Goal: Task Accomplishment & Management: Manage account settings

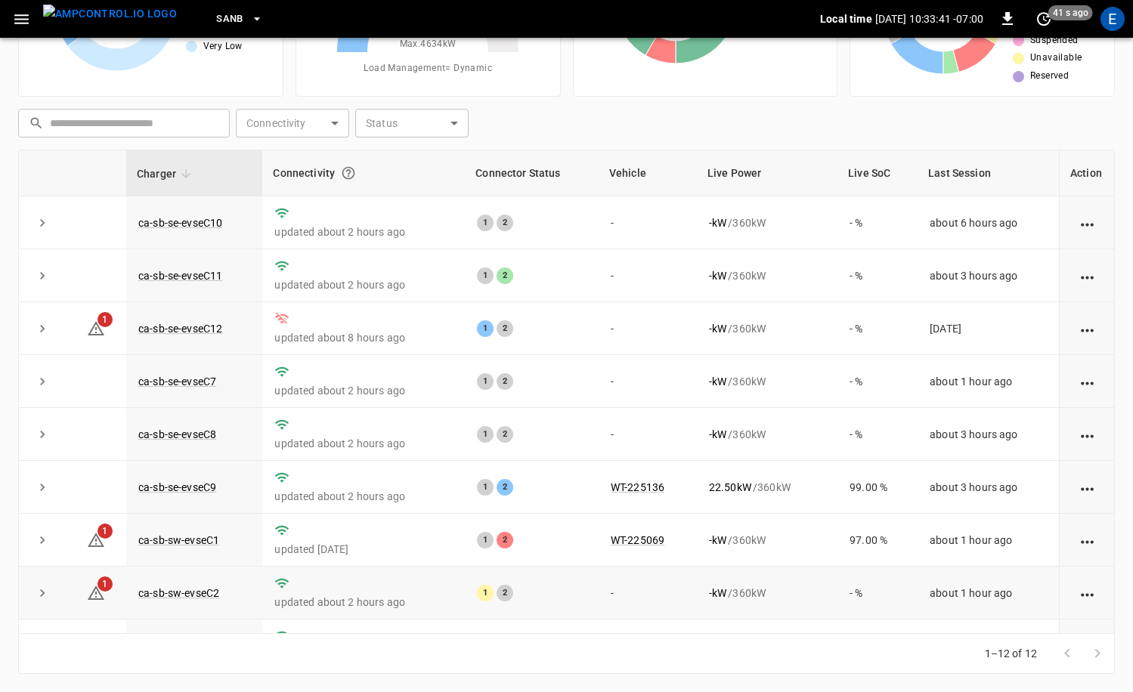
scroll to position [198, 0]
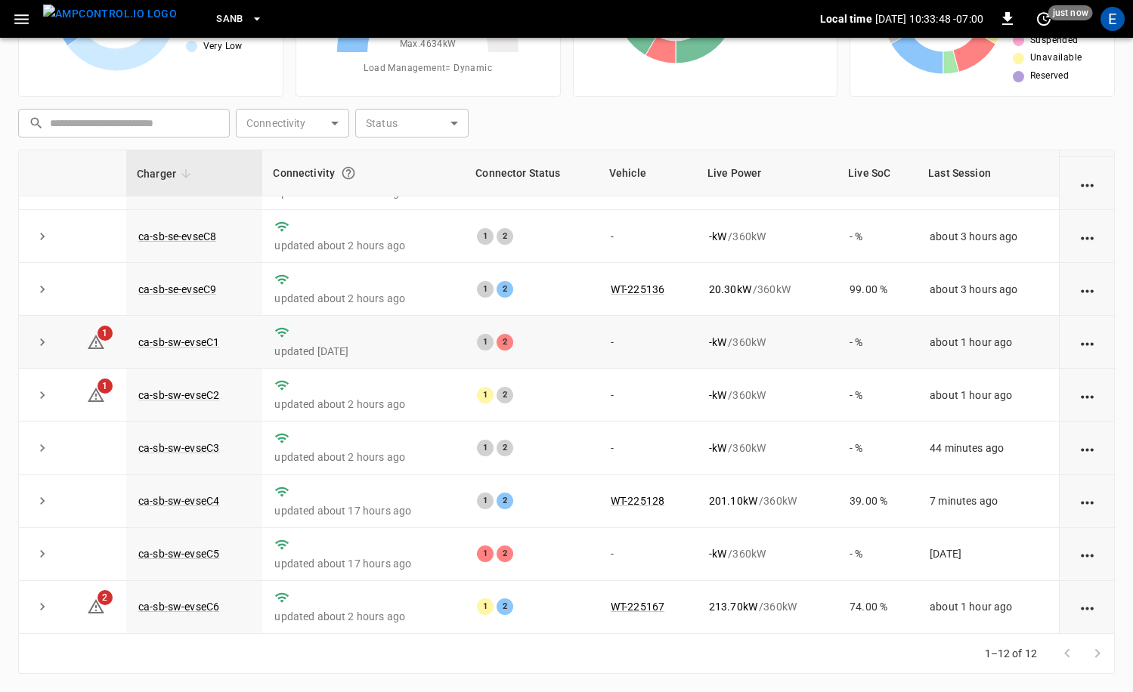
drag, startPoint x: 230, startPoint y: 334, endPoint x: 218, endPoint y: 335, distance: 12.1
click at [221, 334] on td "ca-sb-sw-evseC1" at bounding box center [194, 342] width 136 height 53
click at [218, 335] on link "ca-sb-sw-evseC1" at bounding box center [178, 342] width 87 height 18
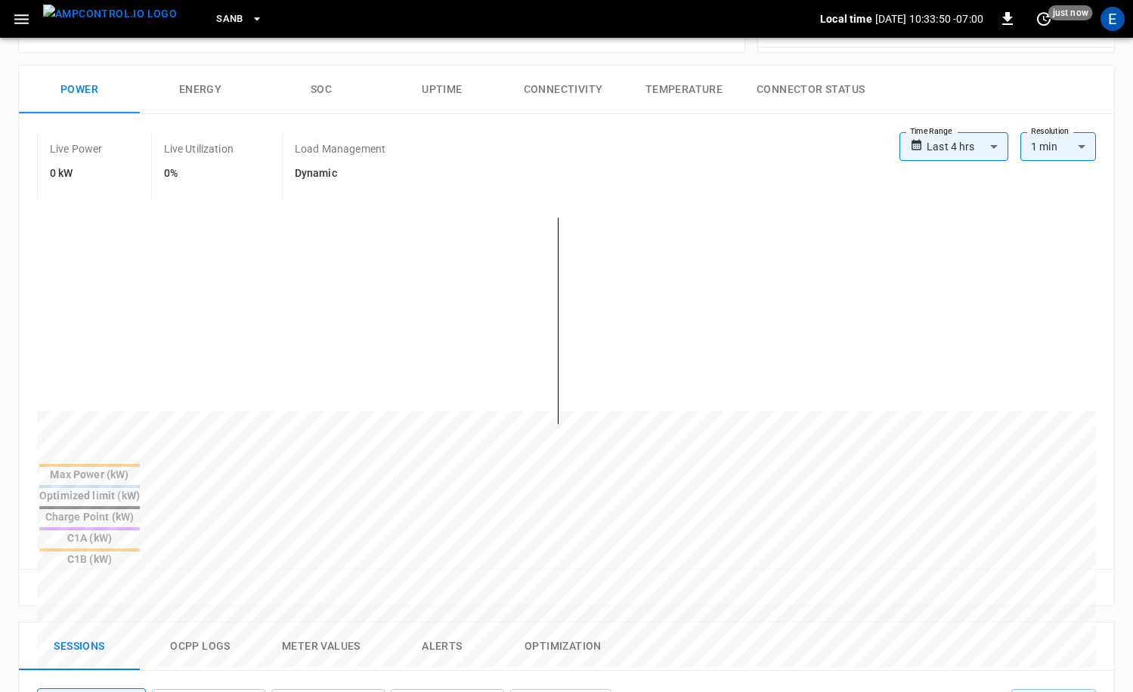
scroll to position [645, 0]
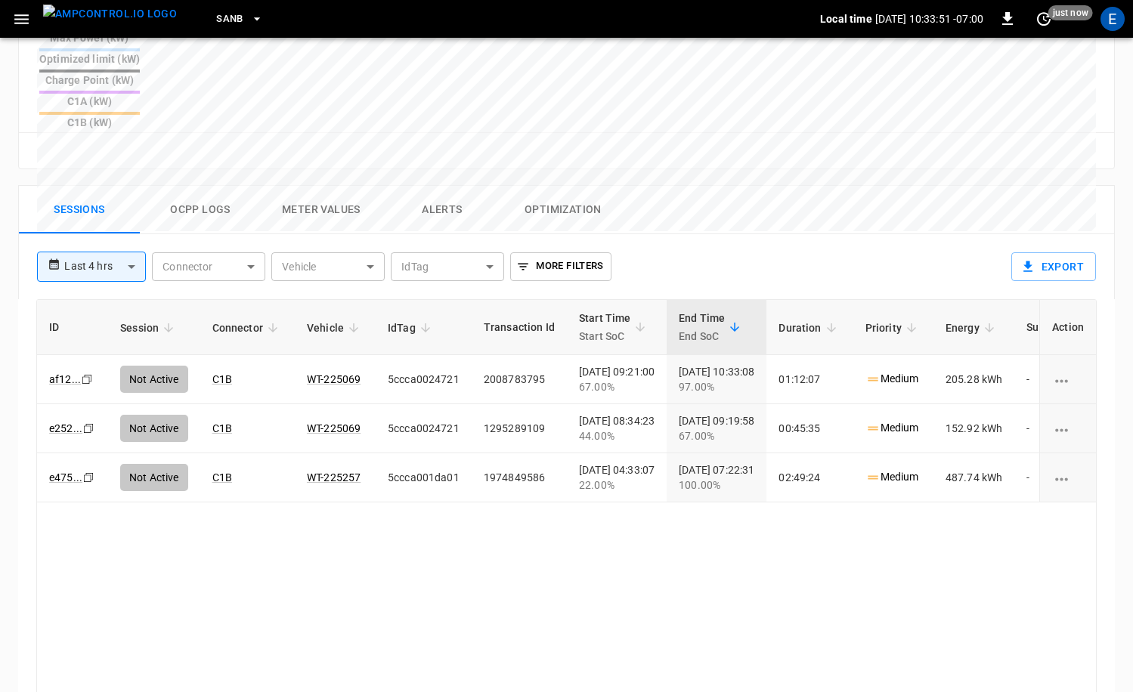
click at [120, 13] on img "menu" at bounding box center [110, 14] width 134 height 19
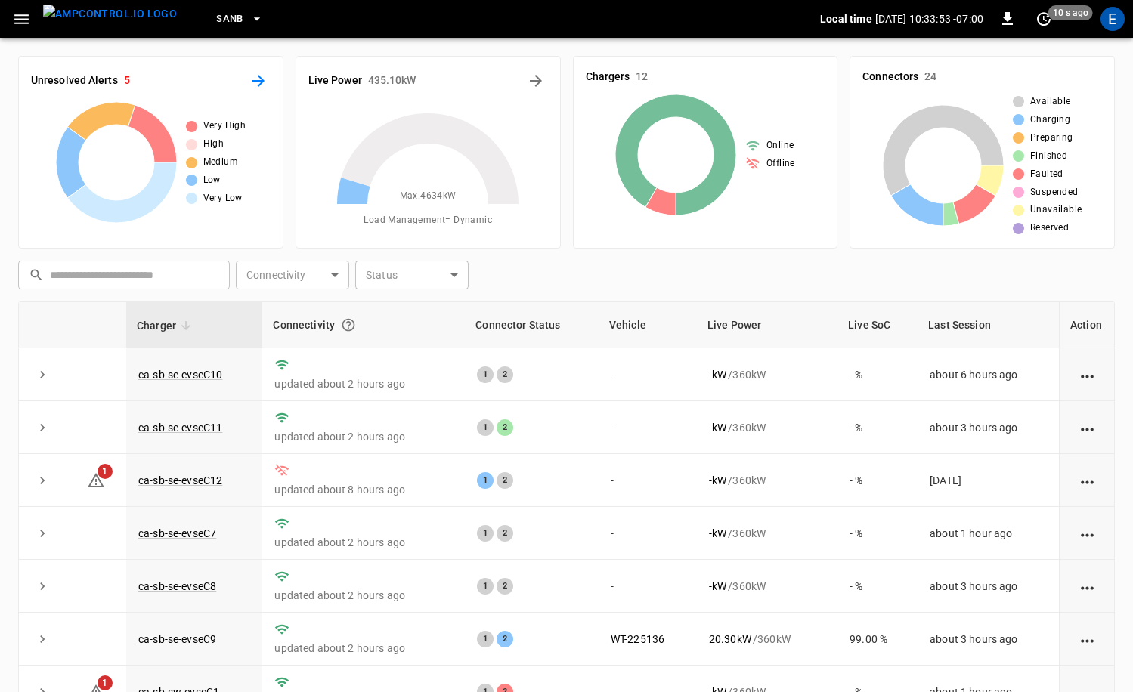
click at [255, 90] on button "All Alerts" at bounding box center [258, 81] width 24 height 24
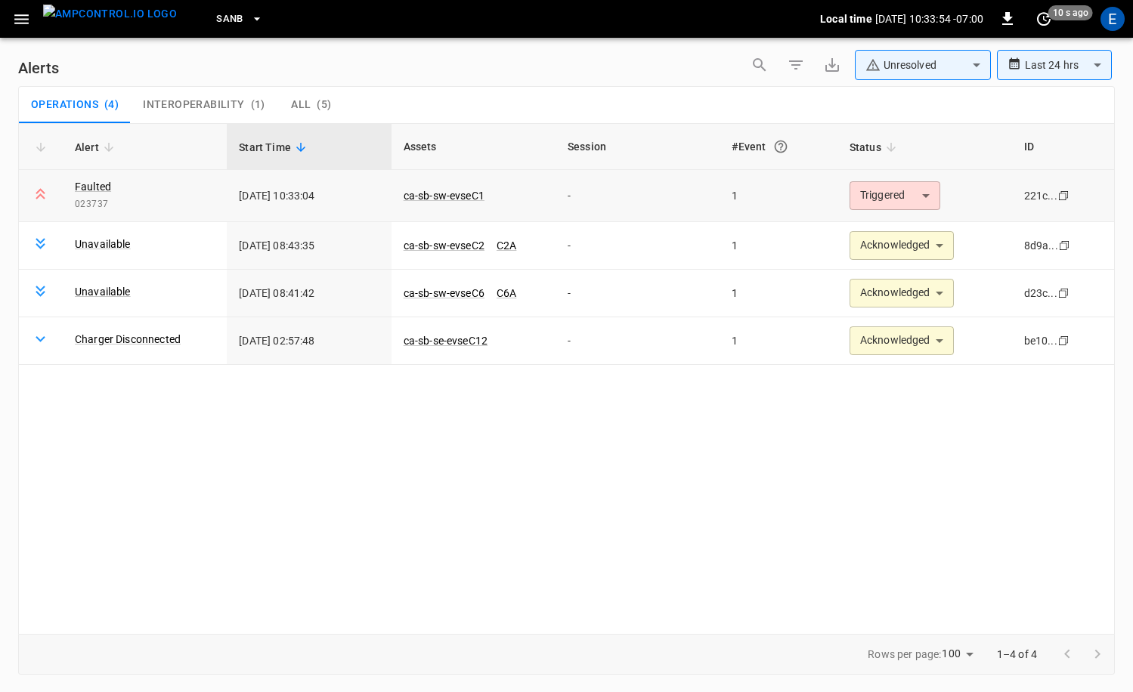
click at [912, 193] on body "**********" at bounding box center [566, 343] width 1133 height 687
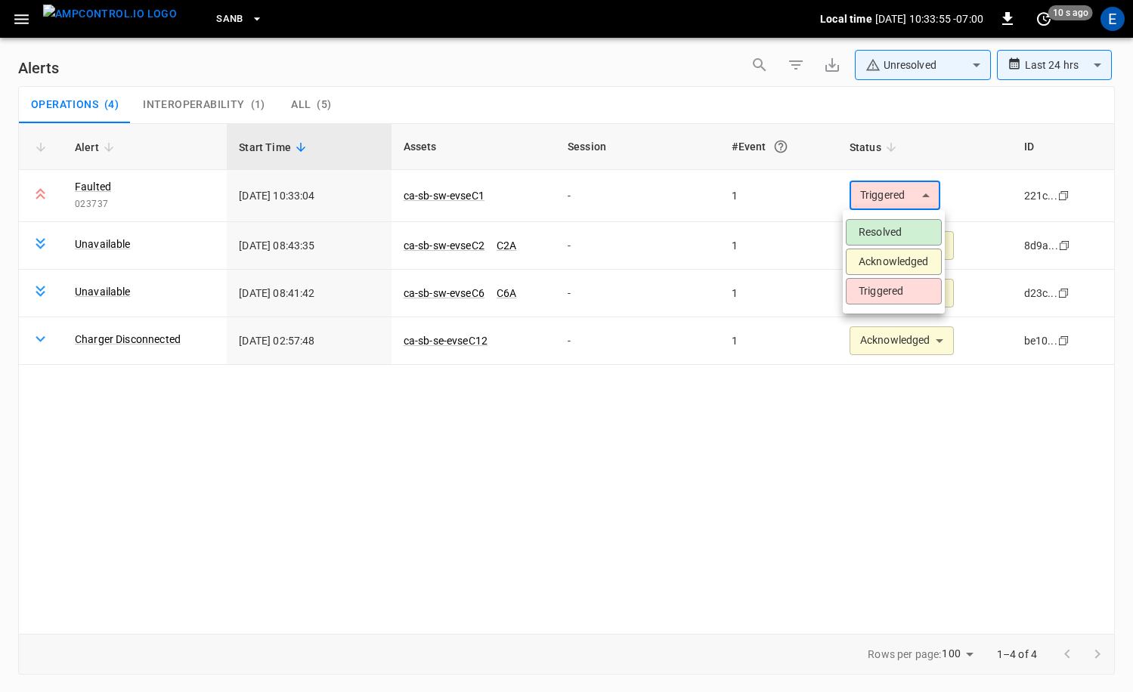
click at [908, 264] on li "Acknowledged" at bounding box center [894, 262] width 96 height 26
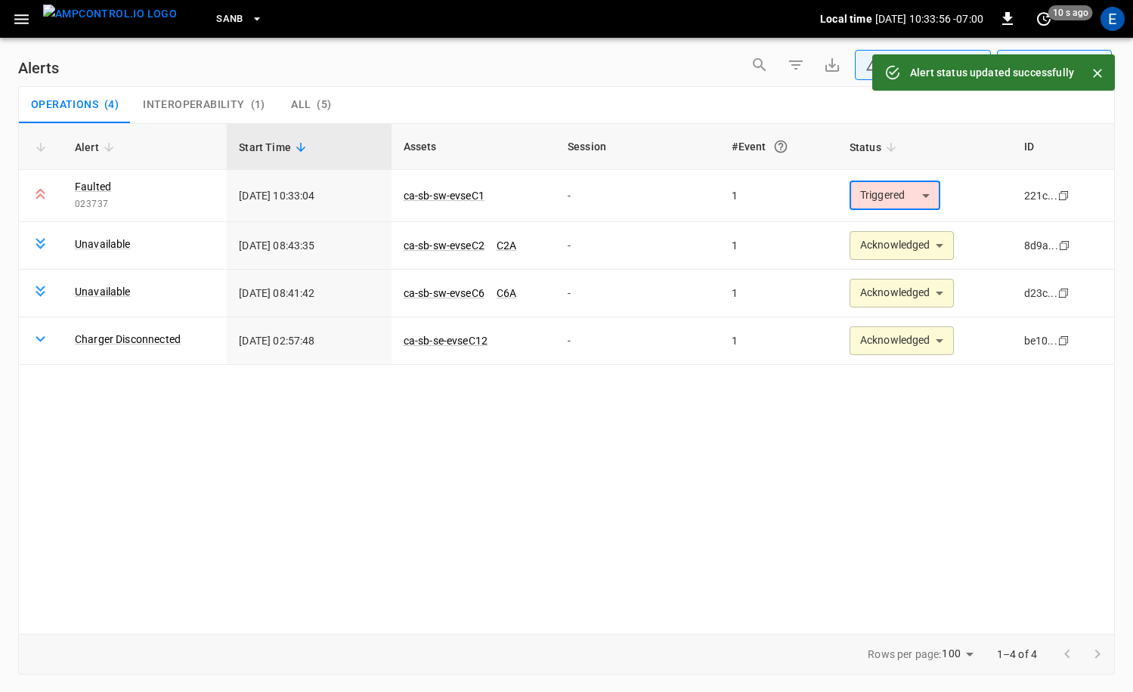
type input "**********"
click at [31, 24] on button "button" at bounding box center [21, 19] width 31 height 28
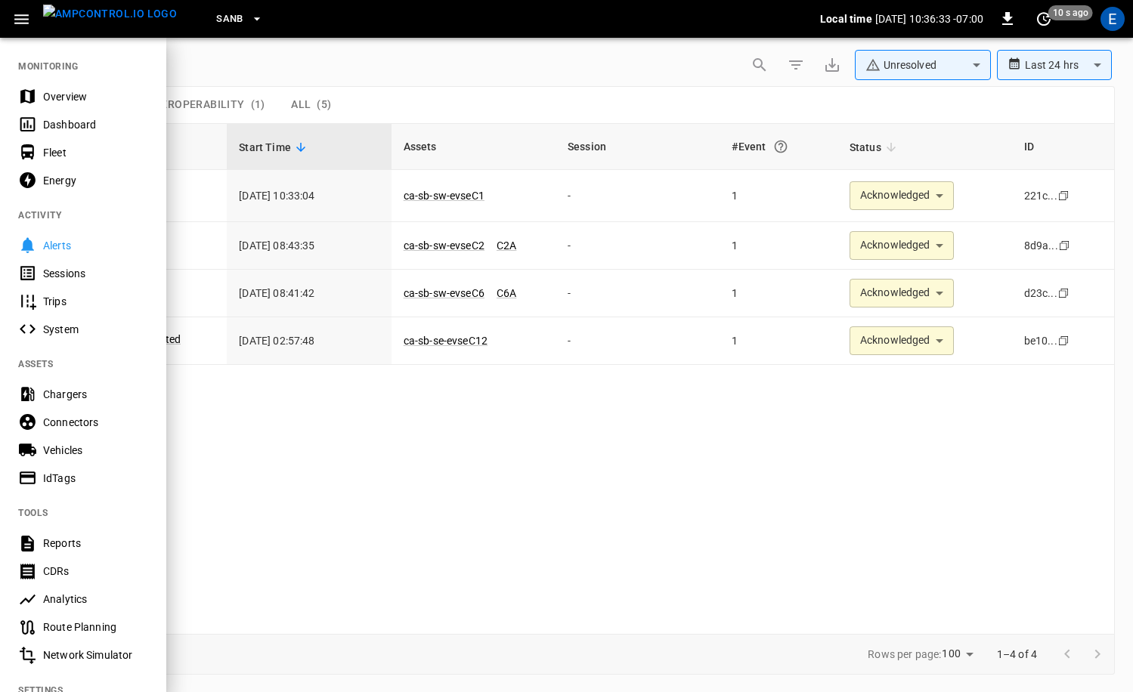
click at [68, 20] on img "menu" at bounding box center [110, 14] width 134 height 19
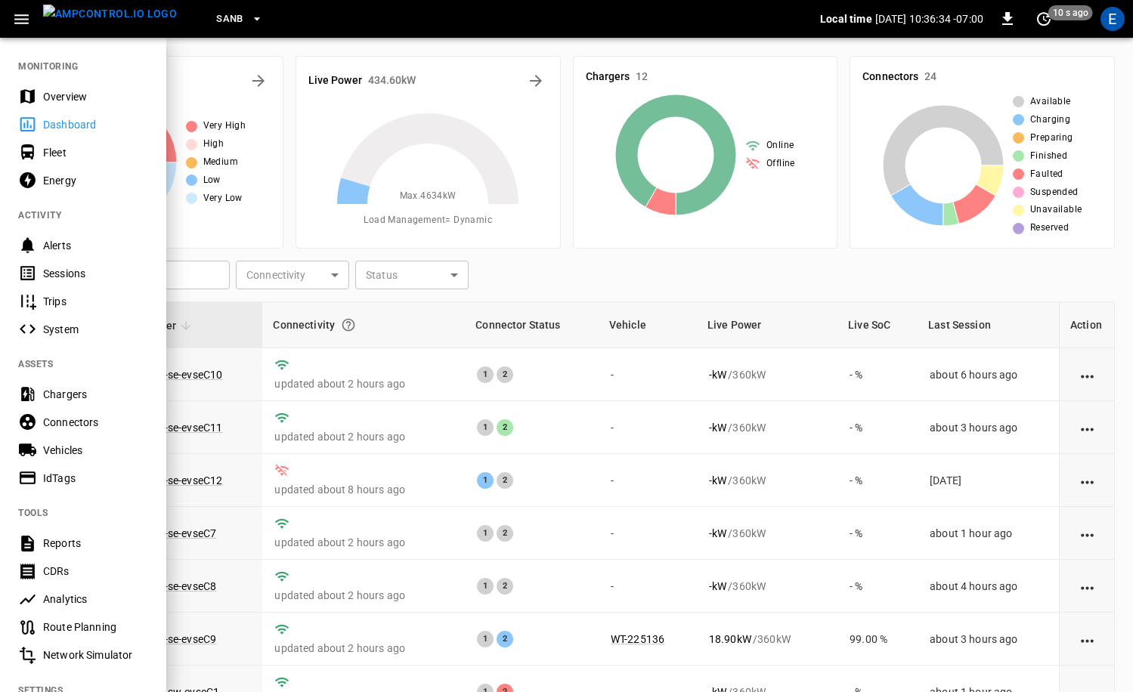
click at [224, 54] on div at bounding box center [566, 346] width 1133 height 692
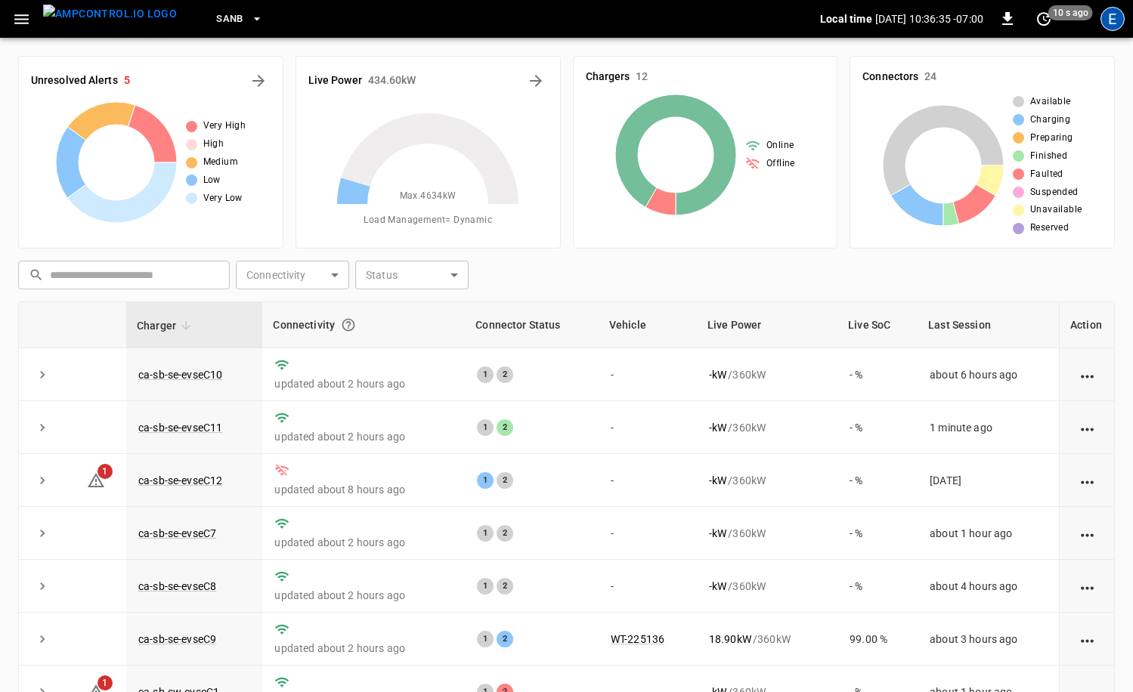
click at [1109, 22] on div "E" at bounding box center [1112, 19] width 24 height 24
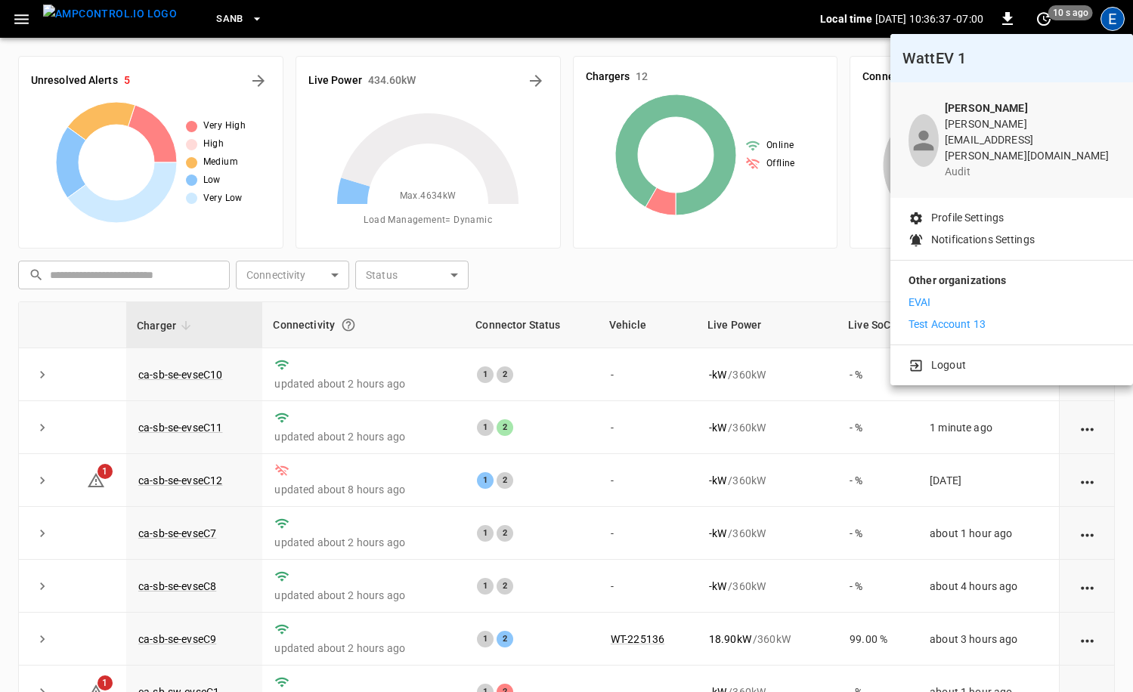
click at [972, 317] on p "Test Account 13" at bounding box center [946, 325] width 77 height 16
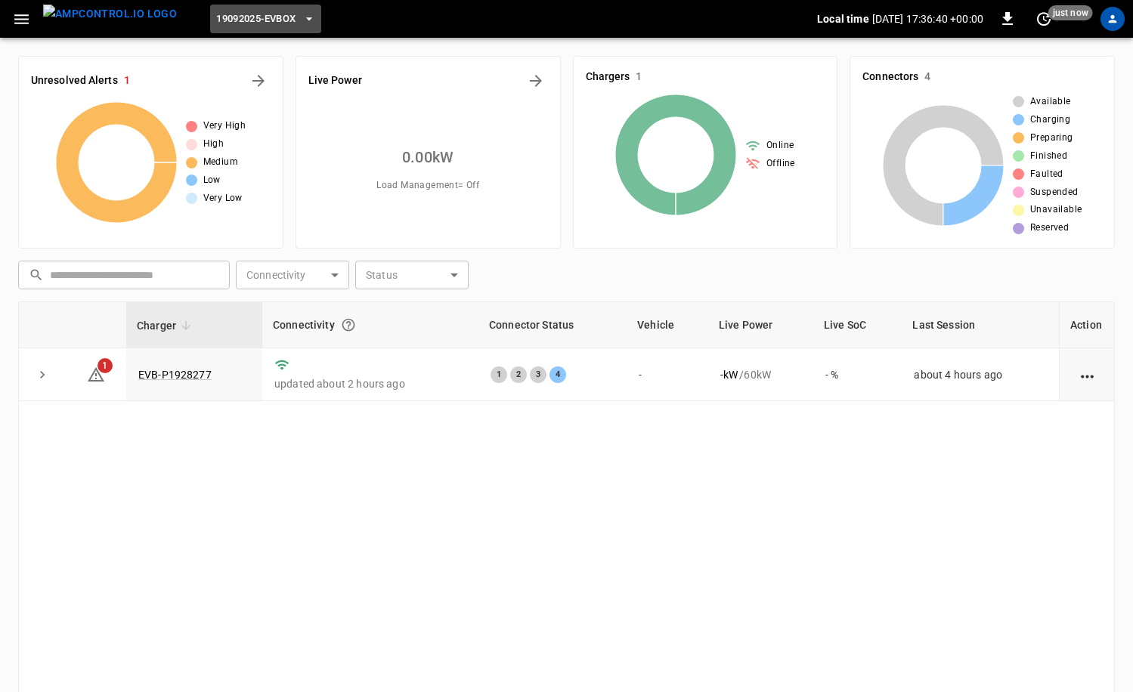
click at [274, 26] on button "19092025-EVBox" at bounding box center [265, 19] width 111 height 29
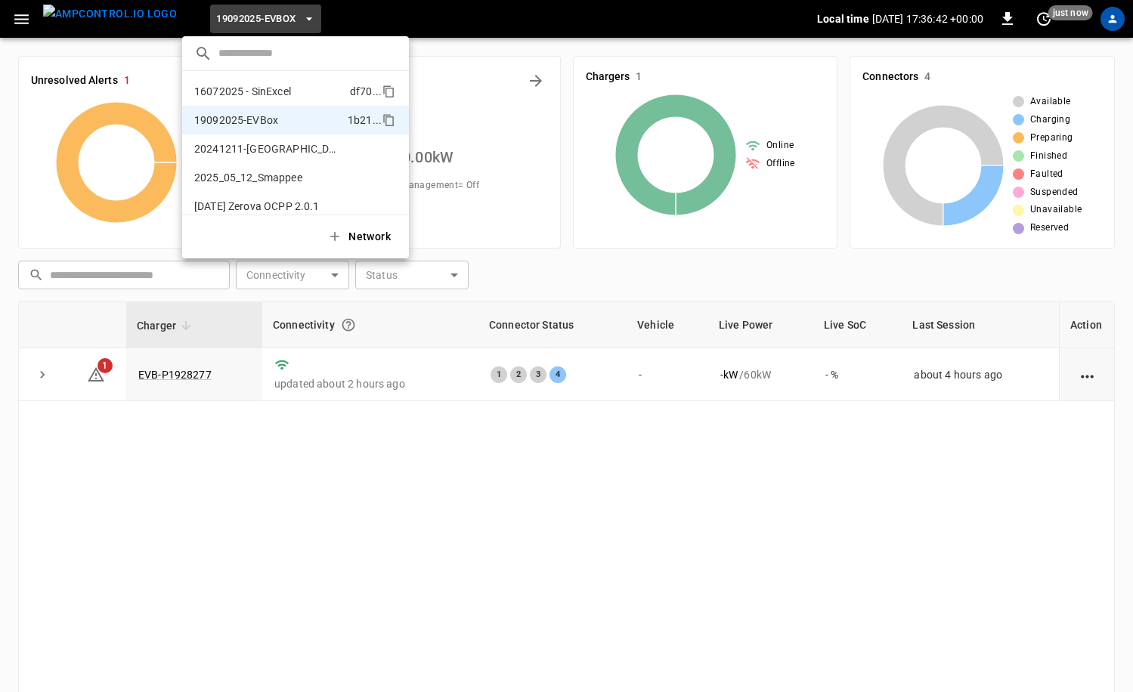
click at [307, 99] on li "16072025 - SinExcel df70 ..." at bounding box center [295, 91] width 227 height 29
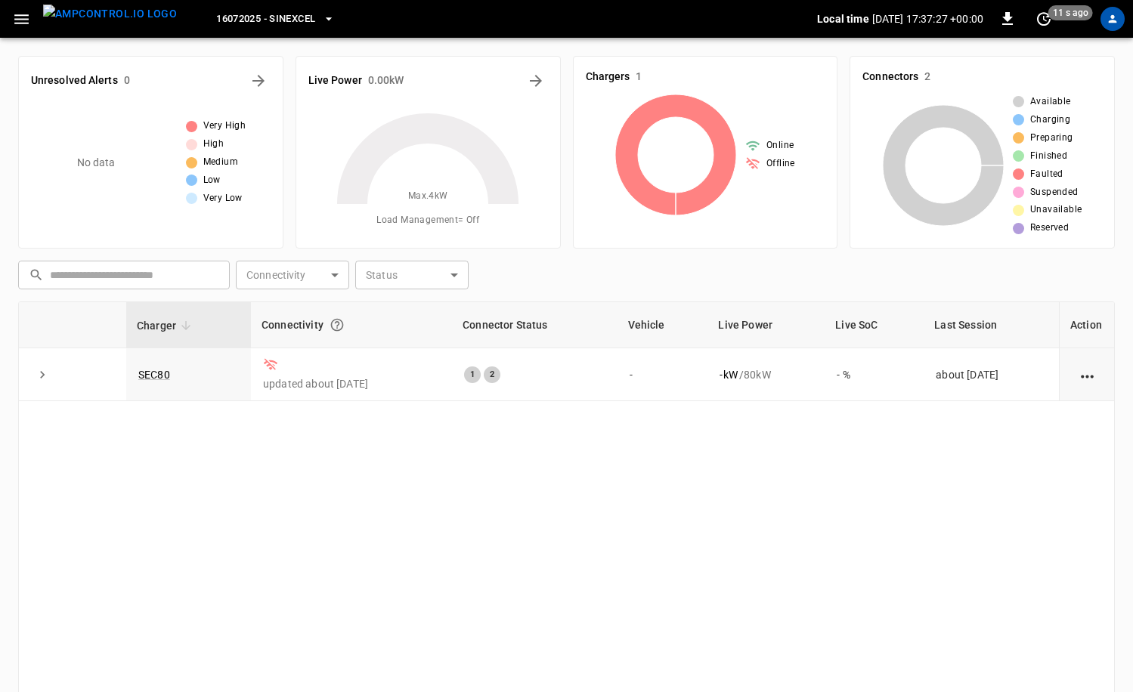
click at [20, 19] on icon "button" at bounding box center [21, 19] width 14 height 10
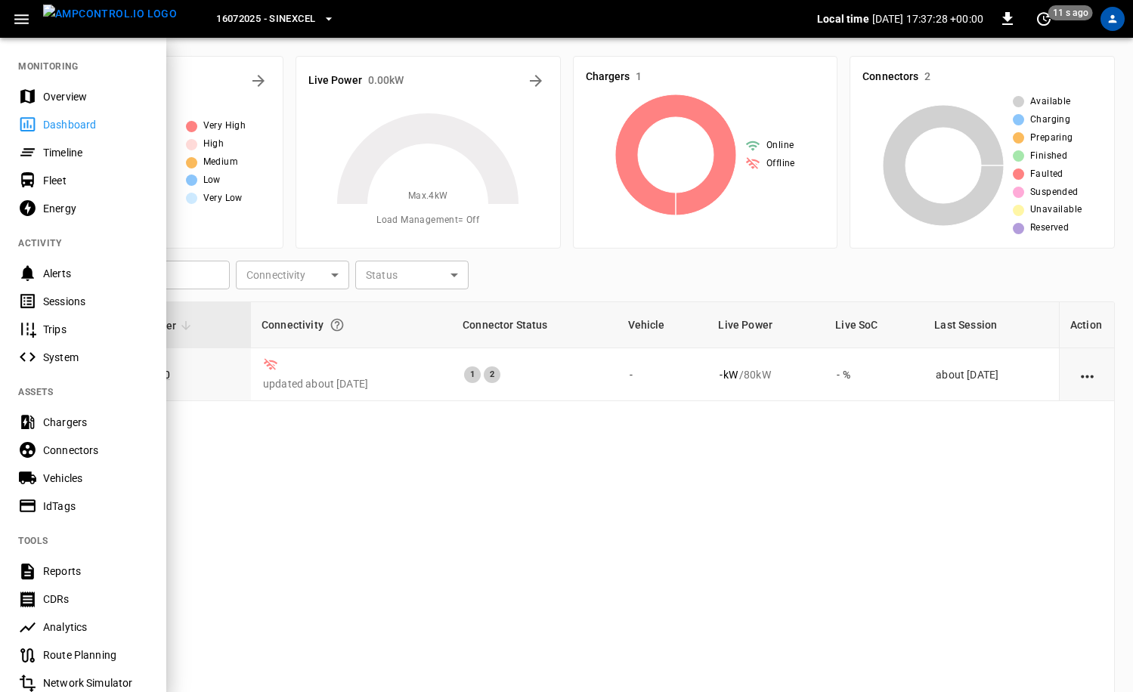
click at [75, 87] on div "Overview" at bounding box center [83, 96] width 166 height 28
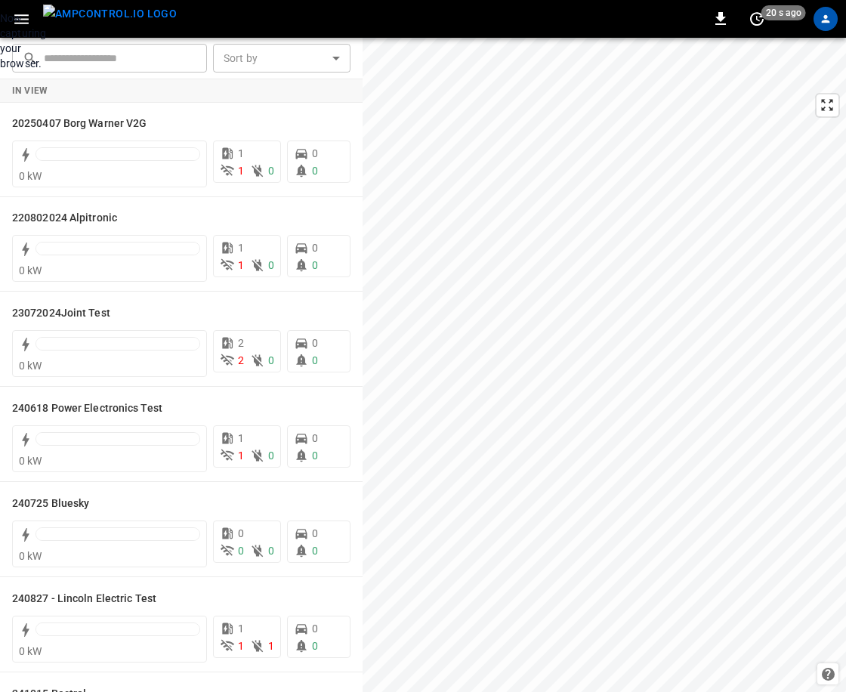
click at [0, 71] on div "Now capturing your browser." at bounding box center [0, 41] width 0 height 60
click at [828, 22] on icon "profile-icon" at bounding box center [826, 19] width 8 height 8
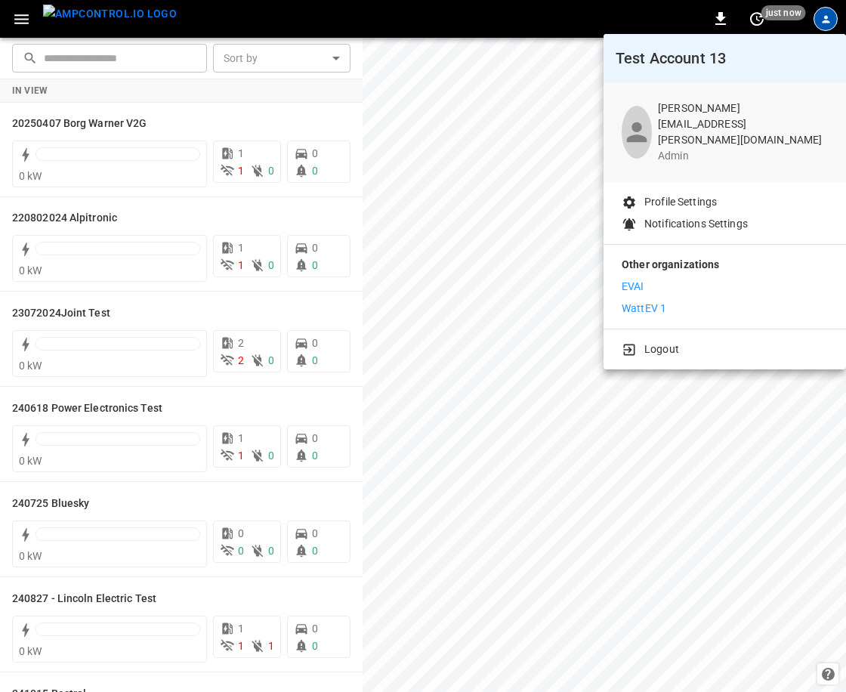
click at [751, 216] on li "Notifications Settings" at bounding box center [725, 224] width 206 height 16
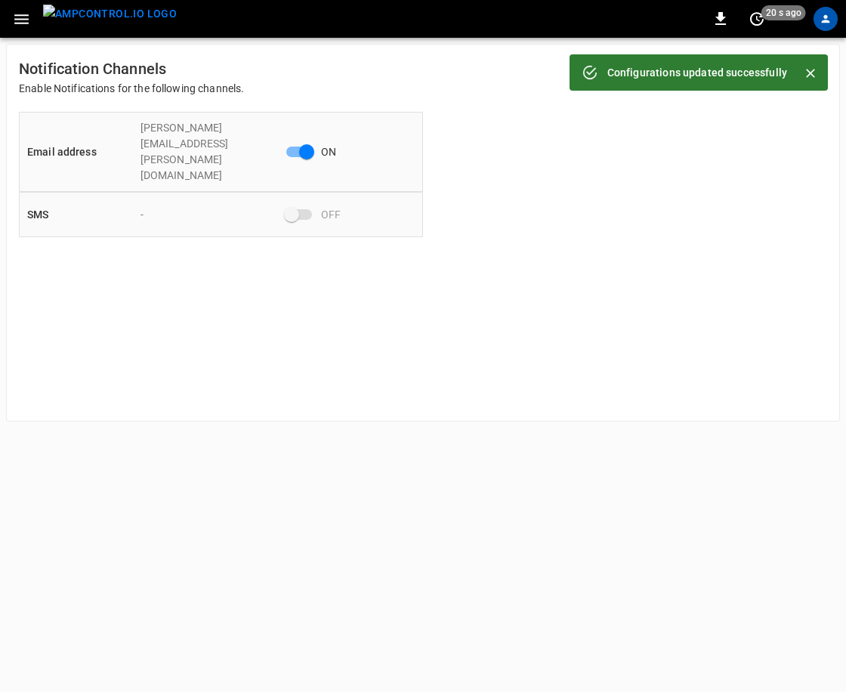
click at [291, 209] on span at bounding box center [299, 214] width 26 height 11
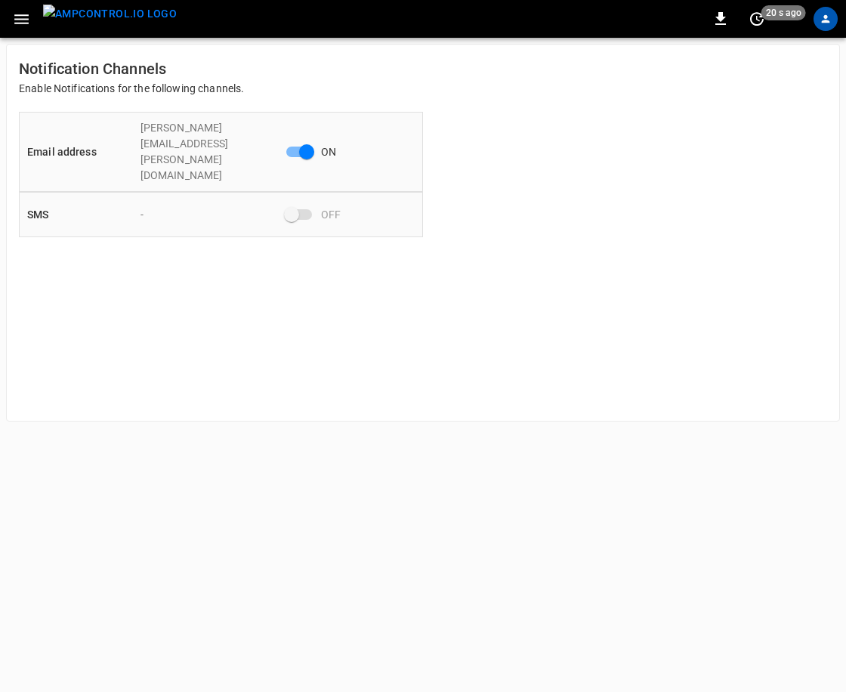
click at [292, 209] on span at bounding box center [299, 214] width 26 height 11
drag, startPoint x: 289, startPoint y: 184, endPoint x: 298, endPoint y: 150, distance: 35.9
click at [291, 200] on span at bounding box center [299, 214] width 44 height 29
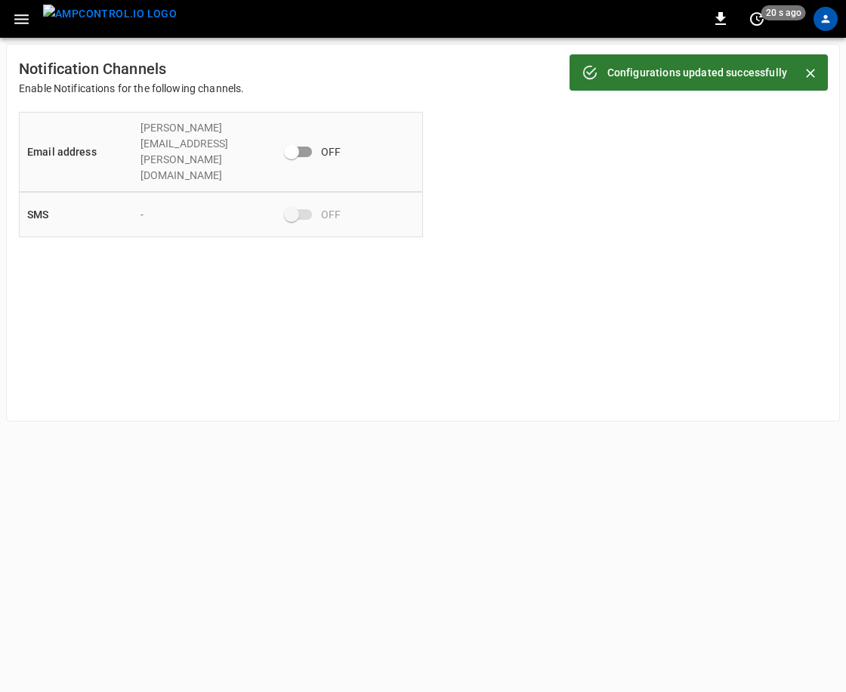
click at [294, 209] on span at bounding box center [299, 214] width 26 height 11
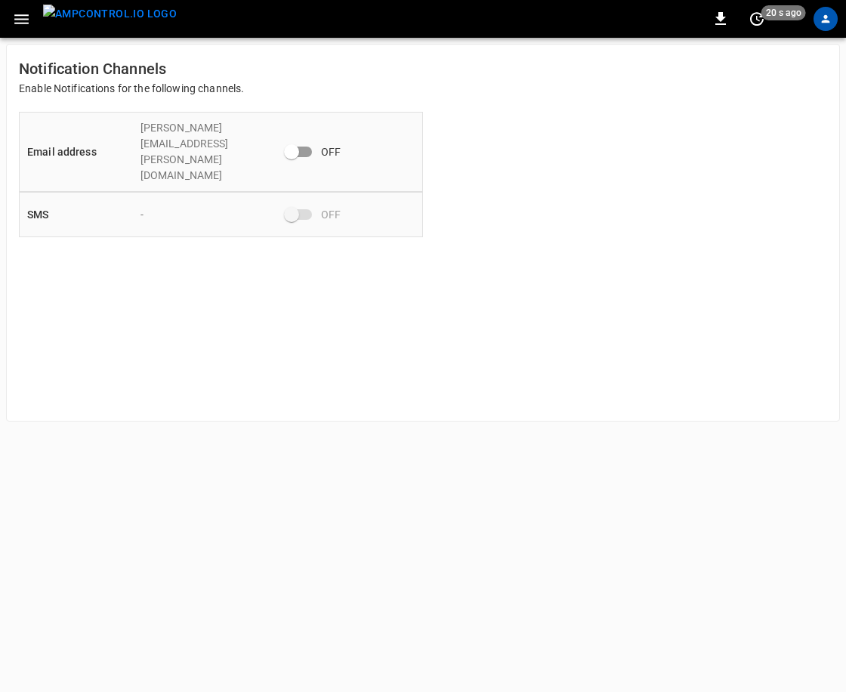
drag, startPoint x: 294, startPoint y: 181, endPoint x: 295, endPoint y: 165, distance: 16.6
click at [294, 209] on span at bounding box center [299, 214] width 26 height 11
click at [305, 209] on span at bounding box center [299, 214] width 26 height 11
click at [23, 23] on icon "button" at bounding box center [21, 19] width 19 height 19
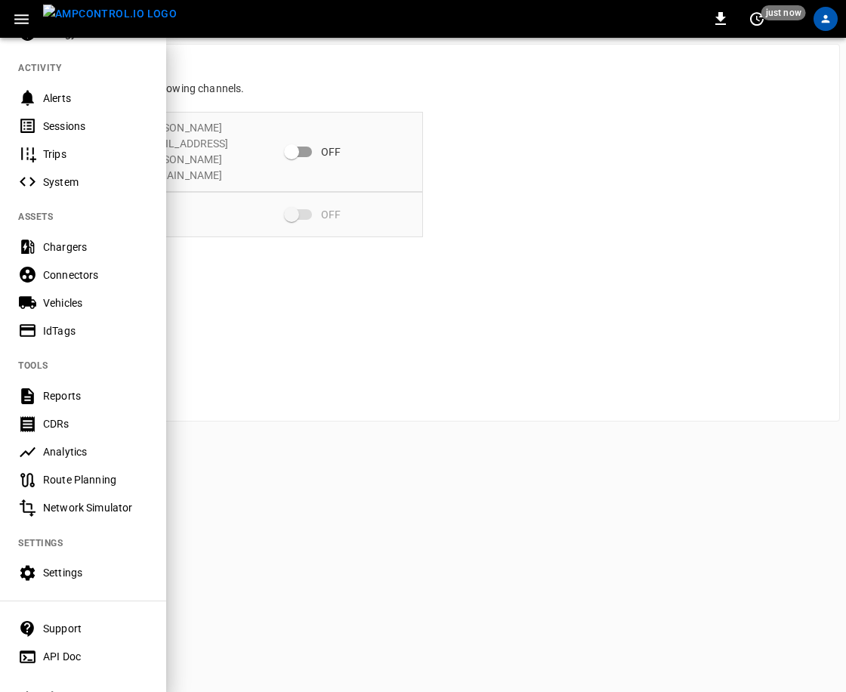
scroll to position [199, 0]
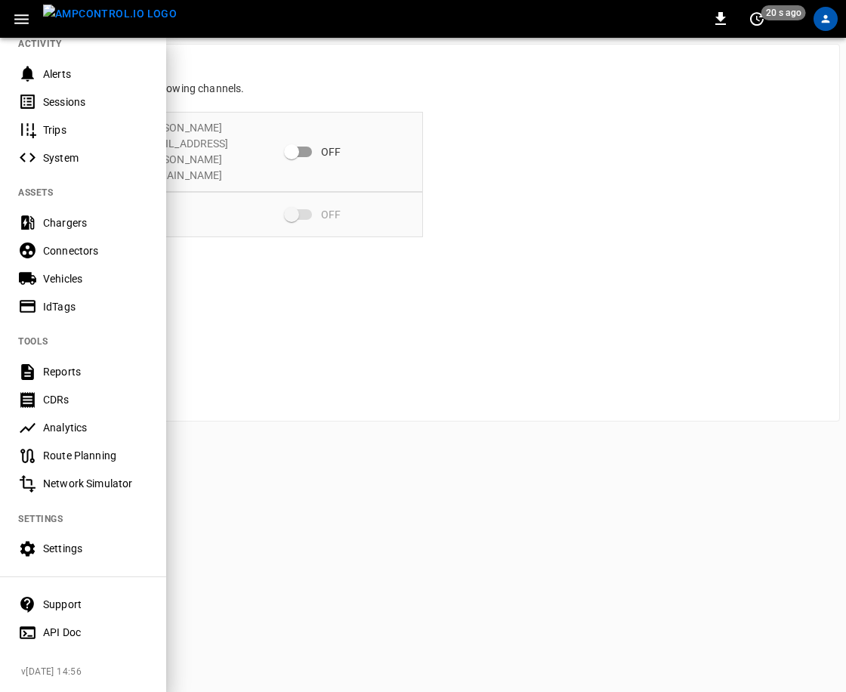
click at [72, 547] on div "Settings" at bounding box center [95, 548] width 105 height 15
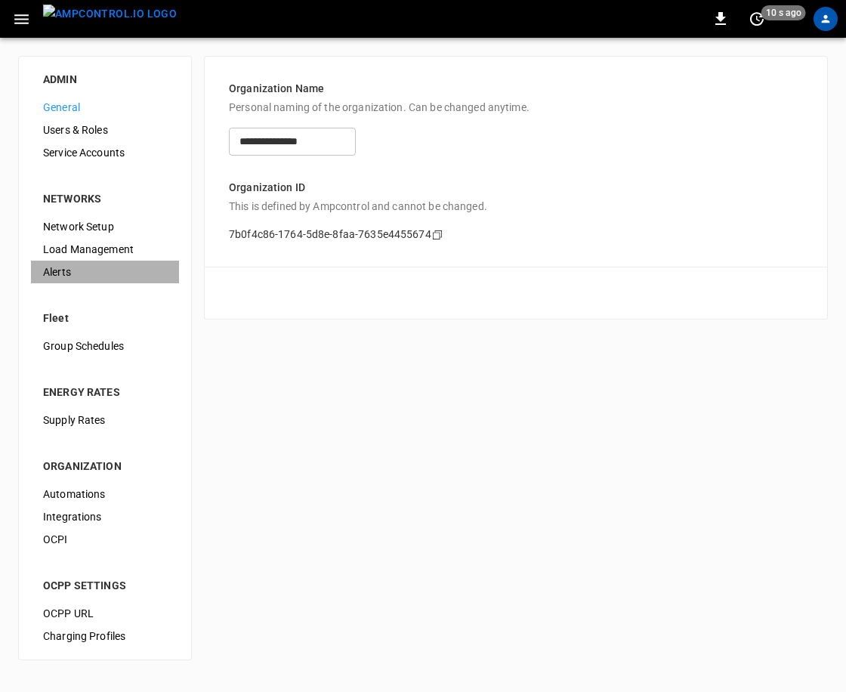
click at [67, 264] on span "Alerts" at bounding box center [105, 272] width 124 height 16
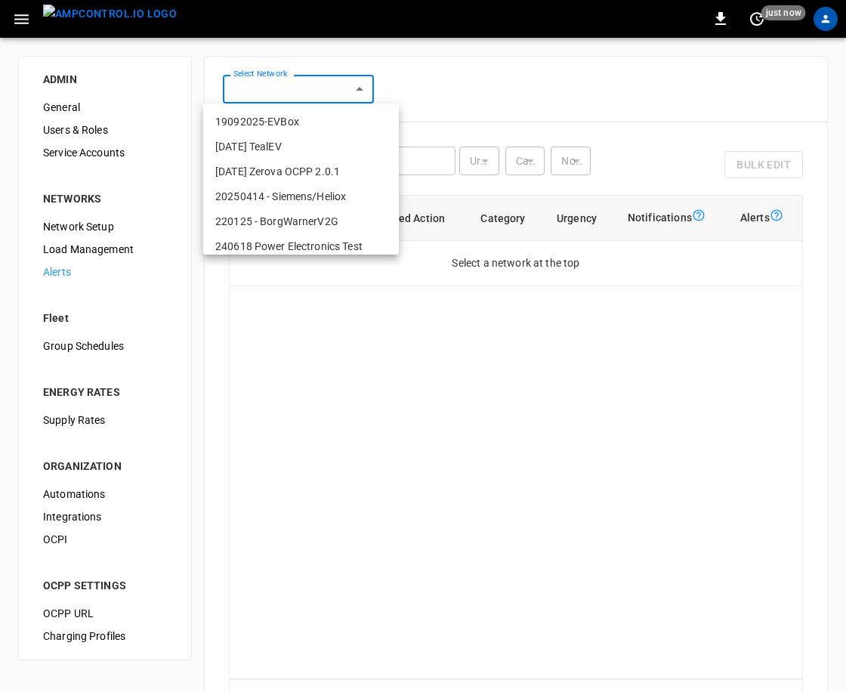
click at [321, 90] on body "0 just now ADMIN General Users & Roles Service Accounts NETWORKS Network Setup …" at bounding box center [423, 404] width 846 height 809
click at [301, 156] on li "2025-08-20 TealEV" at bounding box center [301, 147] width 196 height 25
type input "**********"
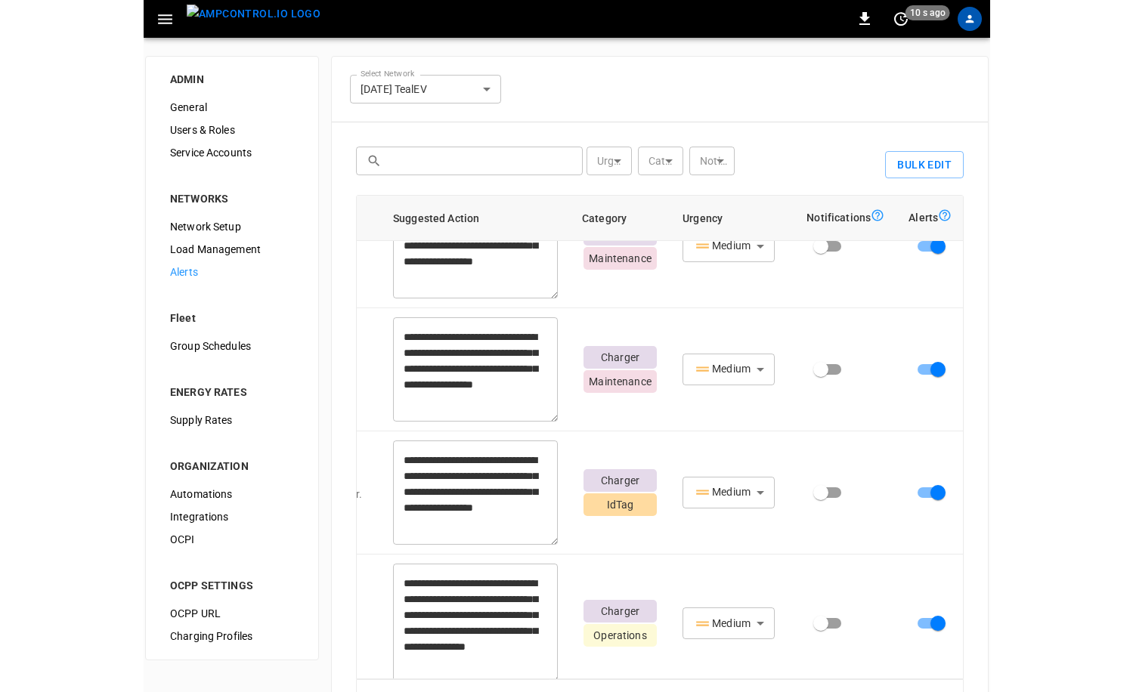
scroll to position [117, 0]
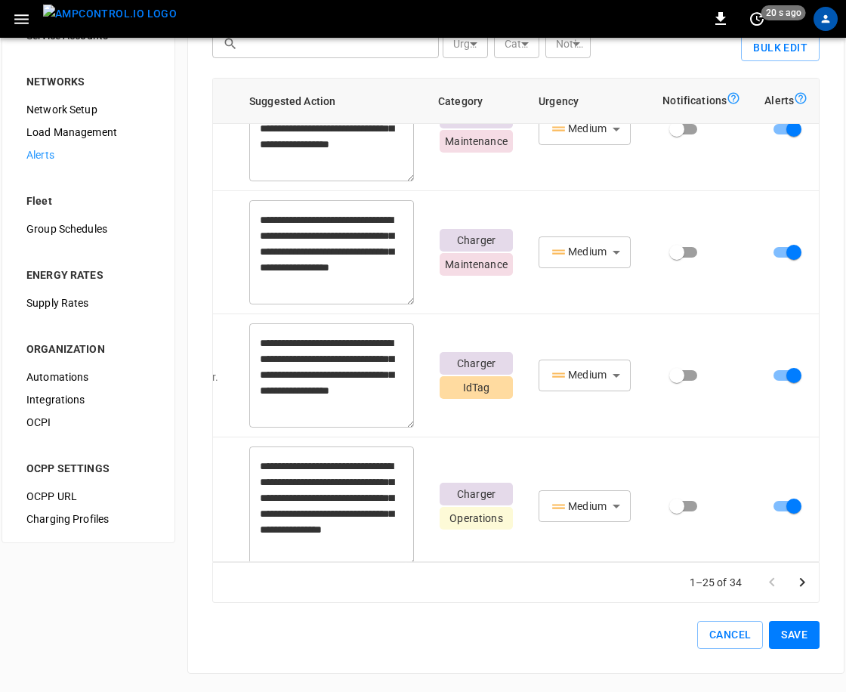
click at [792, 628] on button "Save" at bounding box center [794, 635] width 51 height 28
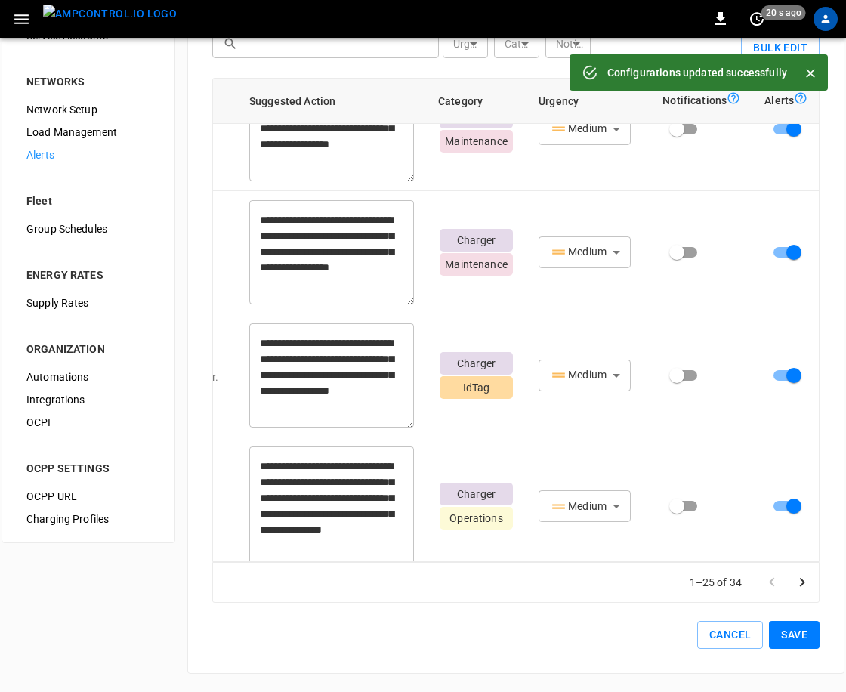
click at [595, 72] on icon at bounding box center [590, 72] width 17 height 17
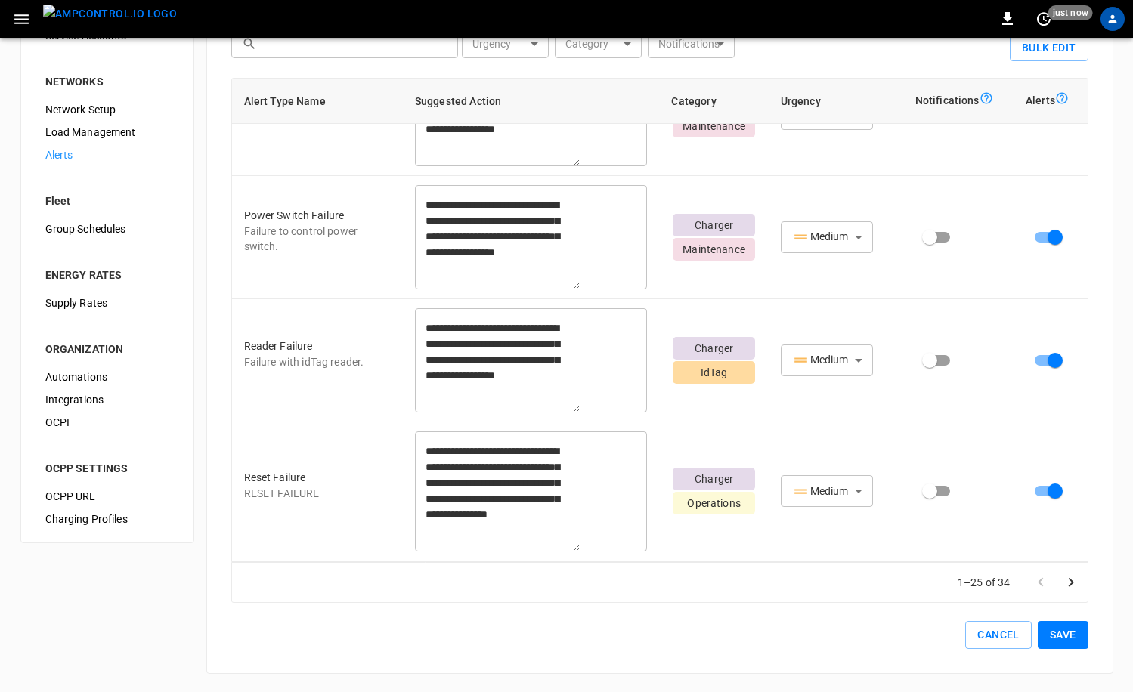
scroll to position [2619, 0]
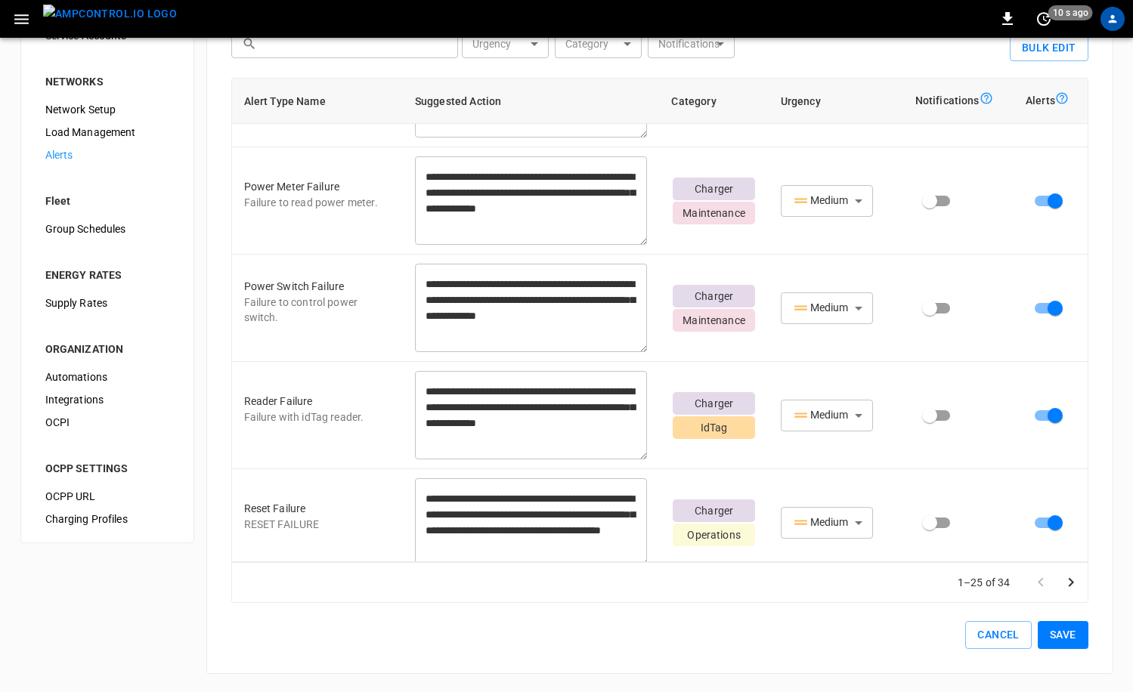
click at [1108, 21] on icon "profile-icon" at bounding box center [1112, 19] width 13 height 13
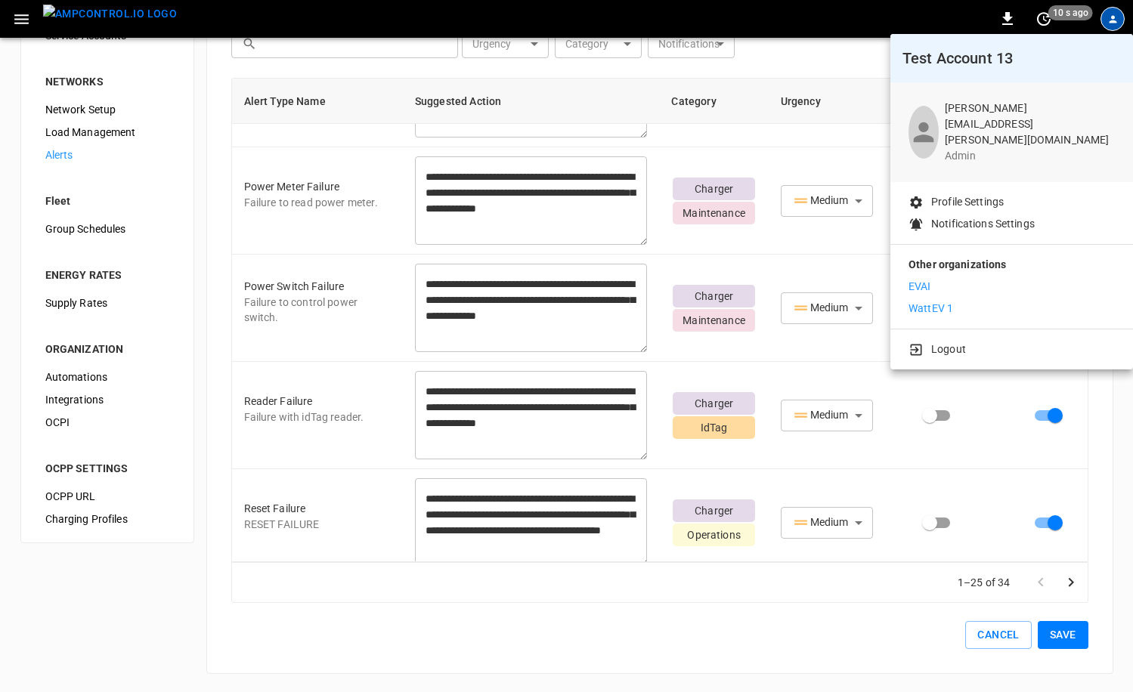
click at [830, 81] on div at bounding box center [566, 346] width 1133 height 692
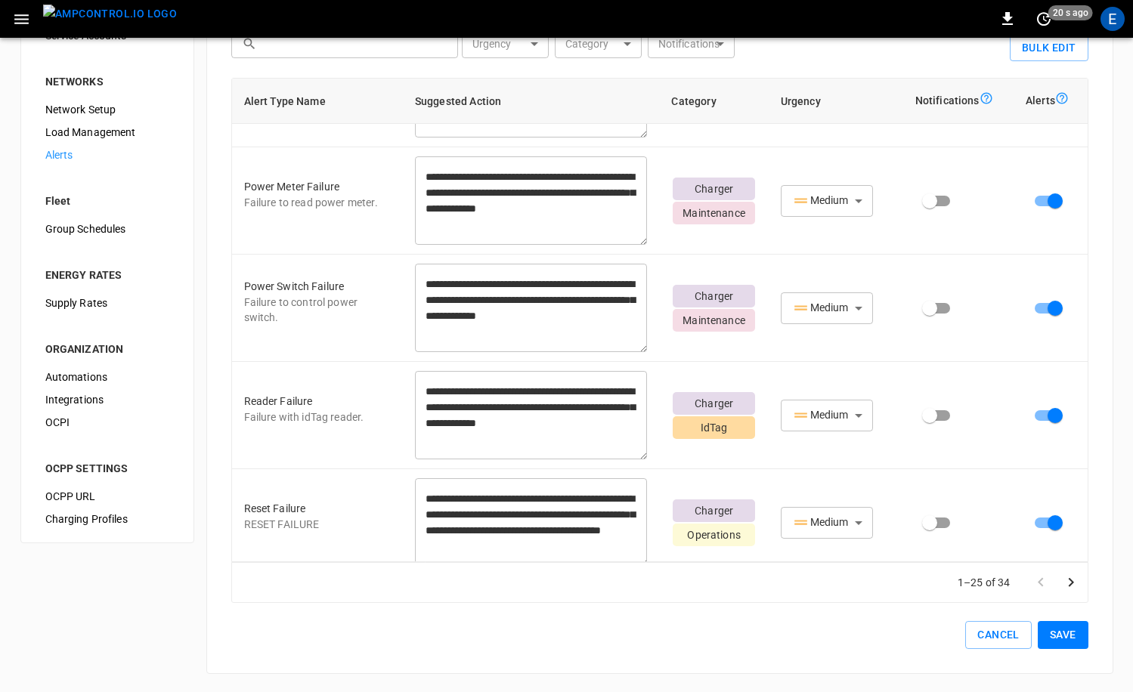
click at [148, 23] on img "menu" at bounding box center [110, 14] width 134 height 19
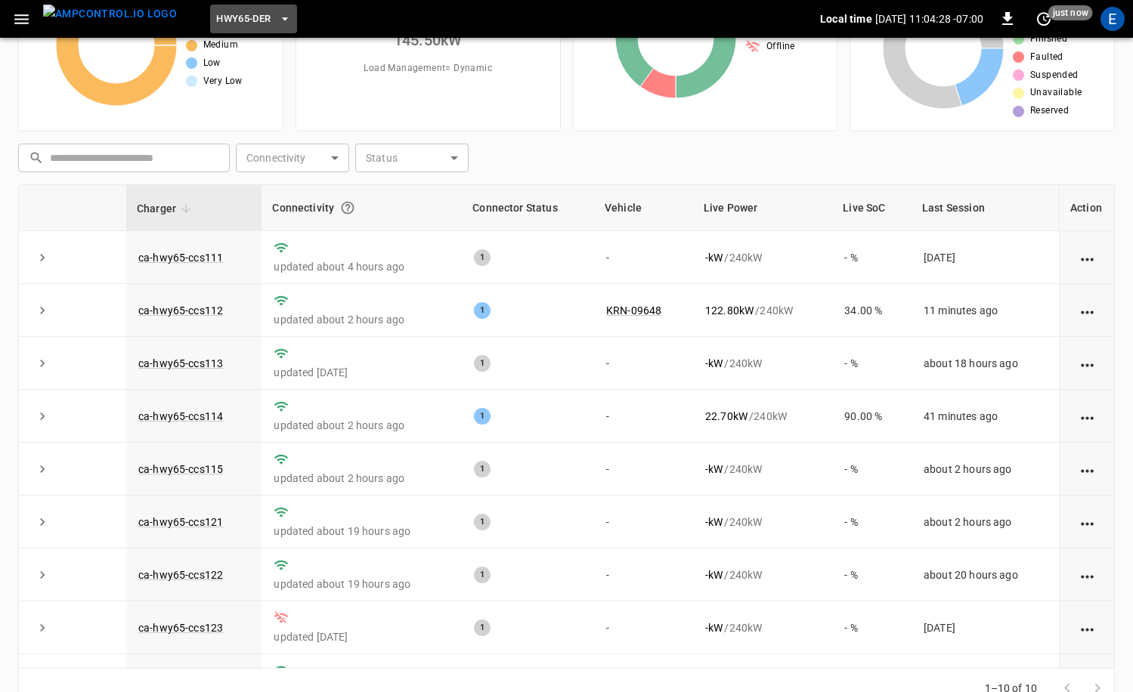
click at [216, 17] on span "HWY65-DER" at bounding box center [243, 19] width 54 height 17
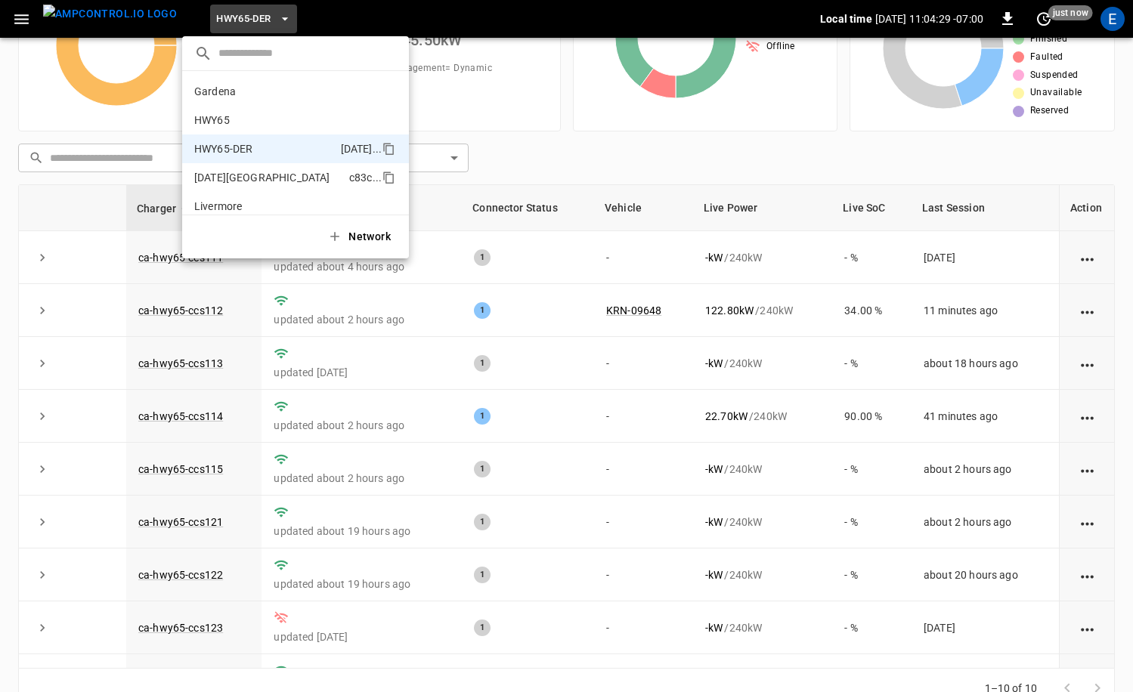
scroll to position [53, 0]
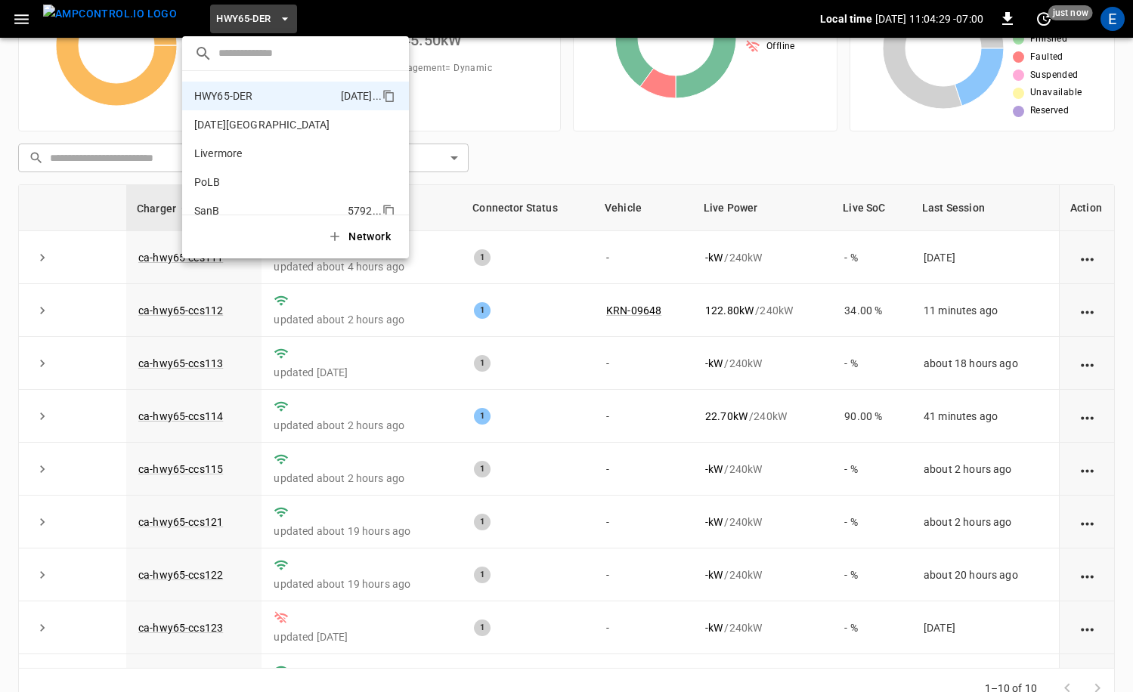
click at [272, 198] on li "SanB 5792 ..." at bounding box center [295, 210] width 227 height 29
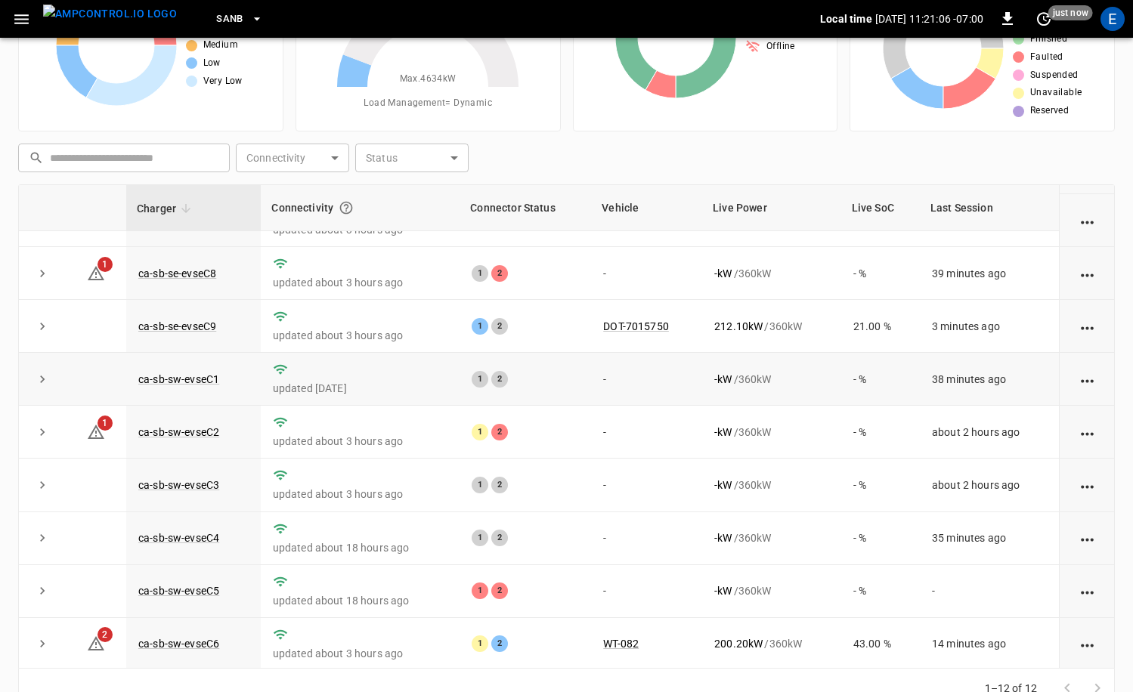
scroll to position [196, 0]
click at [1112, 13] on div "E" at bounding box center [1112, 19] width 24 height 24
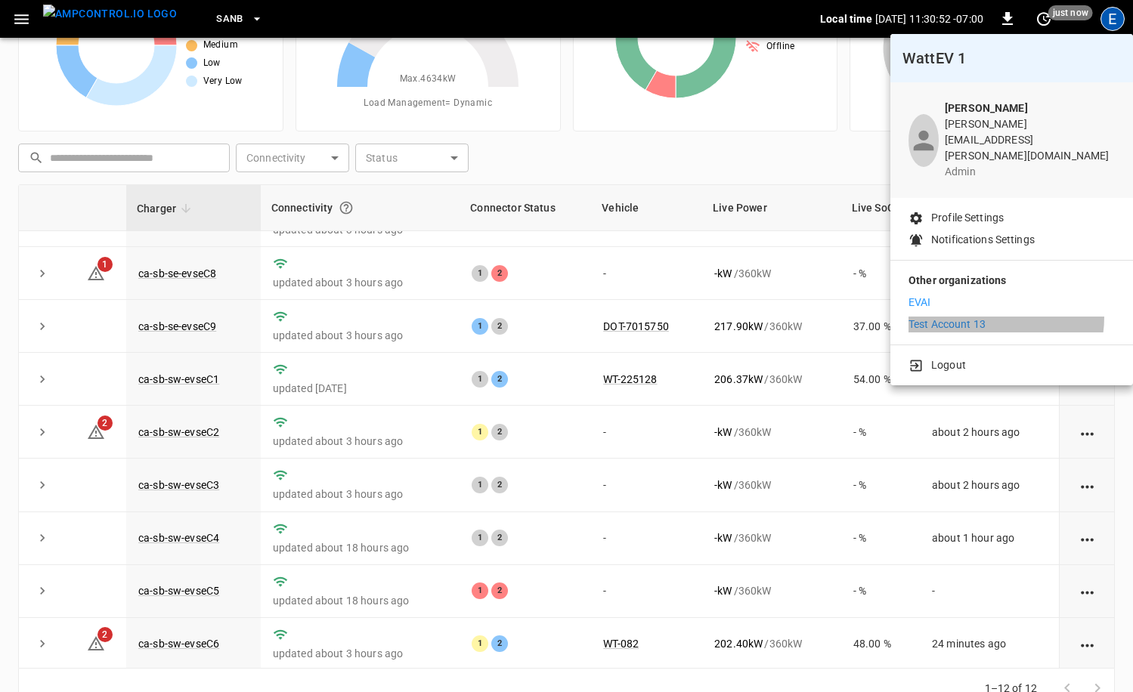
click at [979, 317] on p "Test Account 13" at bounding box center [946, 325] width 77 height 16
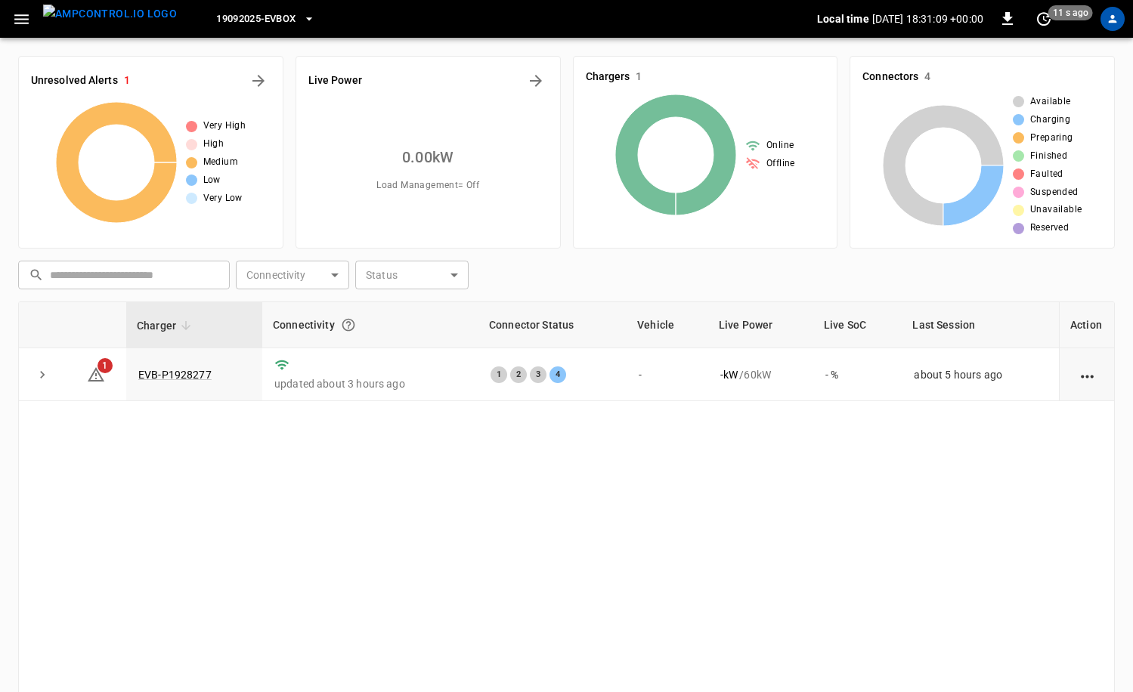
click at [20, 24] on icon "button" at bounding box center [21, 19] width 19 height 19
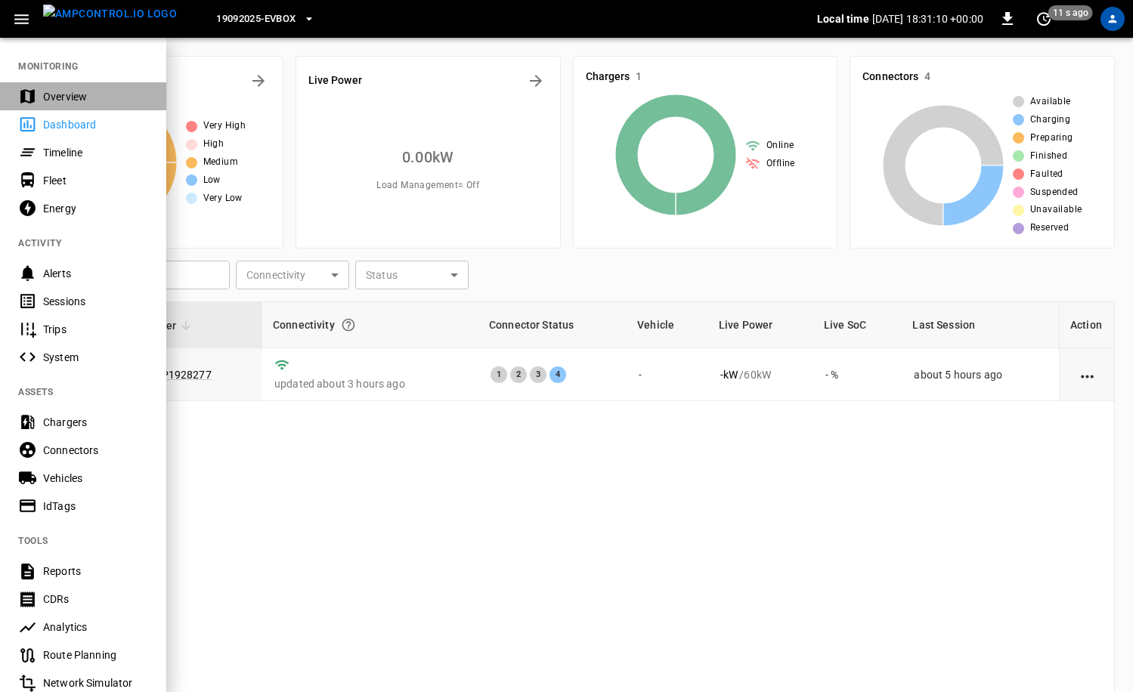
click at [82, 97] on div "Overview" at bounding box center [95, 96] width 105 height 15
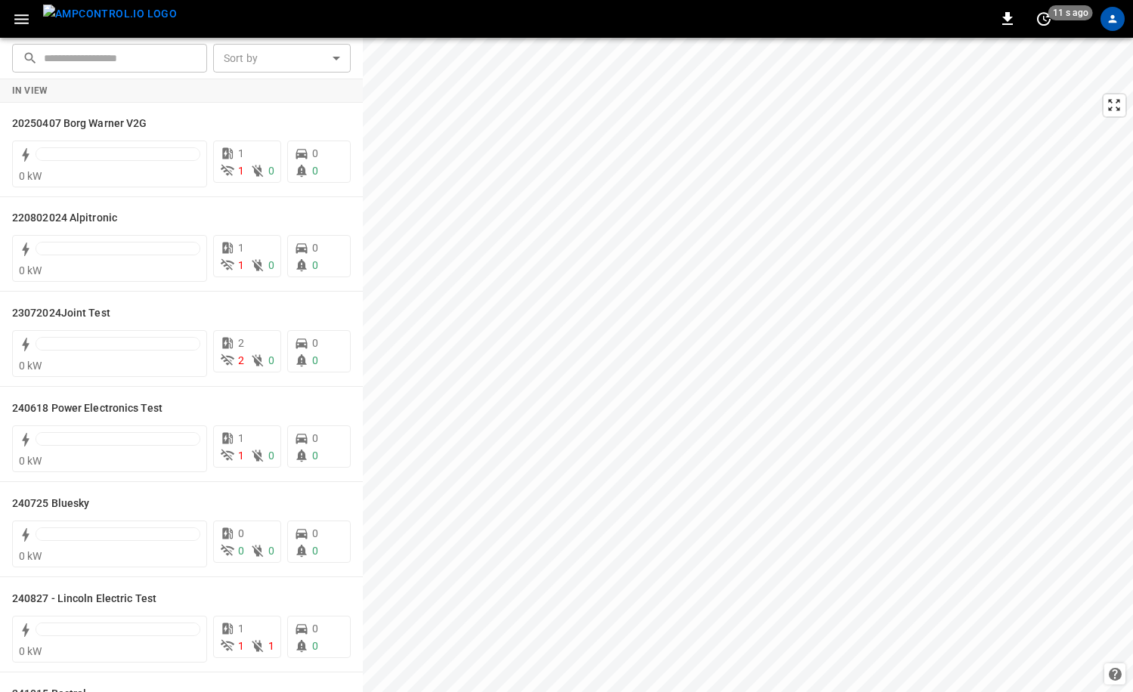
click at [1101, 17] on div "profile-icon" at bounding box center [1112, 19] width 24 height 24
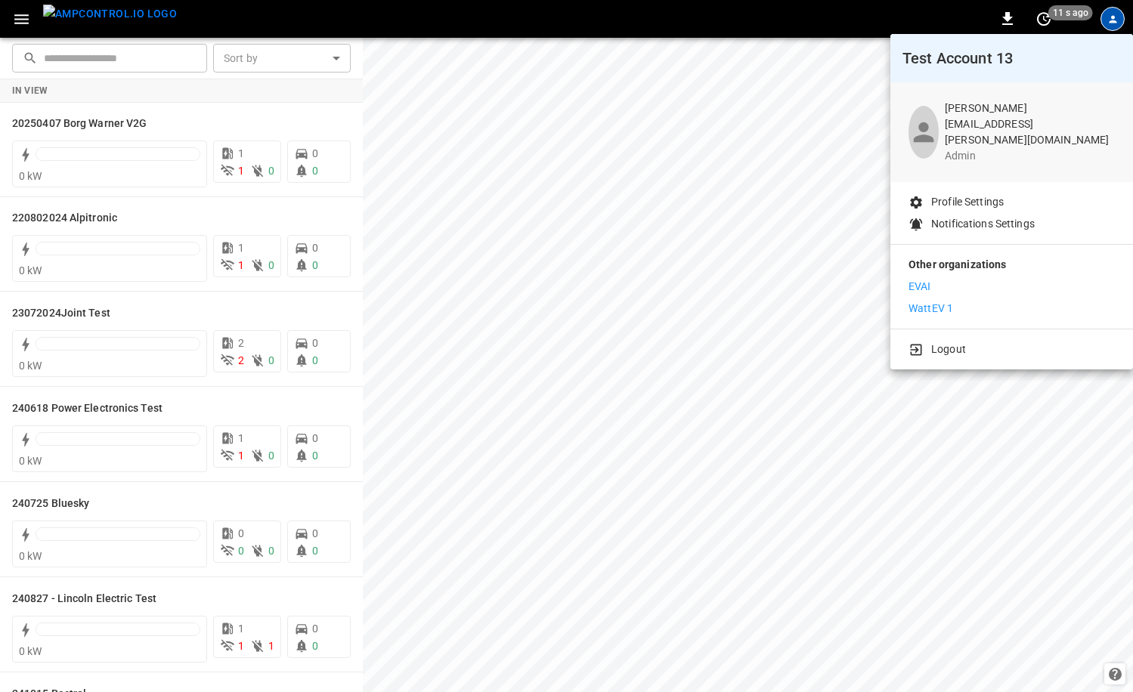
click at [994, 216] on p "Notifications Settings" at bounding box center [983, 224] width 104 height 16
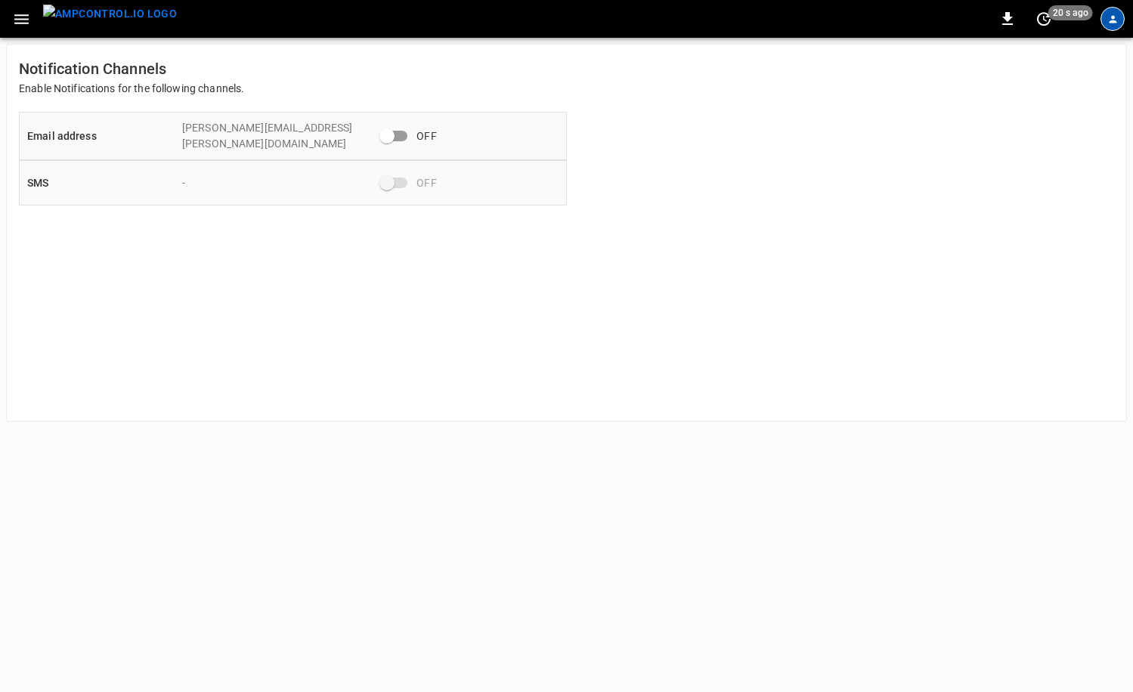
click at [1119, 22] on div "profile-icon" at bounding box center [1112, 19] width 24 height 24
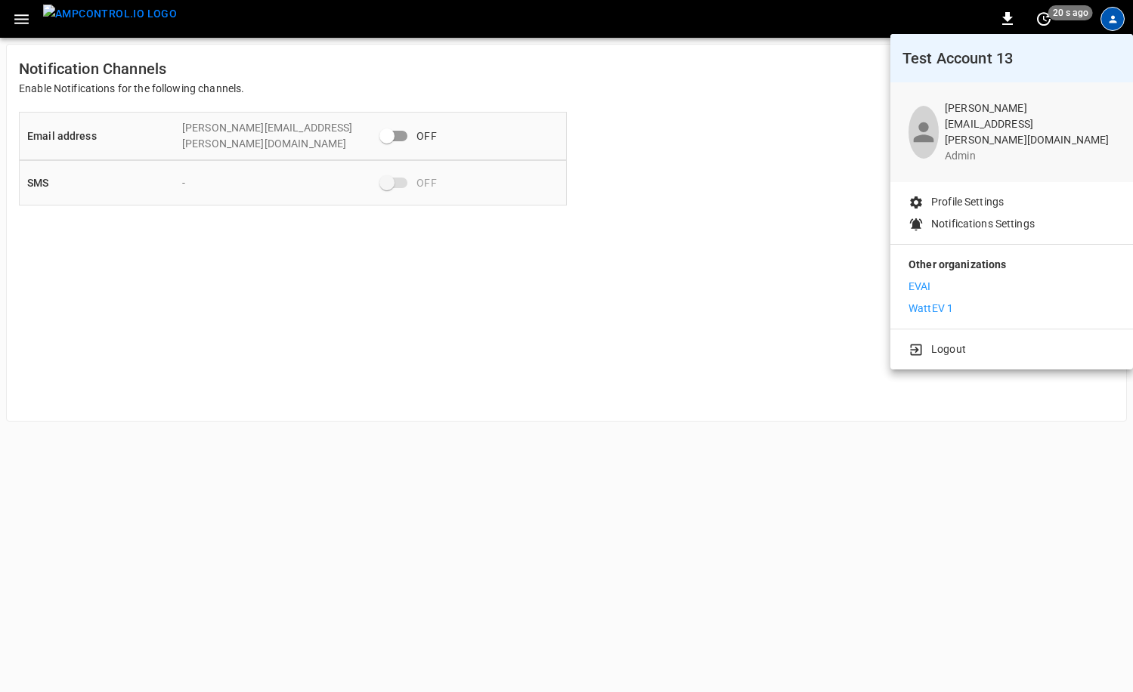
click at [989, 194] on p "Profile Settings" at bounding box center [967, 202] width 73 height 16
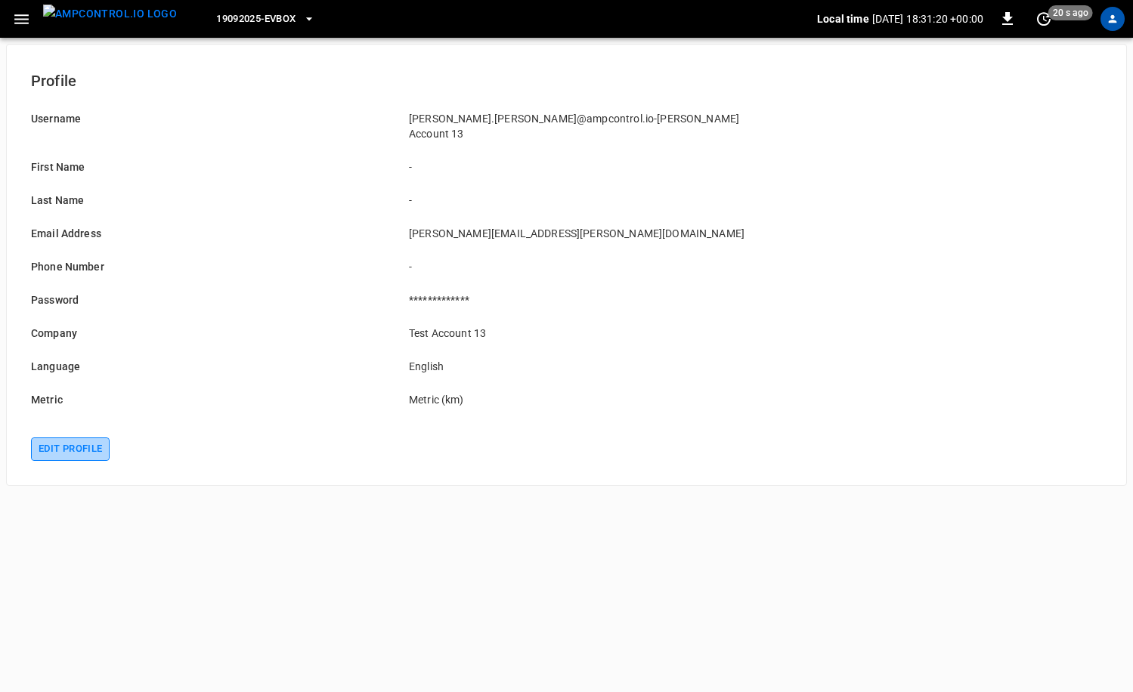
click at [74, 439] on button "Edit profile" at bounding box center [70, 449] width 79 height 23
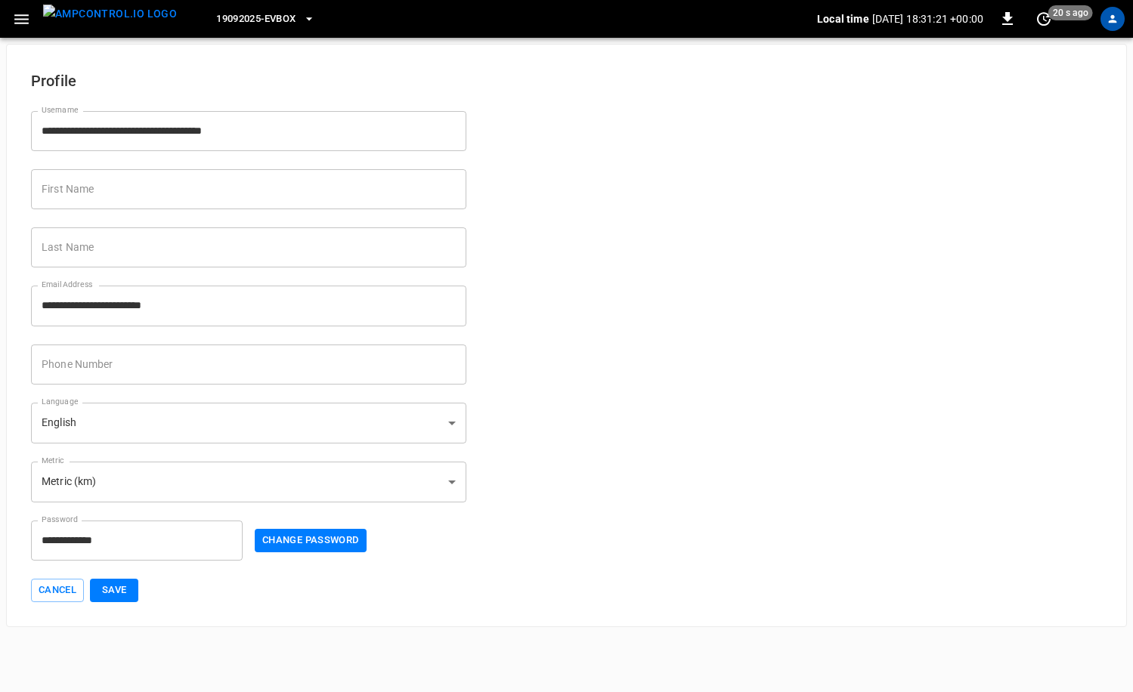
click at [202, 359] on input "Phone Number" at bounding box center [248, 365] width 435 height 40
click at [688, 468] on form "**********" at bounding box center [566, 327] width 1071 height 552
click at [109, 590] on button "Save" at bounding box center [114, 590] width 48 height 23
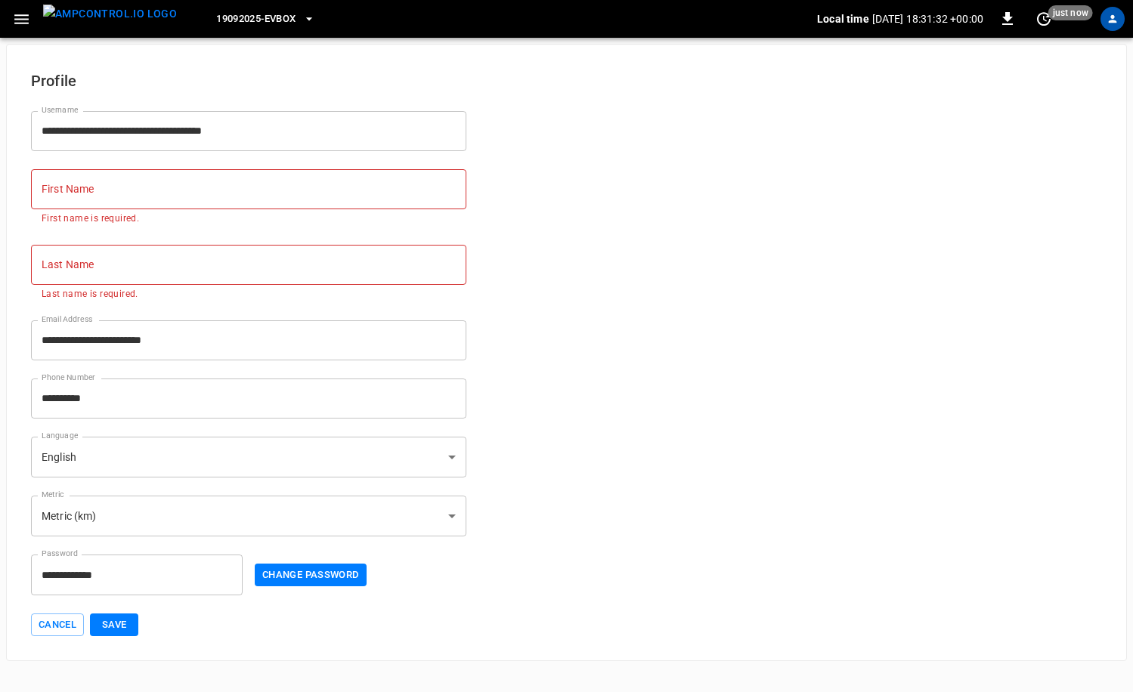
click at [144, 393] on input "**********" at bounding box center [248, 399] width 435 height 40
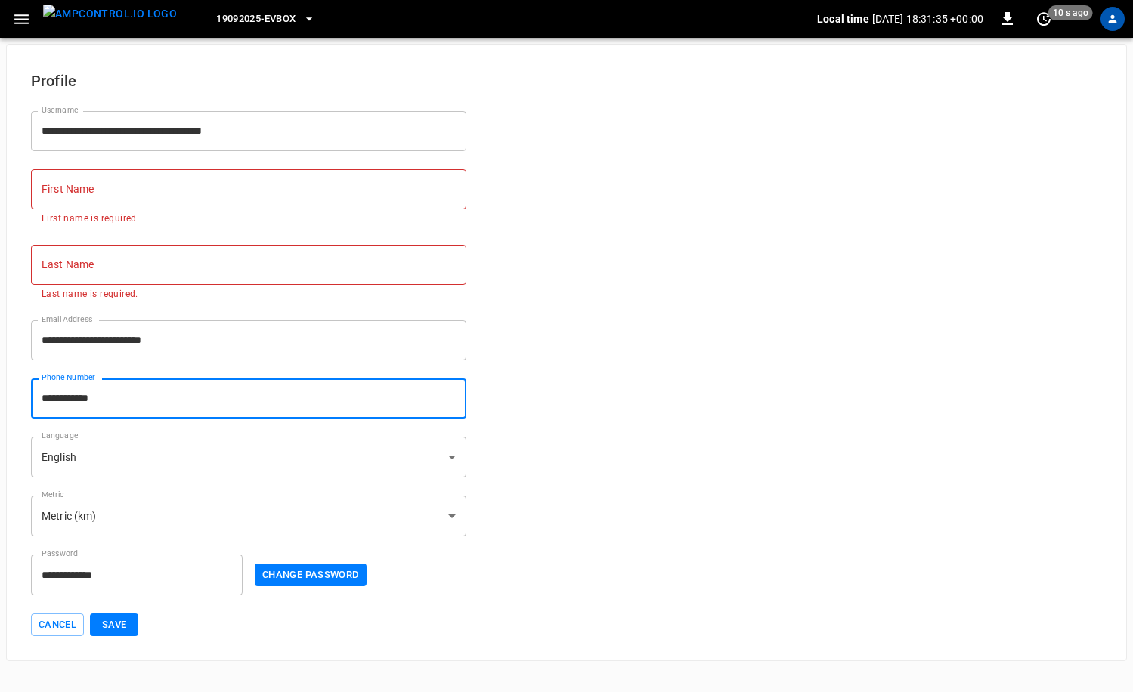
type input "**********"
click at [116, 630] on button "Save" at bounding box center [114, 625] width 48 height 23
click at [137, 162] on div "First Name First Name First name is required." at bounding box center [239, 189] width 453 height 76
click at [130, 179] on input "First Name" at bounding box center [248, 189] width 435 height 40
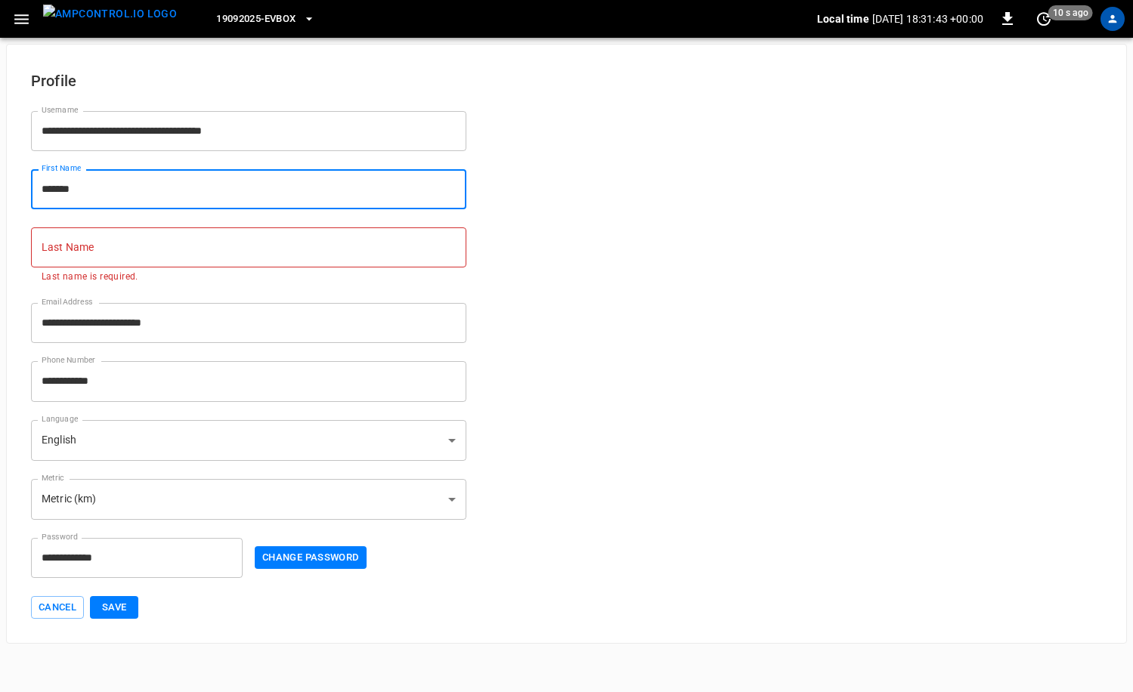
type input "*******"
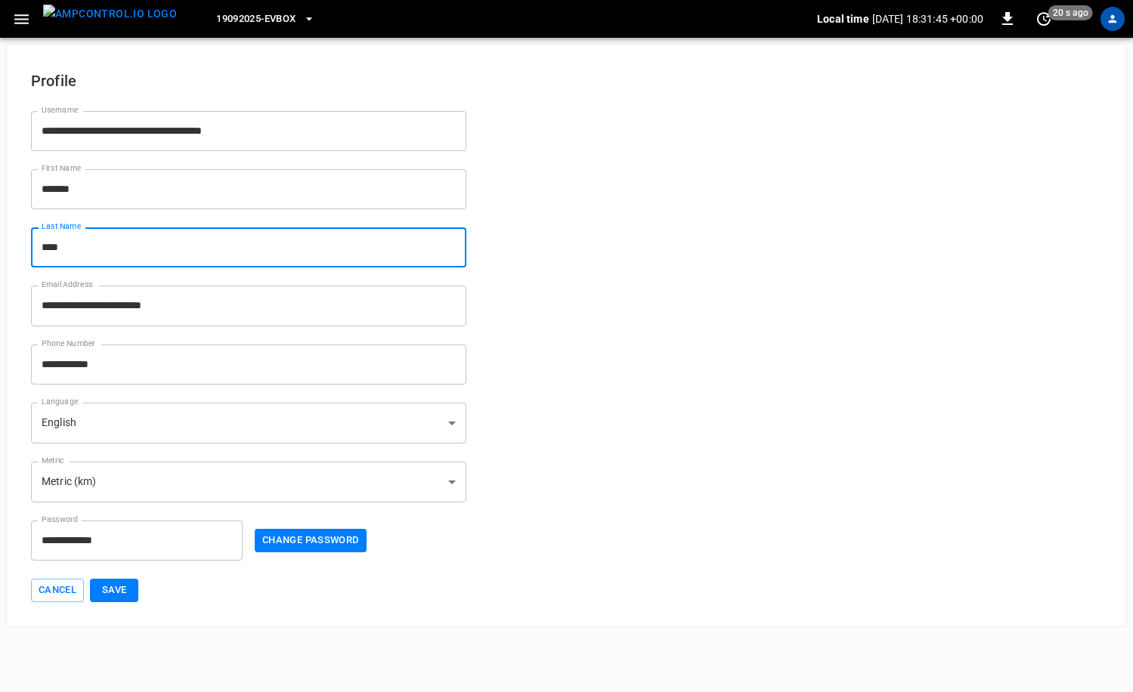
type input "****"
click at [866, 427] on form "**********" at bounding box center [566, 327] width 1071 height 552
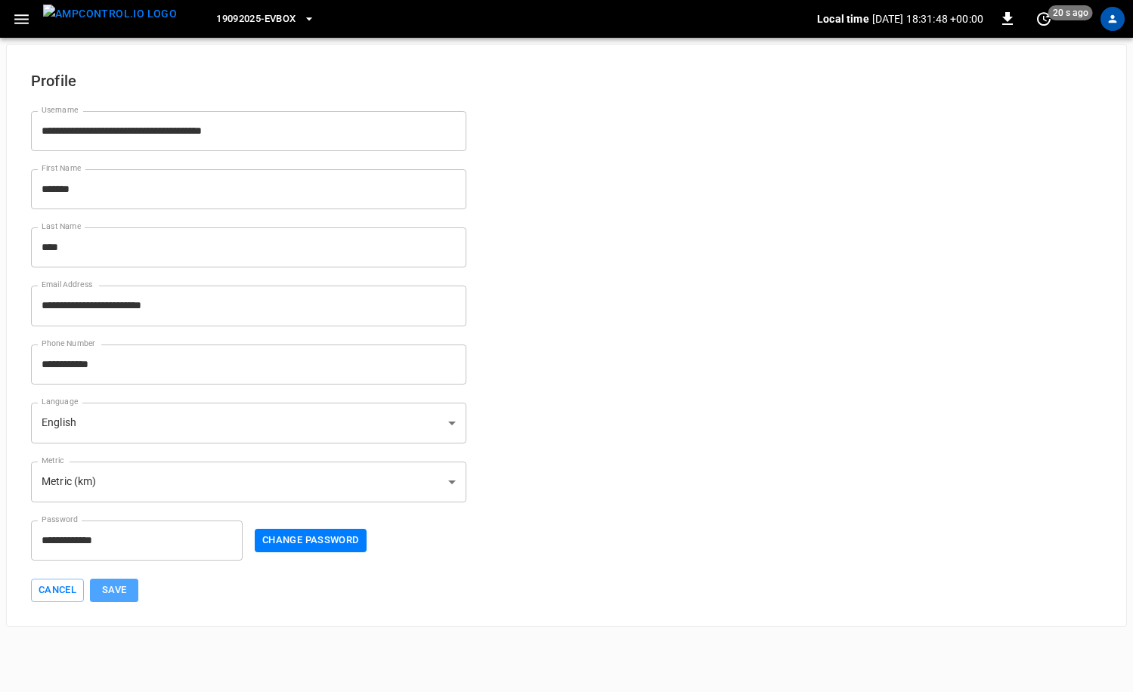
click at [128, 589] on button "Save" at bounding box center [114, 590] width 48 height 23
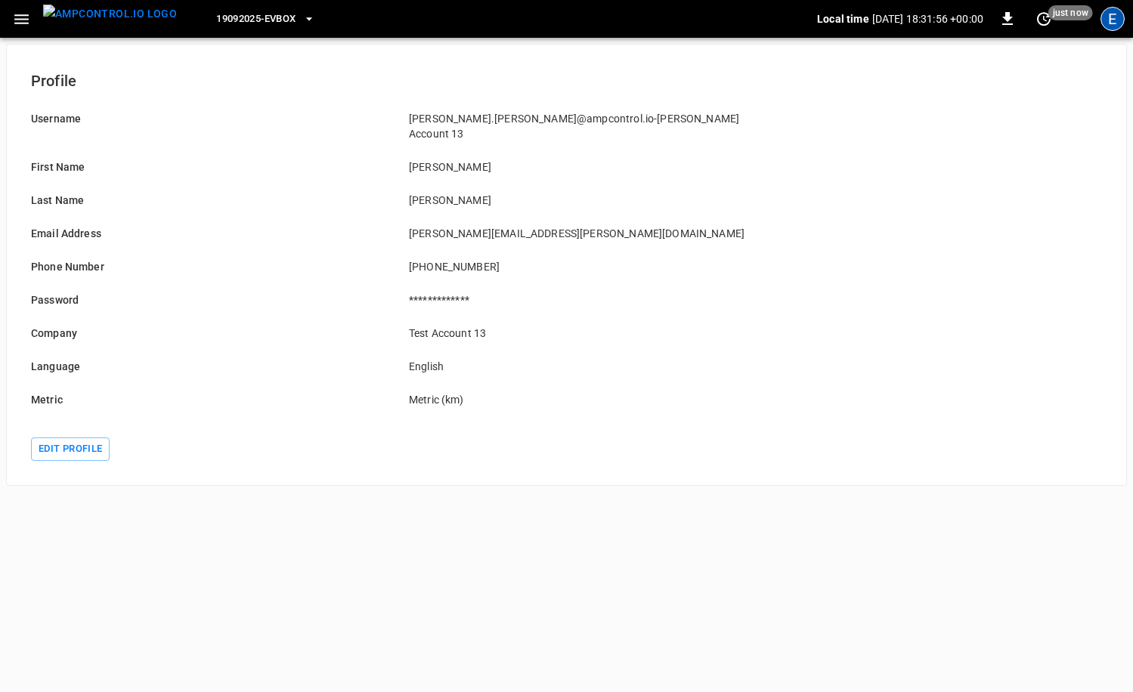
click at [1115, 20] on div "E" at bounding box center [1112, 19] width 24 height 24
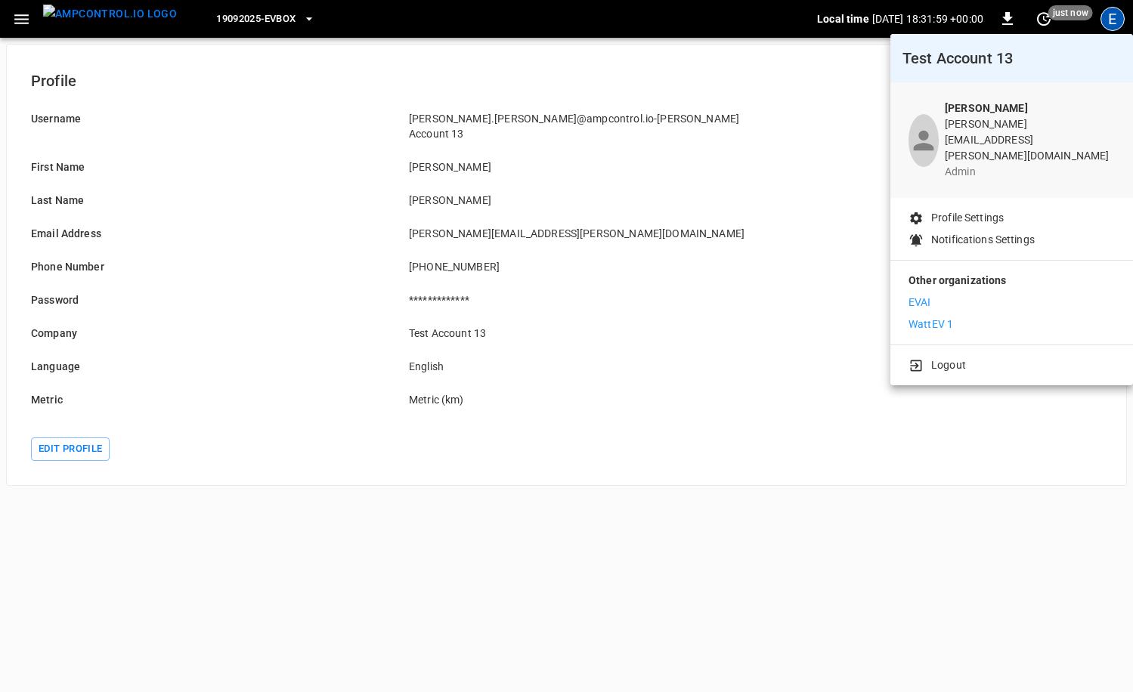
click at [68, 432] on div at bounding box center [566, 346] width 1133 height 692
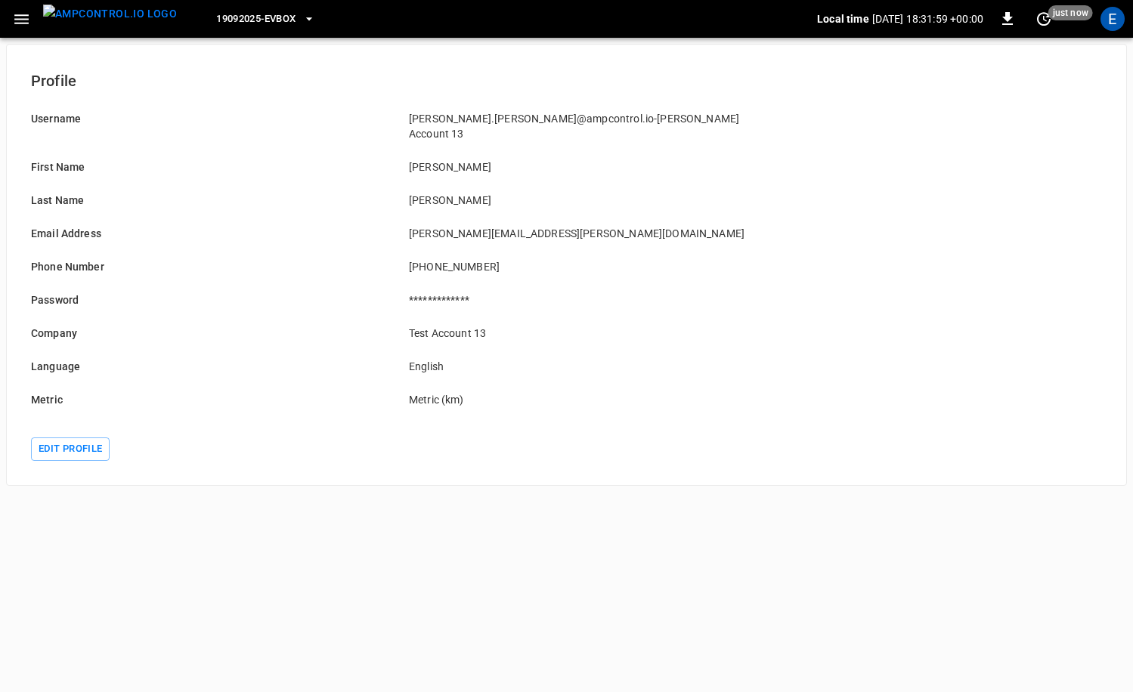
click at [72, 432] on body "**********" at bounding box center [566, 243] width 1133 height 486
click at [76, 438] on button "Edit profile" at bounding box center [70, 449] width 79 height 23
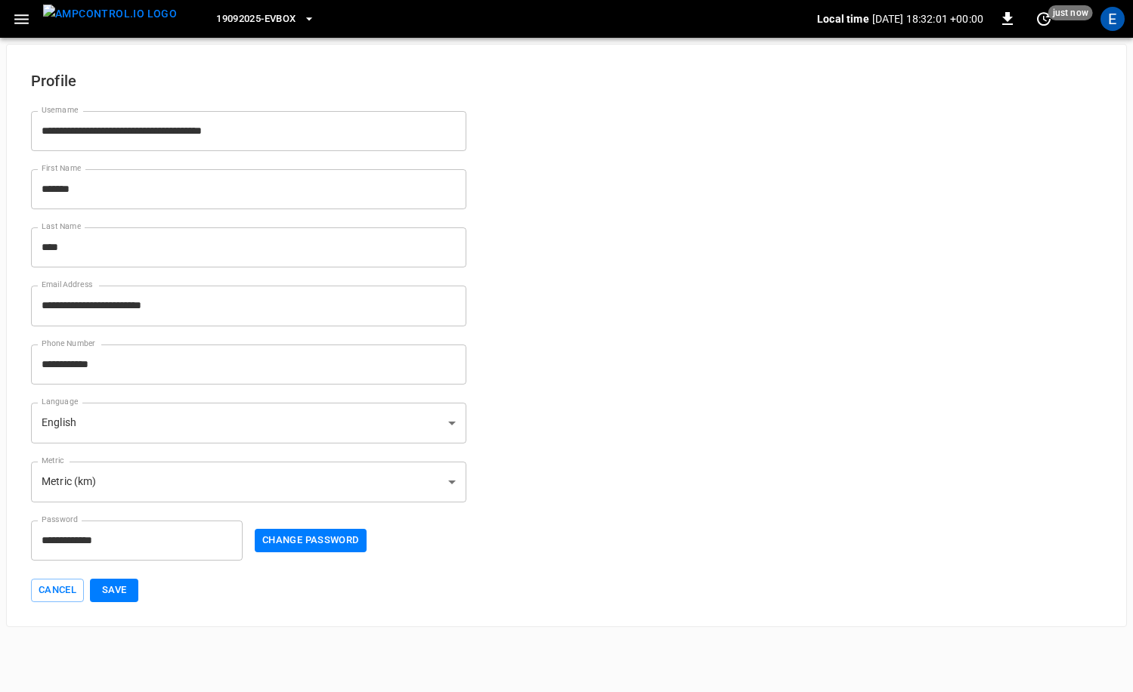
click at [159, 243] on input "****" at bounding box center [248, 247] width 435 height 40
type input "****"
click at [193, 554] on input "**********" at bounding box center [137, 541] width 212 height 40
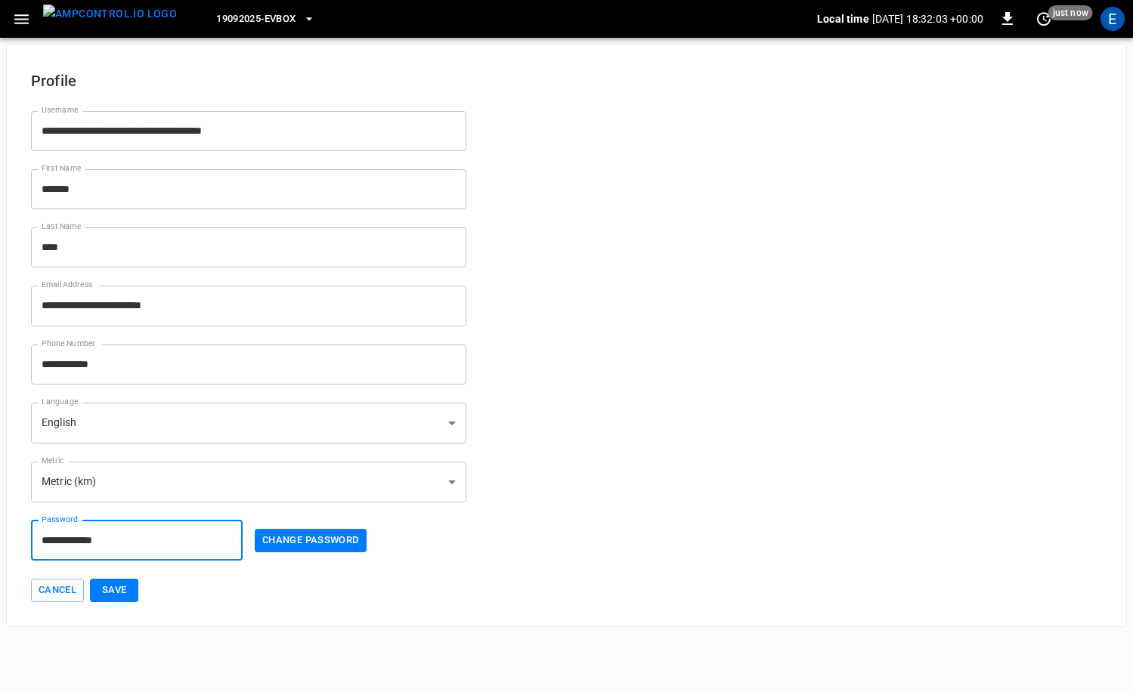
click at [127, 596] on button "Save" at bounding box center [114, 590] width 48 height 23
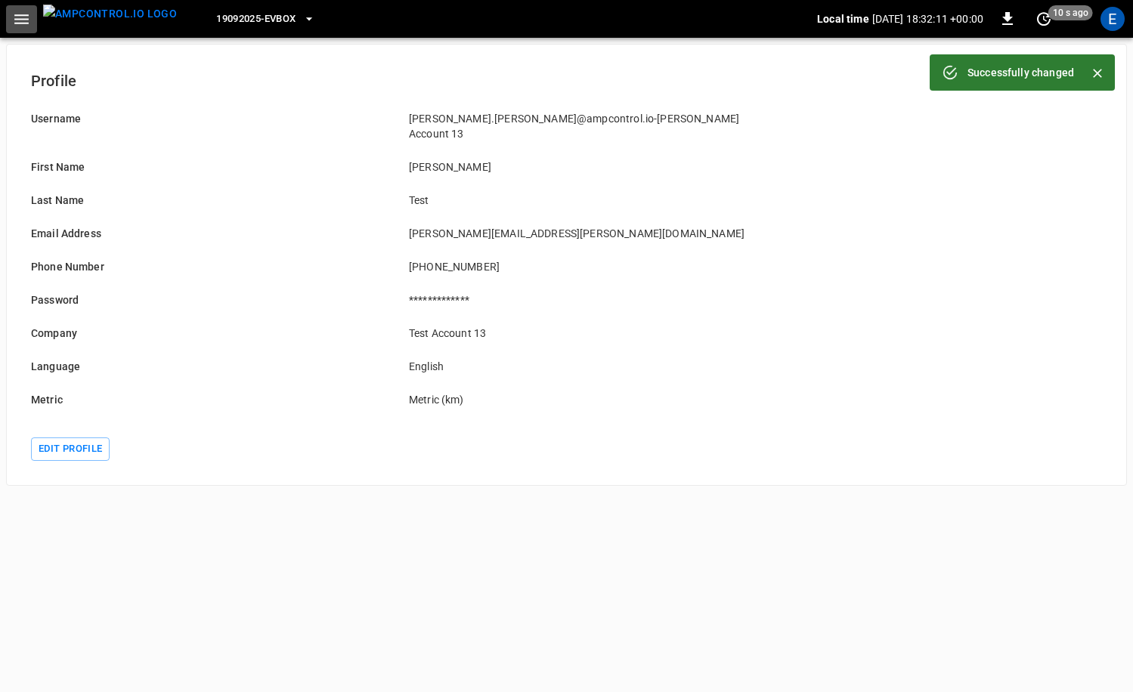
click at [26, 12] on icon "button" at bounding box center [21, 19] width 19 height 19
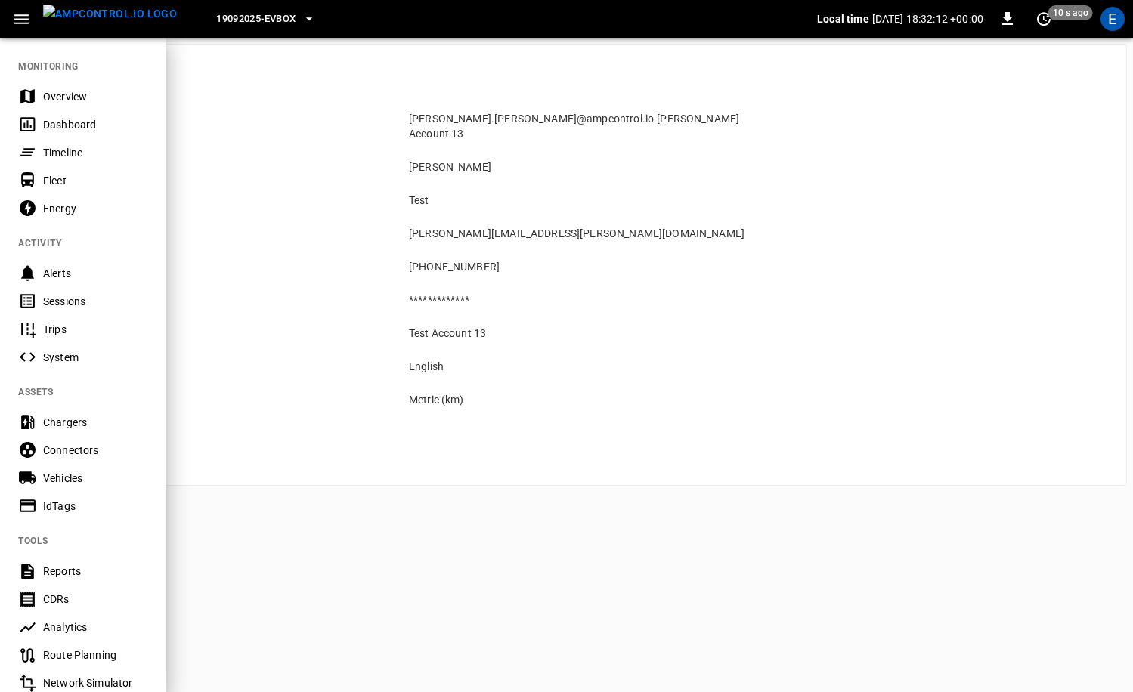
click at [70, 91] on div "Overview" at bounding box center [95, 96] width 105 height 15
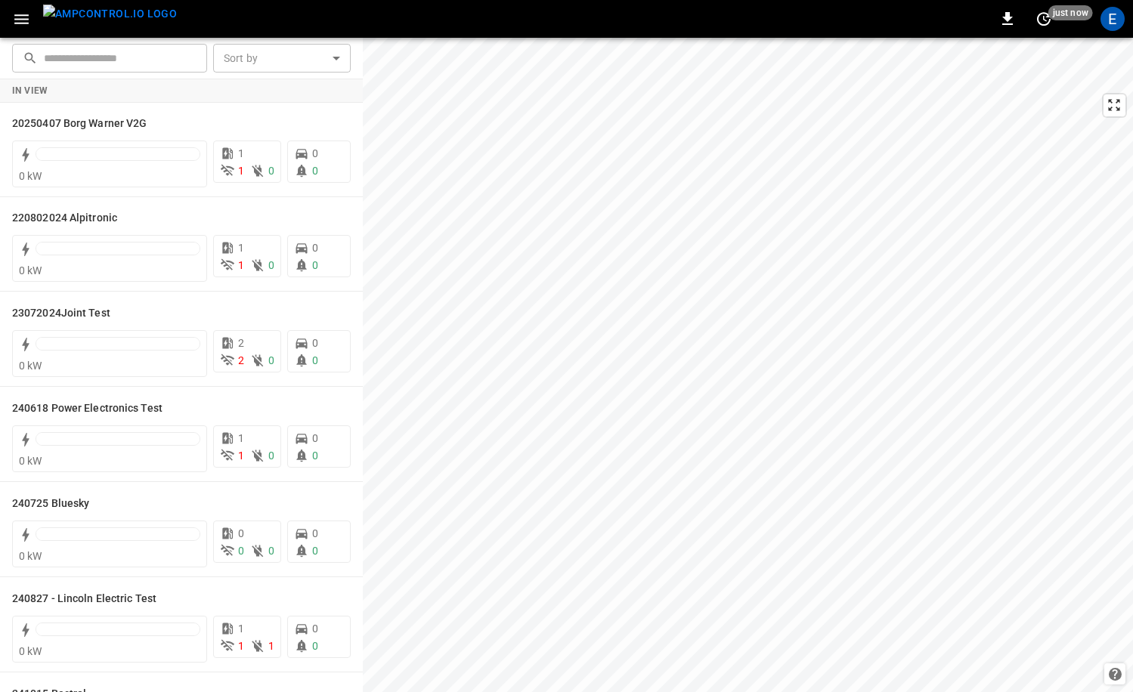
click at [1107, 17] on div "E" at bounding box center [1112, 19] width 24 height 24
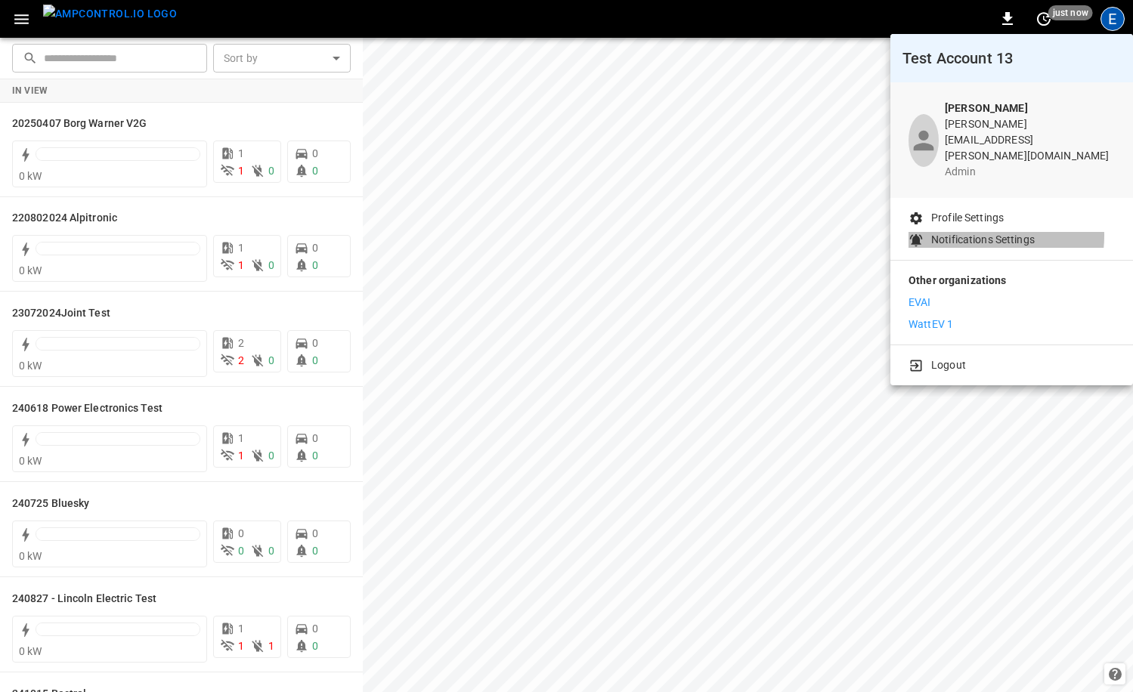
click at [976, 232] on p "Notifications Settings" at bounding box center [983, 240] width 104 height 16
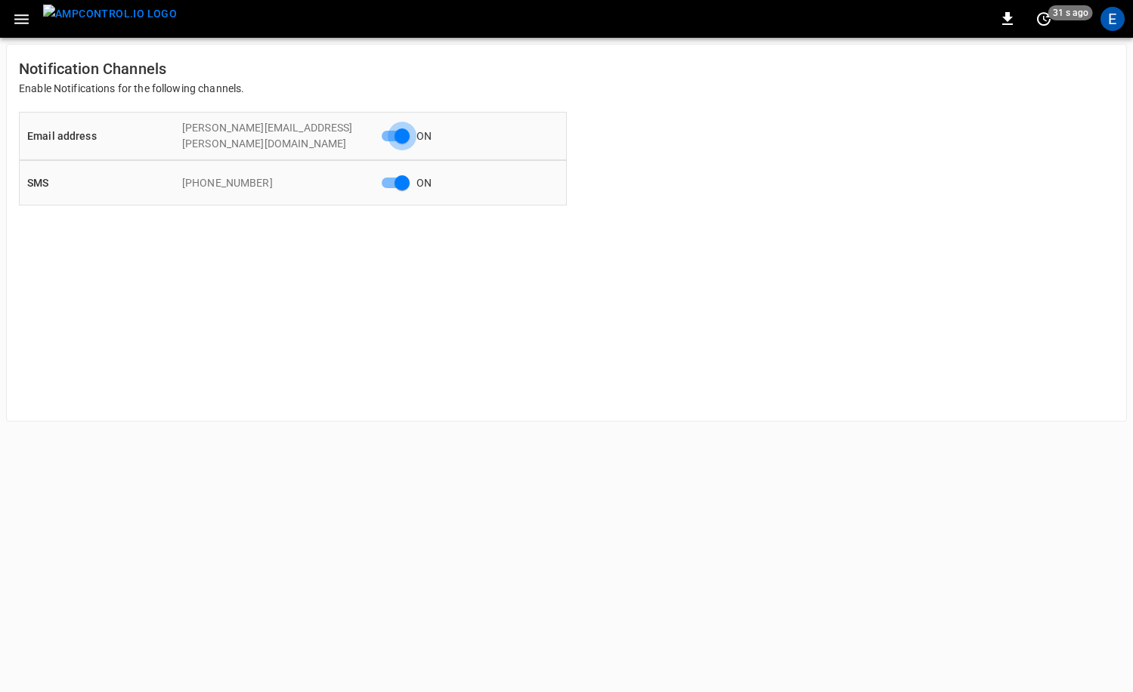
click at [108, 15] on img "menu" at bounding box center [110, 14] width 134 height 19
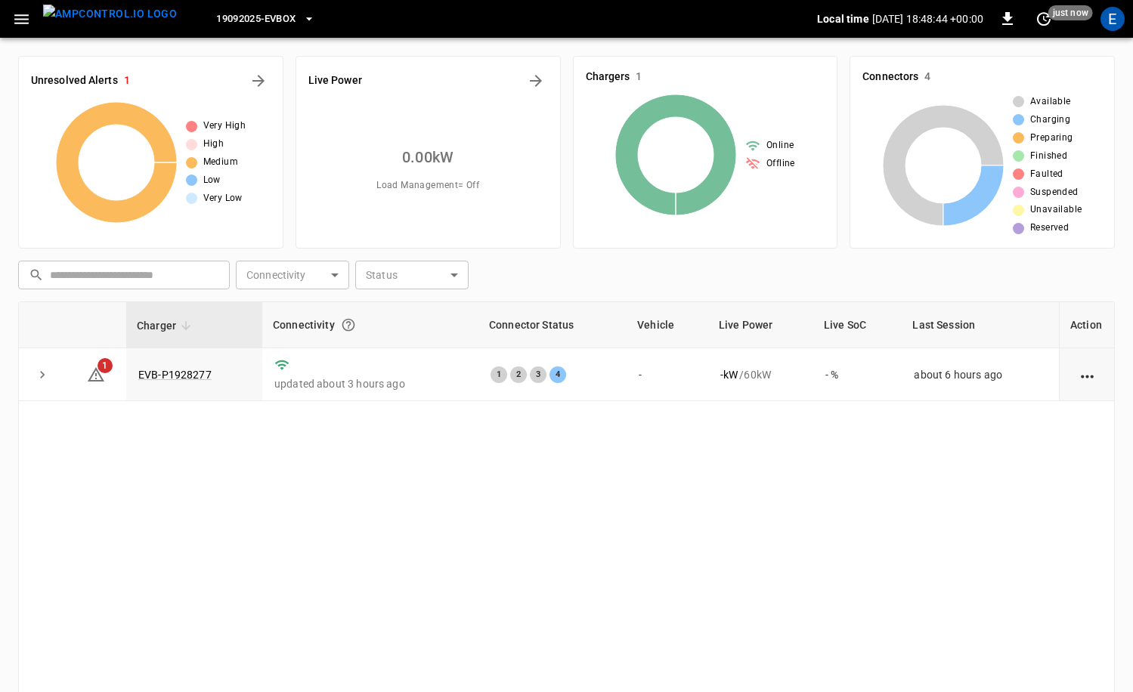
click at [1106, 15] on div "E" at bounding box center [1112, 19] width 24 height 24
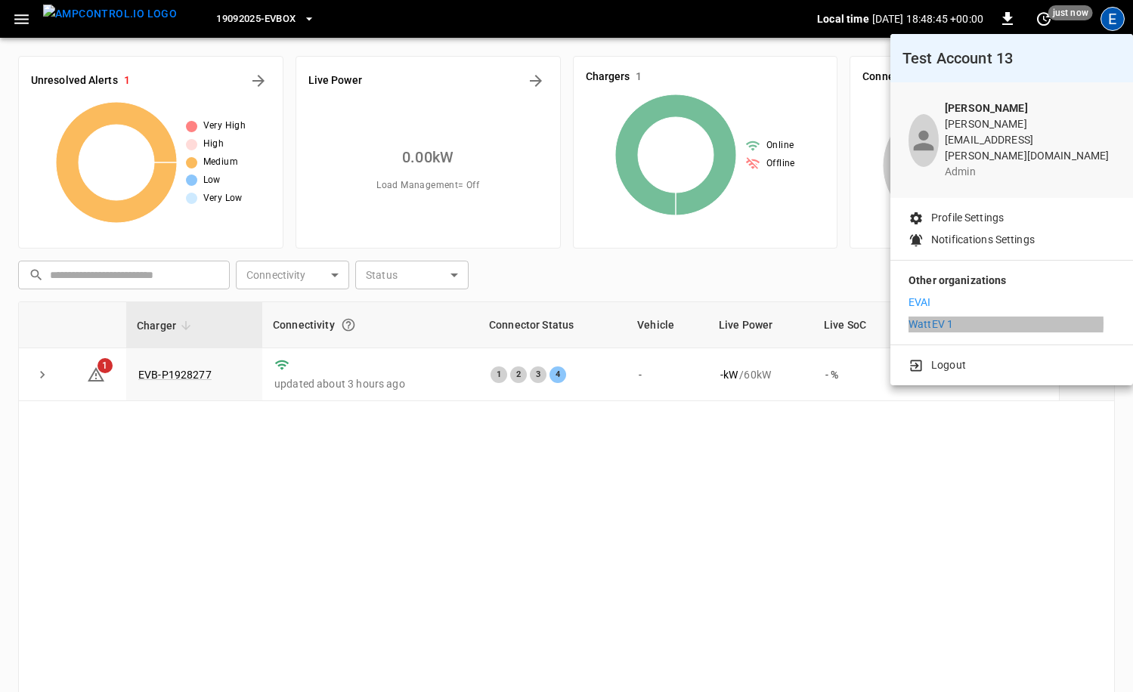
click at [967, 317] on li "WattEV 1" at bounding box center [1011, 325] width 206 height 16
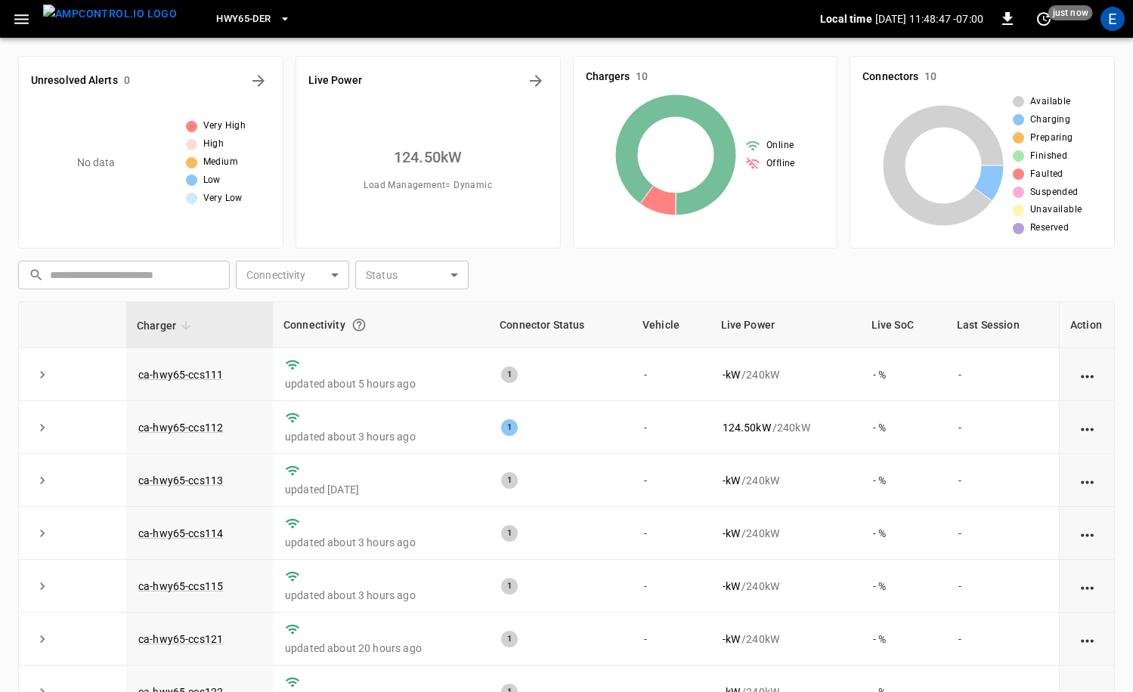
click at [227, 25] on span "HWY65-DER" at bounding box center [243, 19] width 54 height 17
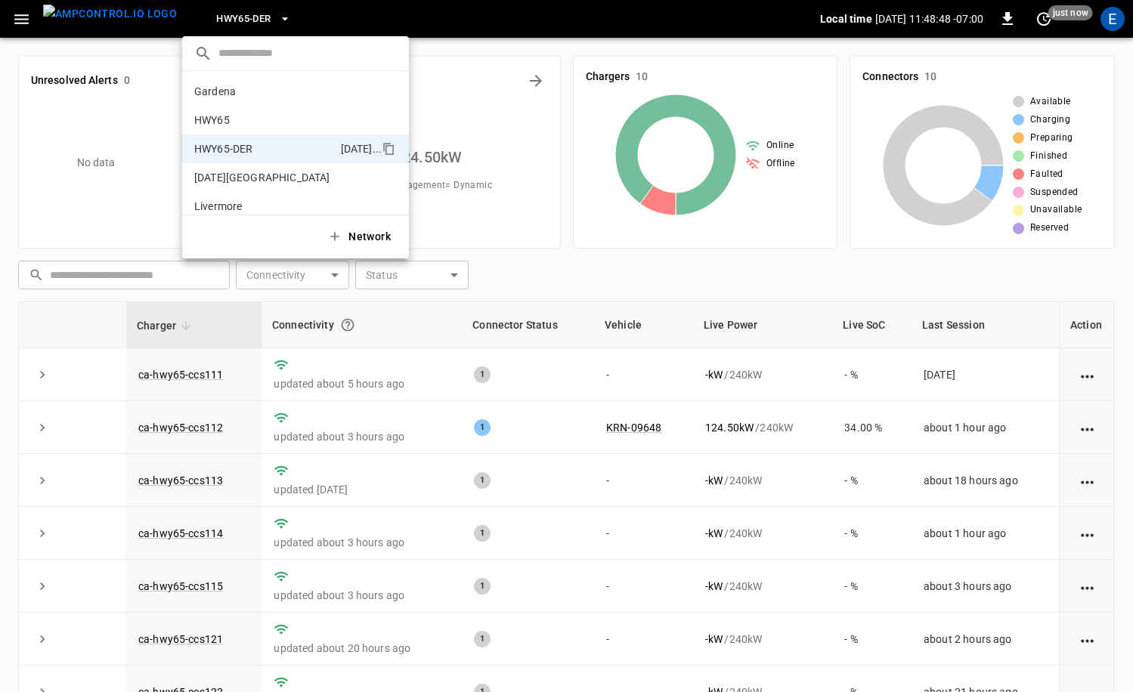
scroll to position [53, 0]
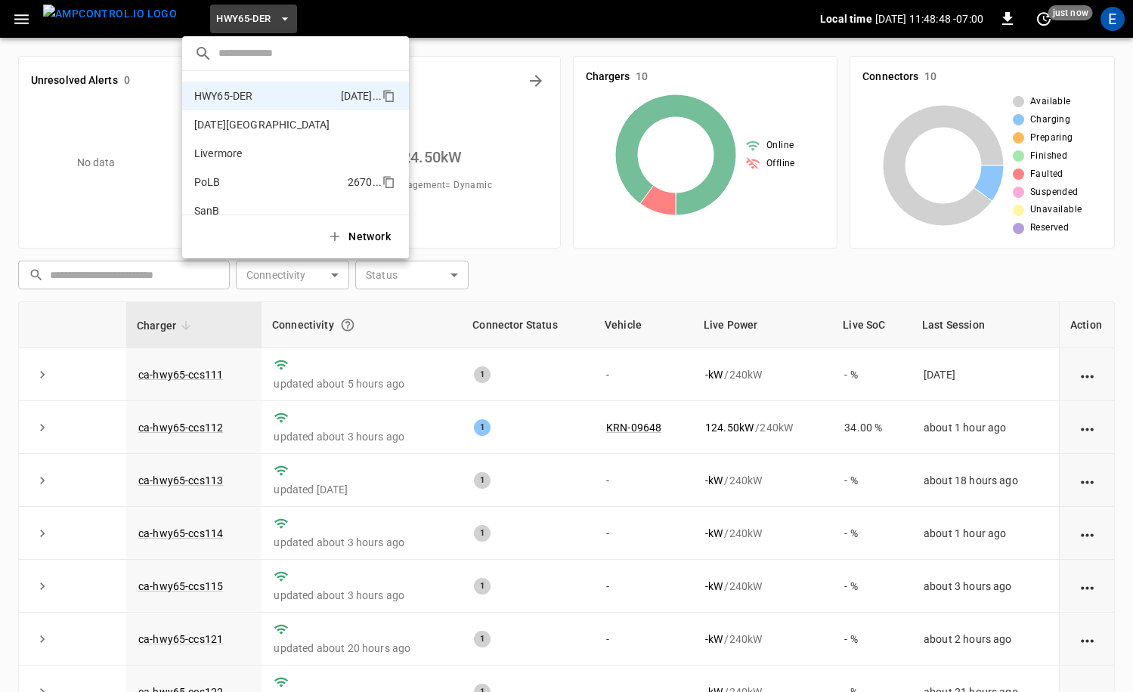
click at [229, 187] on p "PoLB" at bounding box center [267, 182] width 147 height 15
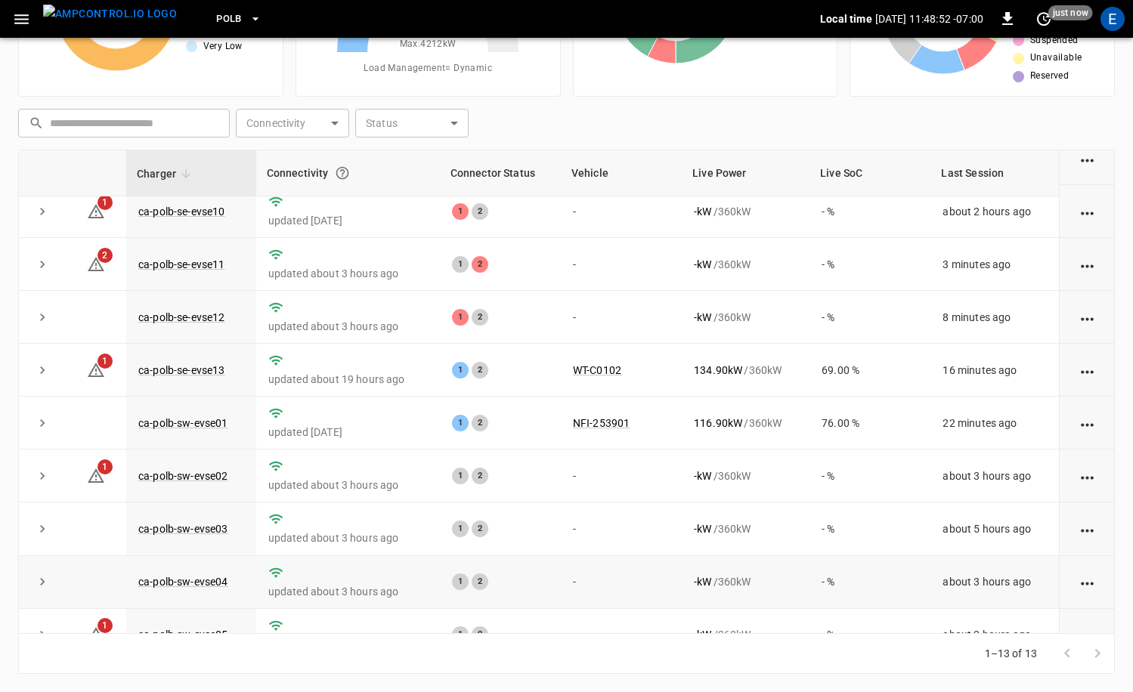
scroll to position [0, 0]
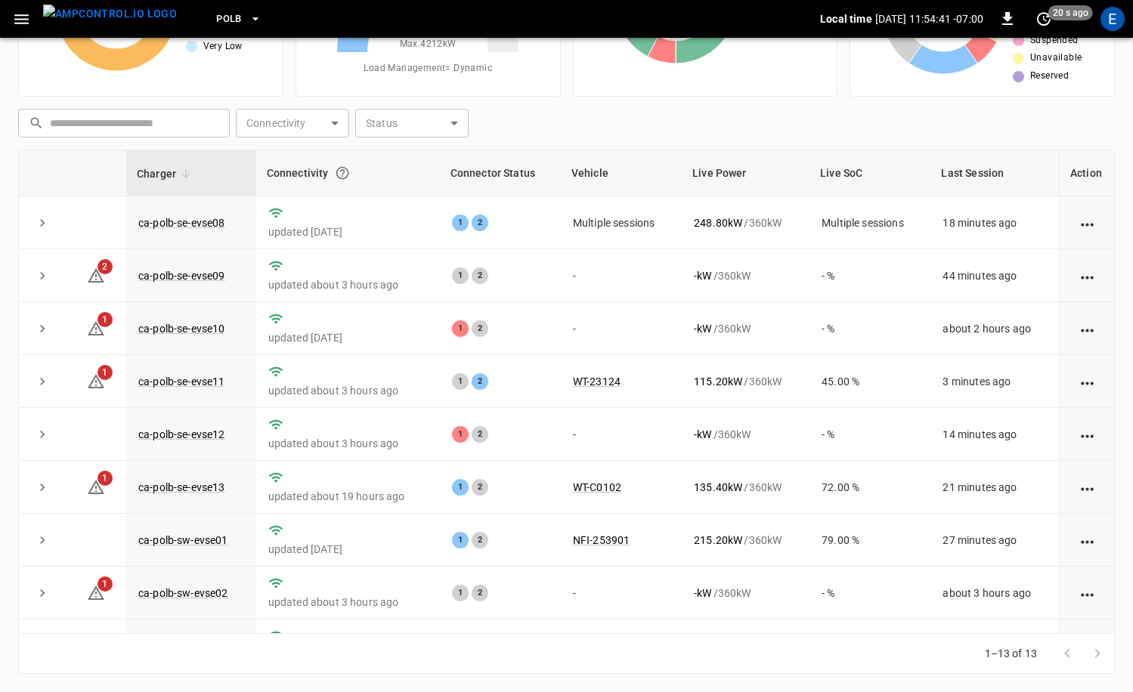
click at [216, 26] on span "PoLB" at bounding box center [229, 19] width 26 height 17
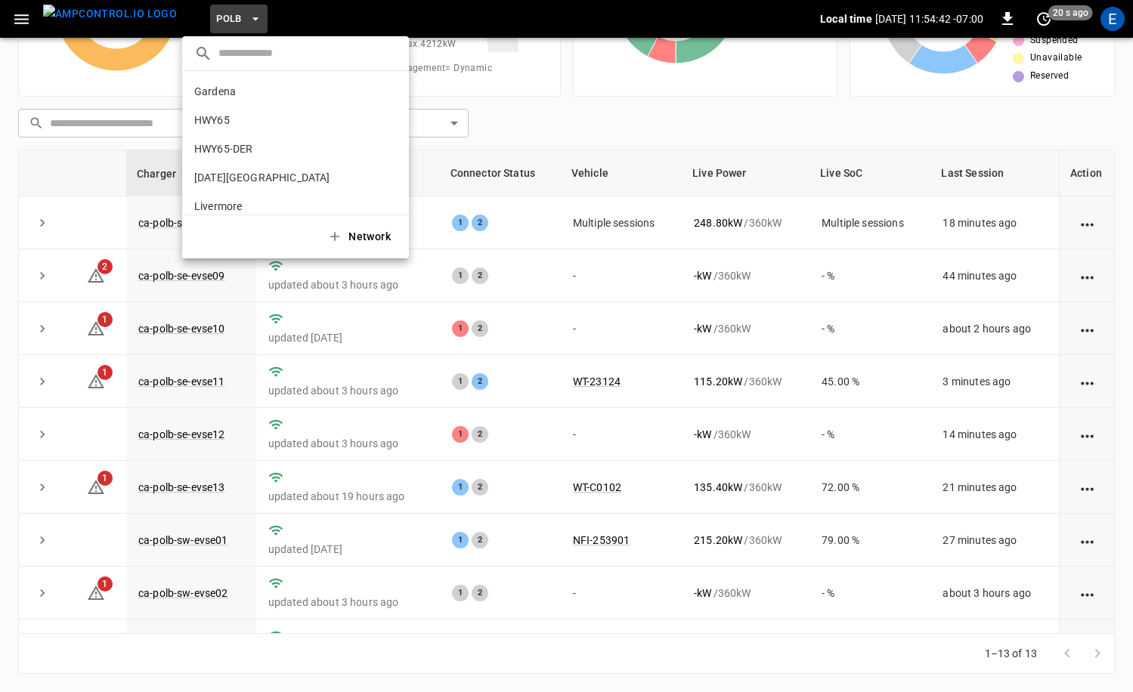
scroll to position [127, 0]
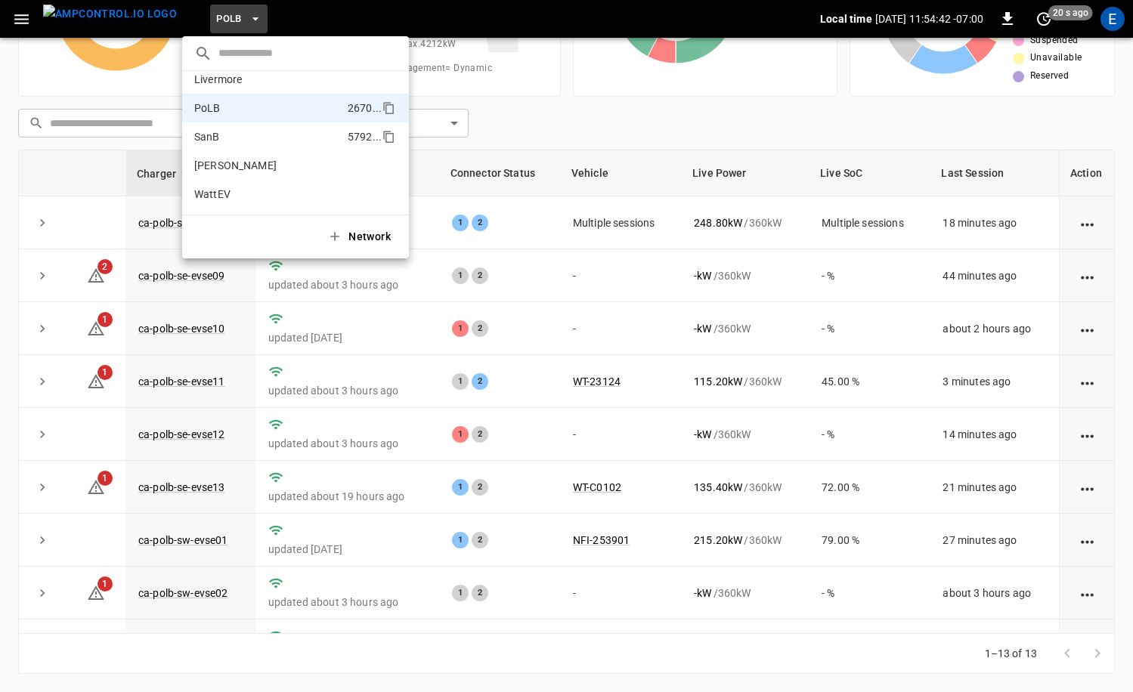
click at [263, 132] on p "SanB" at bounding box center [267, 136] width 147 height 15
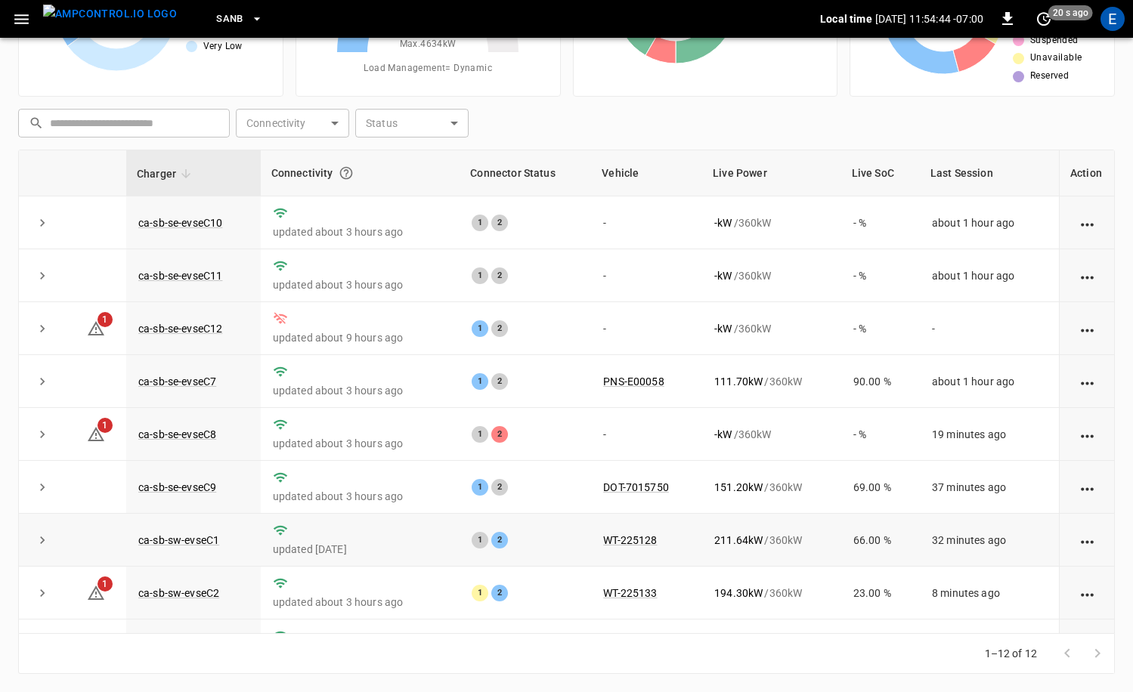
scroll to position [198, 0]
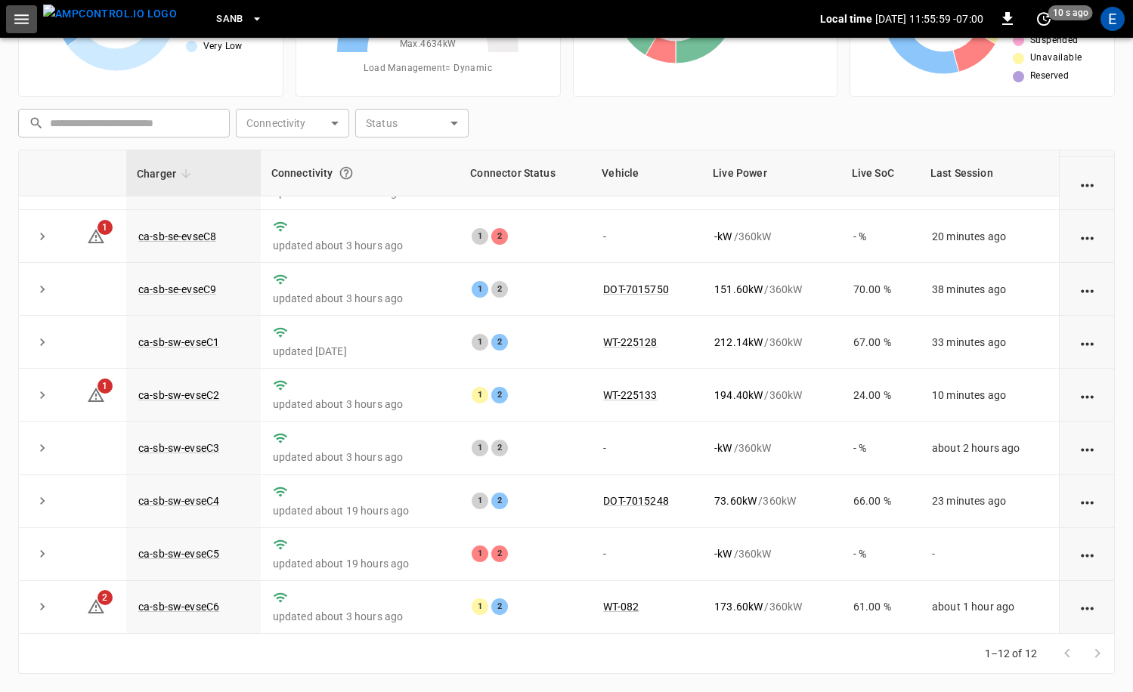
click at [23, 12] on icon "button" at bounding box center [21, 19] width 19 height 19
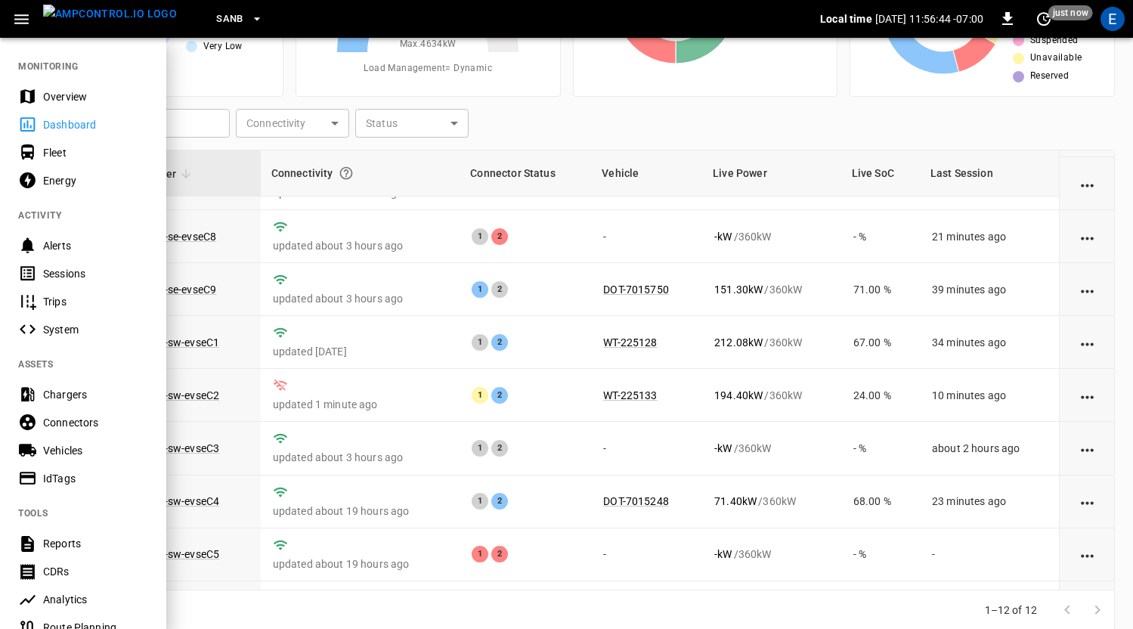
click at [612, 101] on div at bounding box center [566, 314] width 1133 height 629
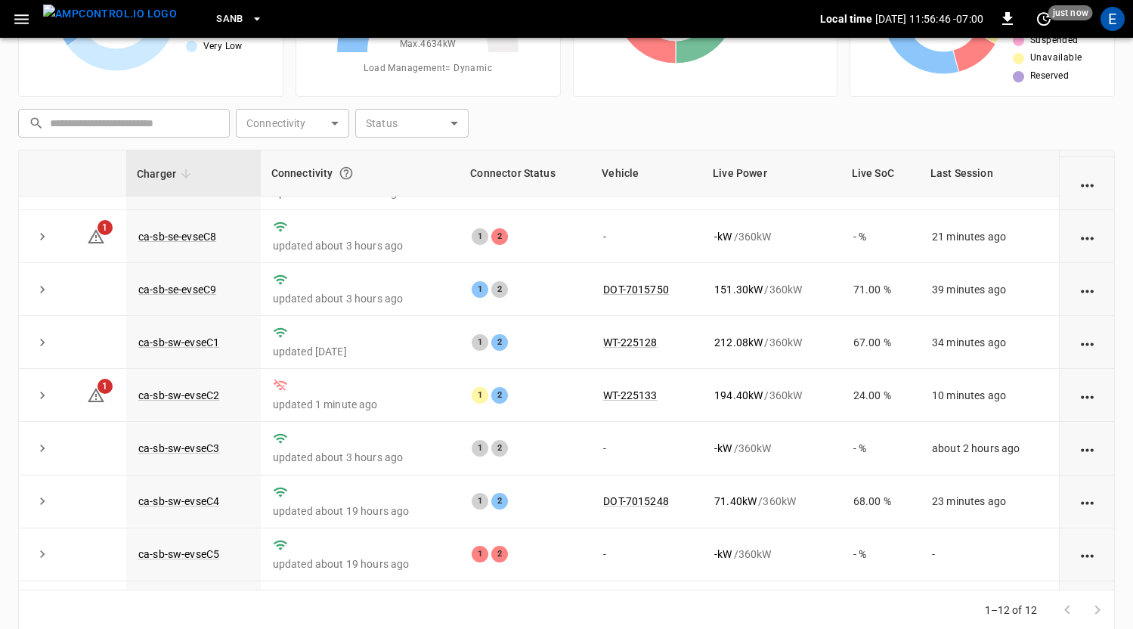
click at [1099, 25] on div "E" at bounding box center [1112, 19] width 29 height 29
click at [1105, 25] on div "E" at bounding box center [1112, 19] width 24 height 24
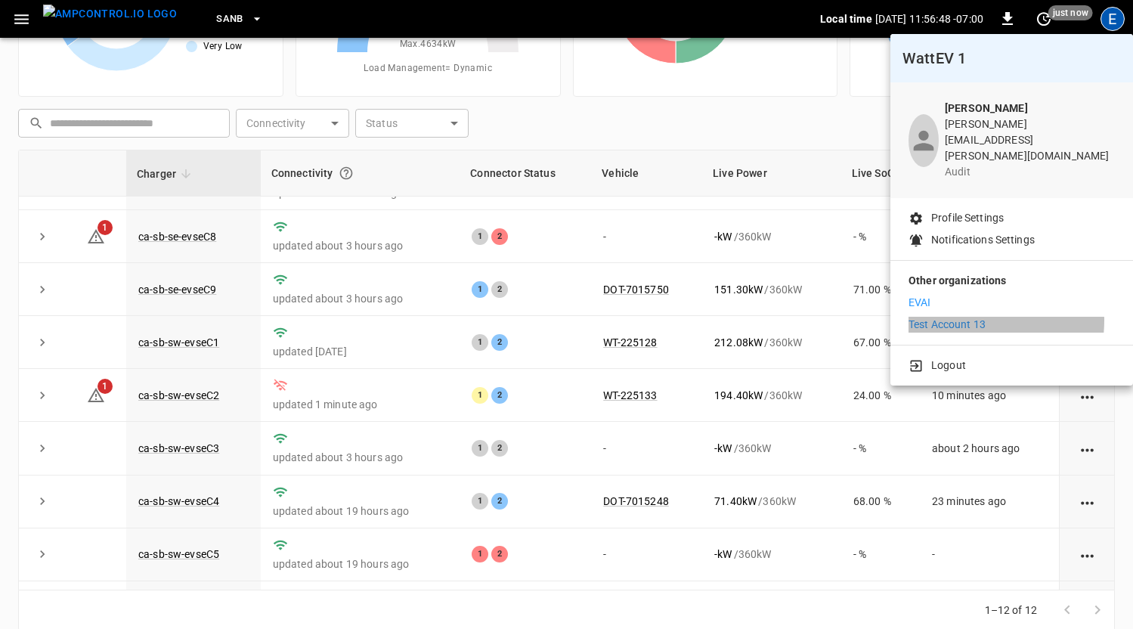
click at [970, 317] on p "Test Account 13" at bounding box center [946, 325] width 77 height 16
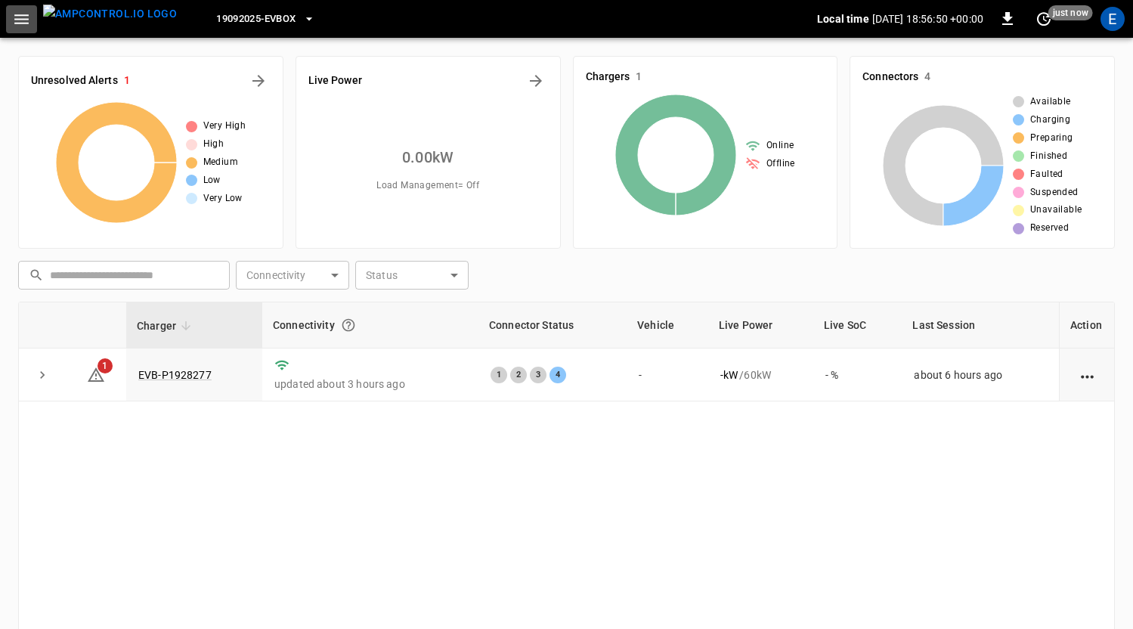
click at [23, 11] on icon "button" at bounding box center [21, 19] width 19 height 19
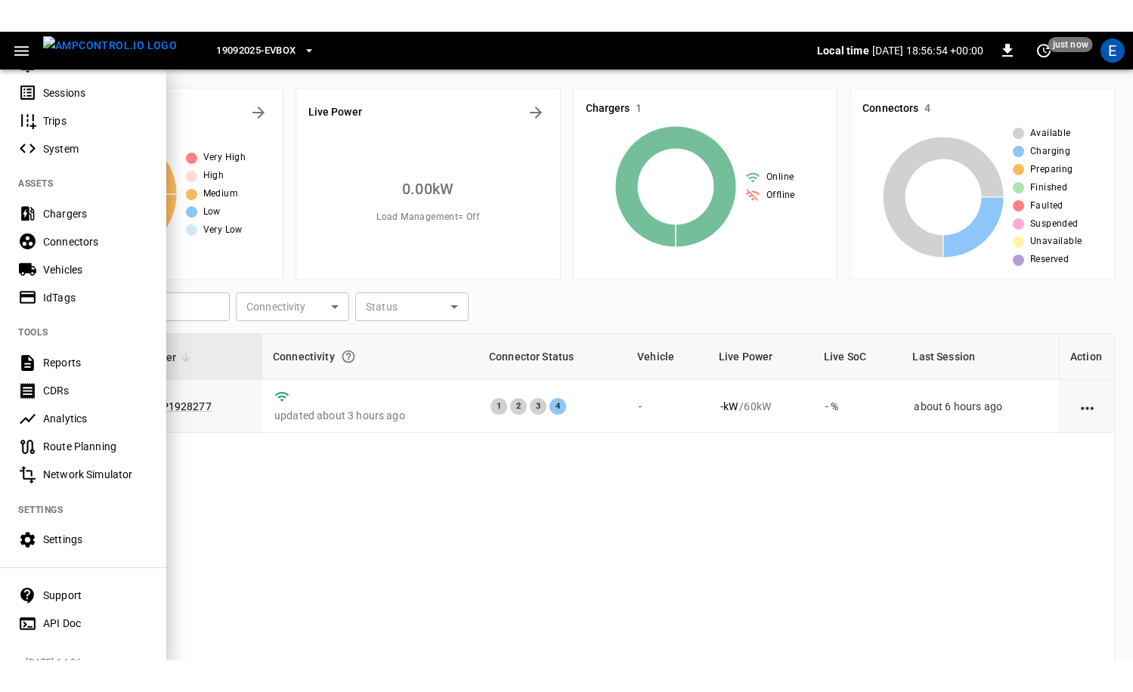
scroll to position [245, 0]
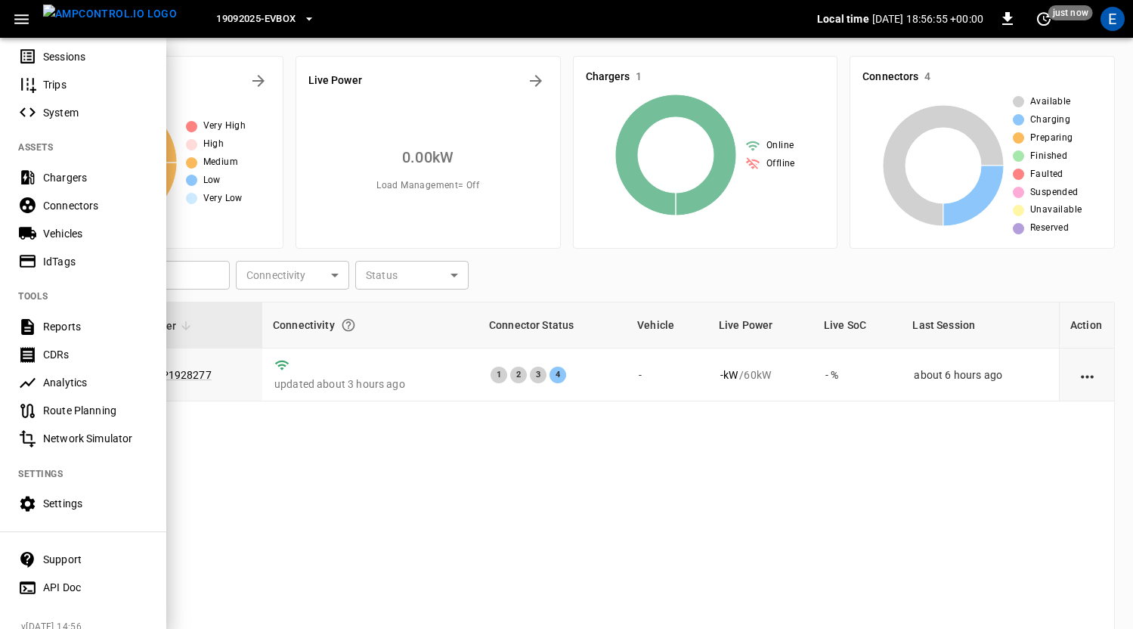
click at [88, 180] on div "Chargers" at bounding box center [95, 177] width 105 height 15
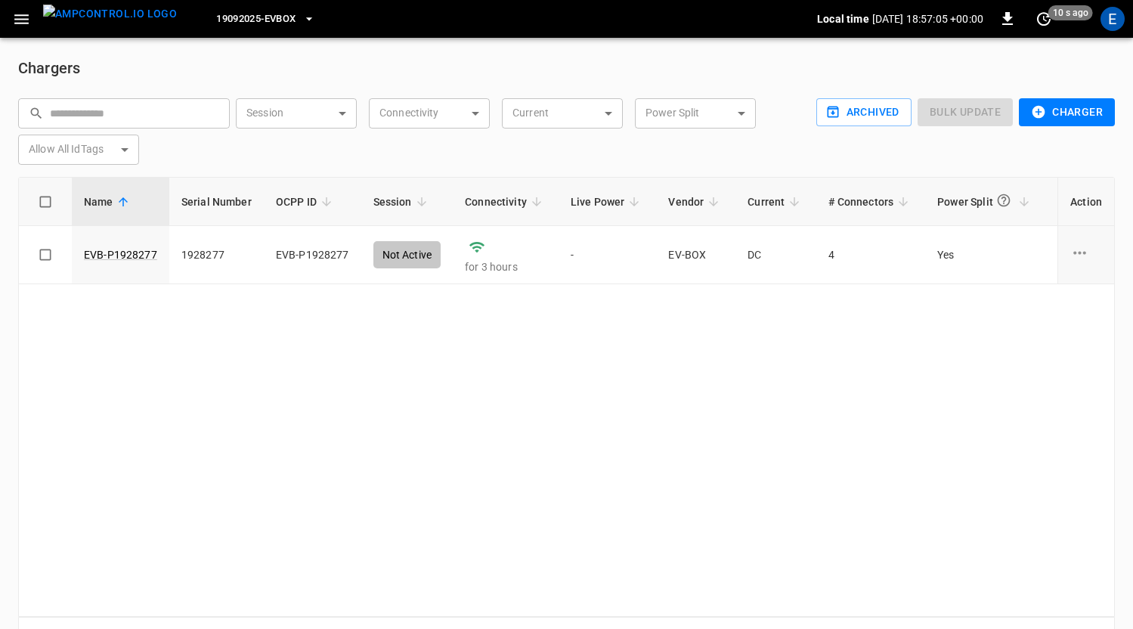
click at [1038, 108] on icon "button" at bounding box center [1038, 112] width 13 height 13
click at [1050, 146] on li "OCPP Charger" at bounding box center [1064, 144] width 113 height 25
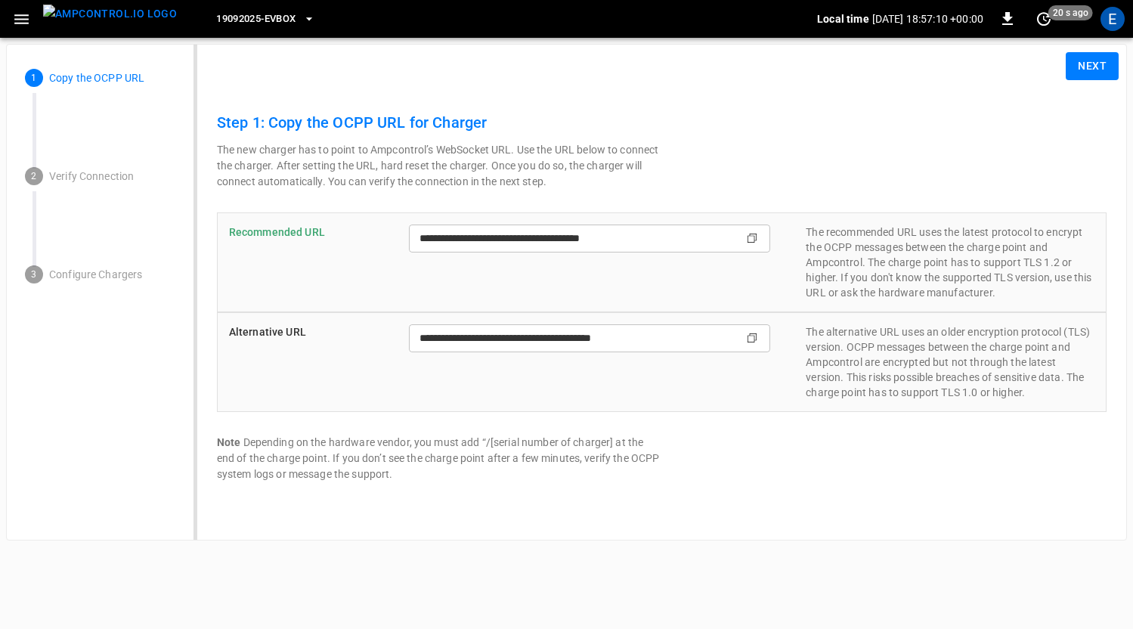
type input "**********"
click at [1069, 68] on button "Next" at bounding box center [1091, 66] width 53 height 28
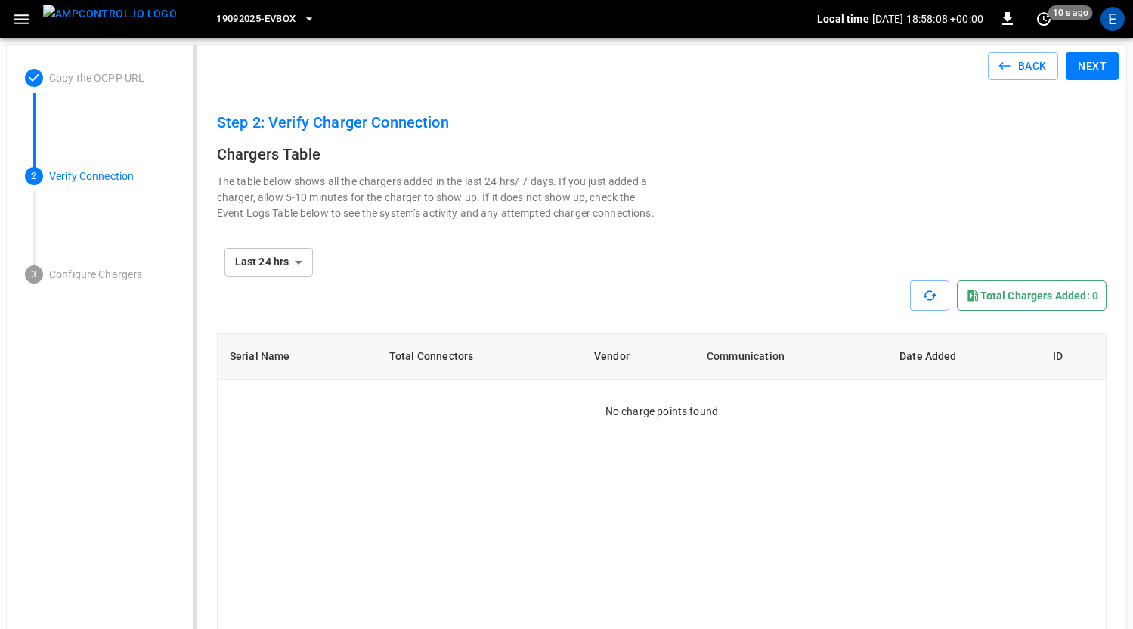
click at [1109, 60] on button "Next" at bounding box center [1091, 66] width 53 height 28
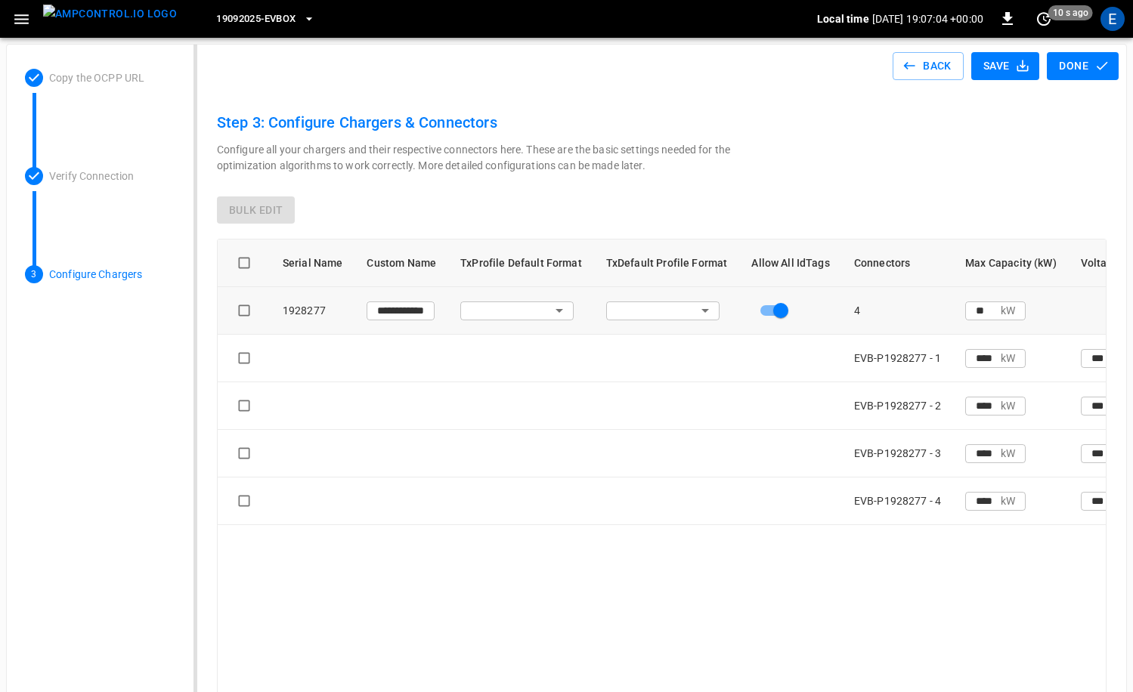
scroll to position [1, 0]
click at [1099, 35] on div "19092025-EVBox Local time 2025-09-23 19:07:06 +00:00 0 10 s ago E" at bounding box center [566, 19] width 1133 height 38
click at [1105, 30] on div "E" at bounding box center [1112, 19] width 29 height 29
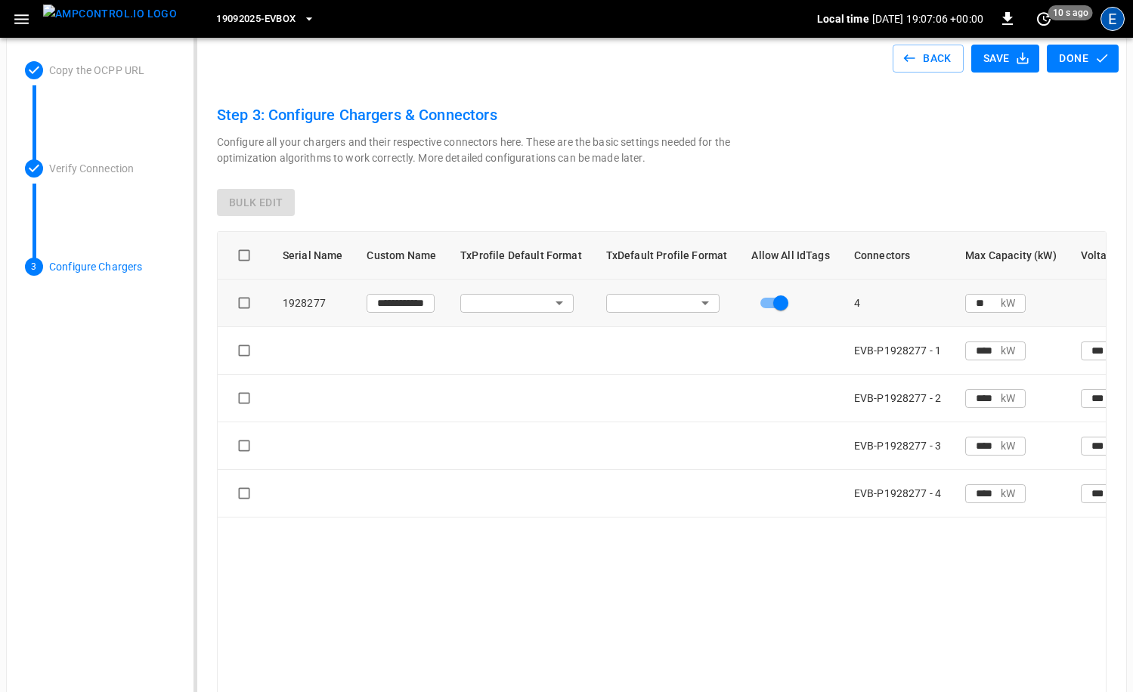
scroll to position [8, 0]
click at [1113, 23] on div "E" at bounding box center [1112, 19] width 24 height 24
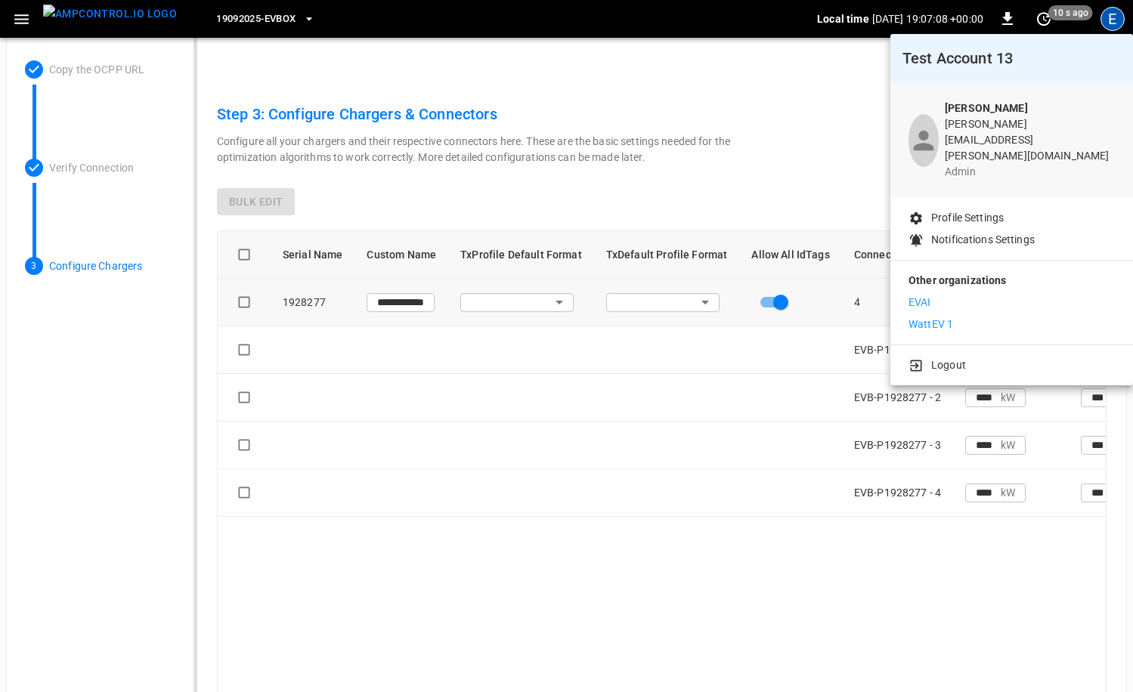
click at [992, 317] on li "WattEV 1" at bounding box center [1011, 325] width 206 height 16
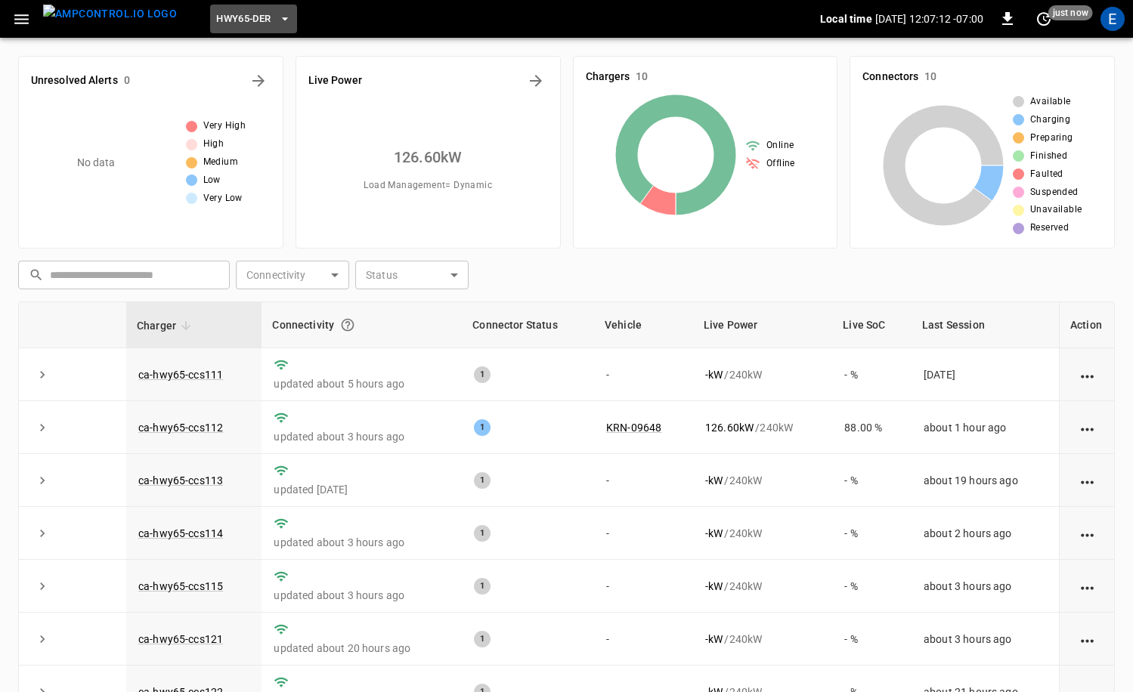
click at [237, 20] on span "HWY65-DER" at bounding box center [243, 19] width 54 height 17
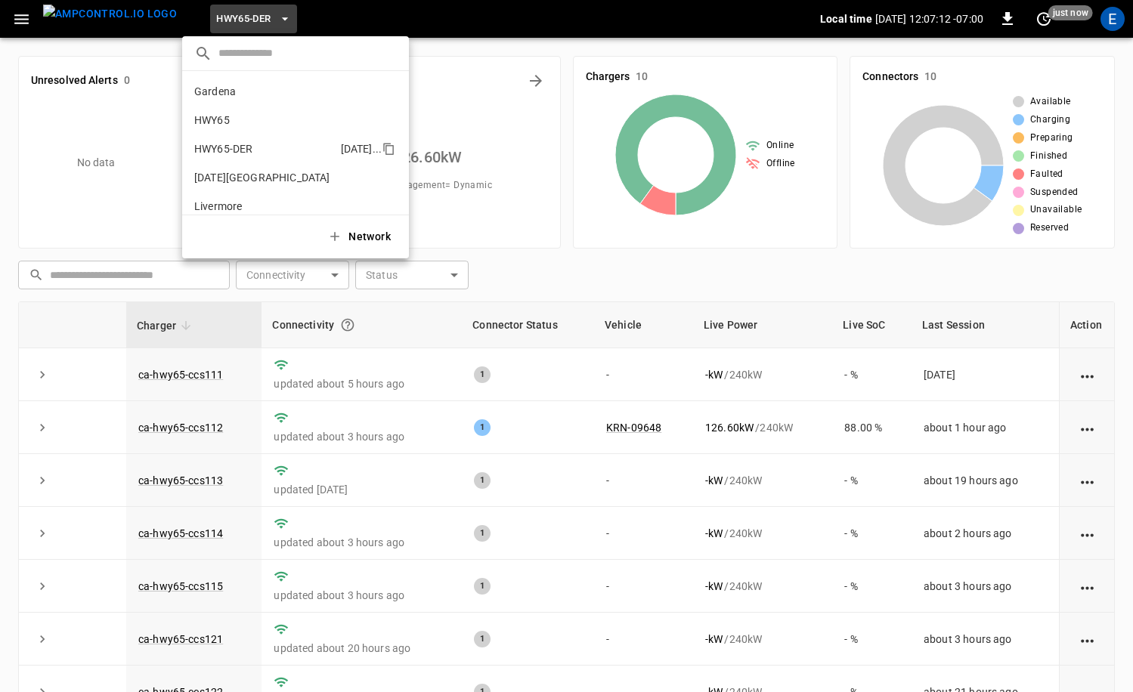
scroll to position [53, 0]
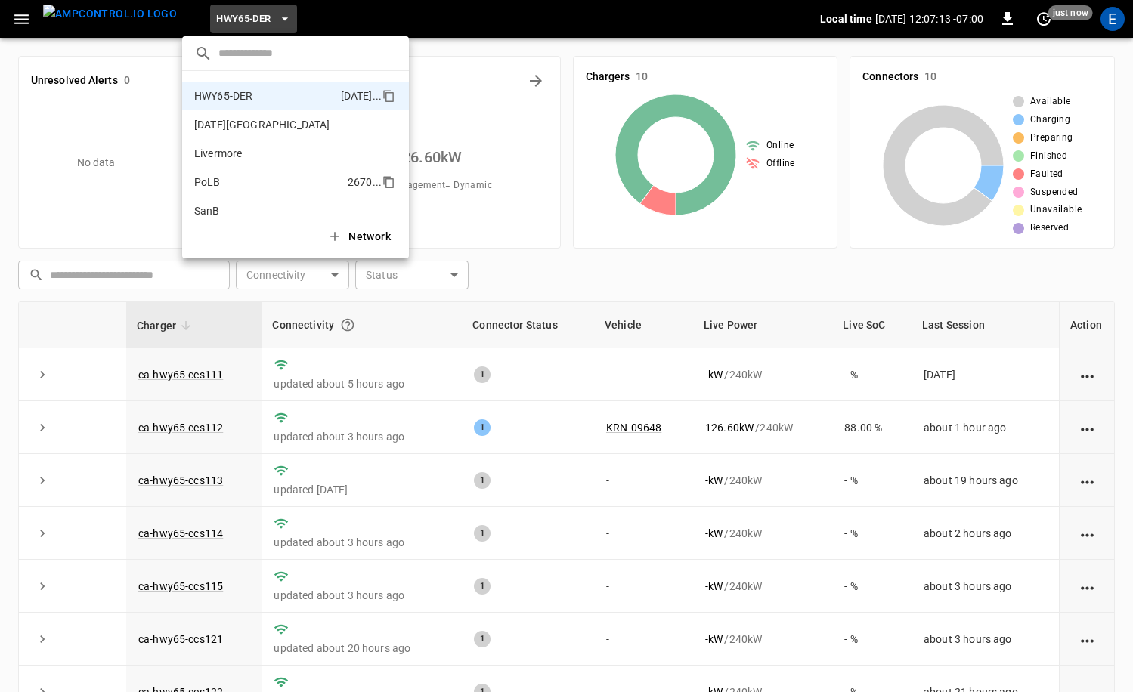
click at [243, 175] on p "PoLB" at bounding box center [267, 182] width 147 height 15
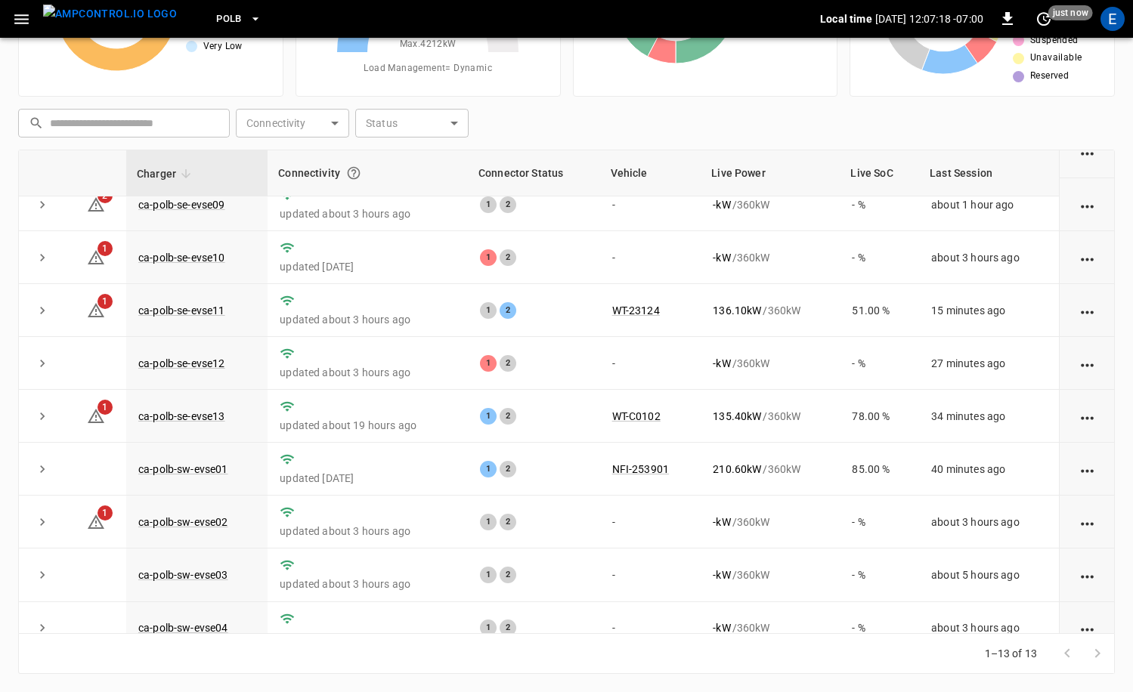
scroll to position [0, 0]
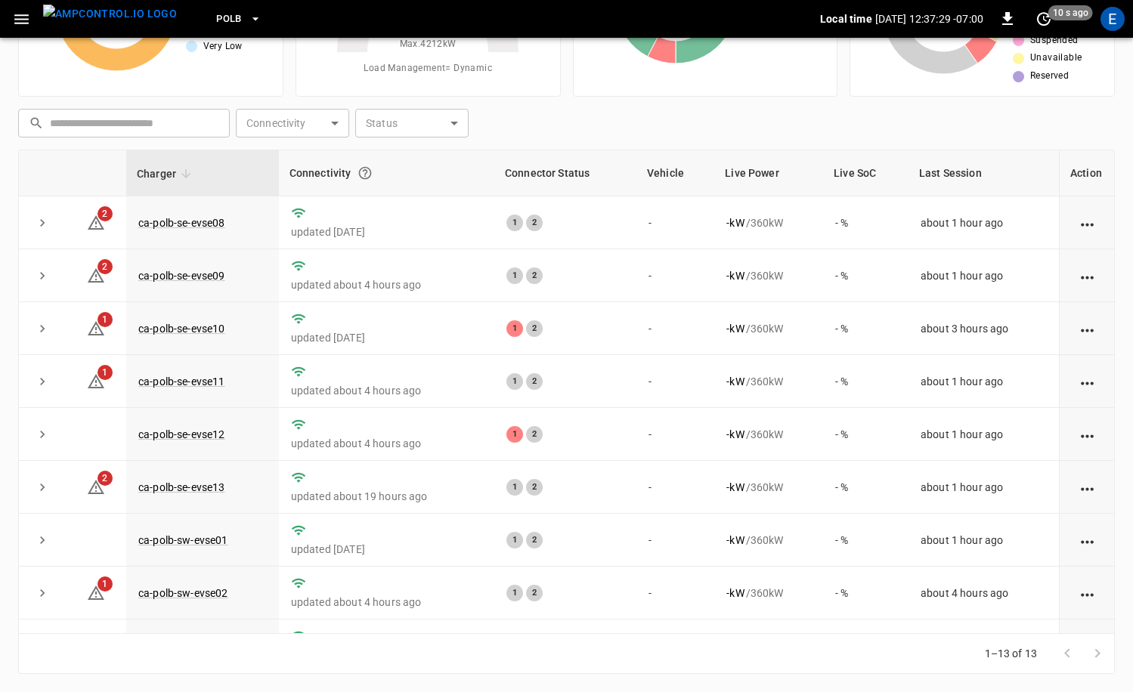
click at [248, 16] on icon "button" at bounding box center [255, 18] width 15 height 15
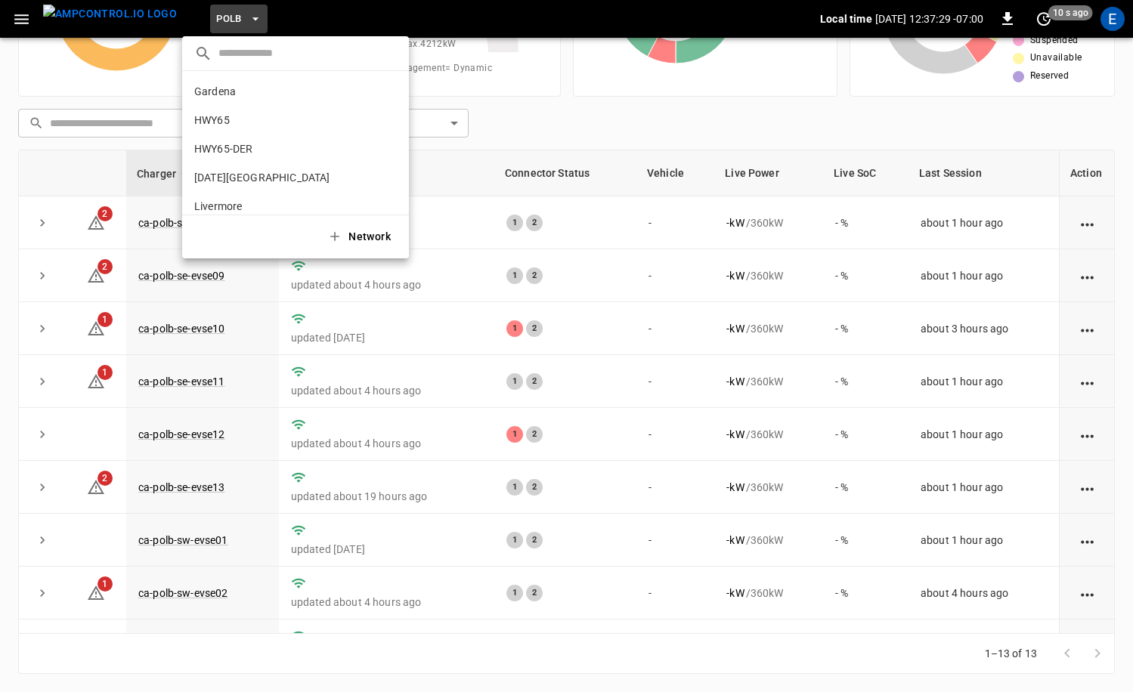
scroll to position [127, 0]
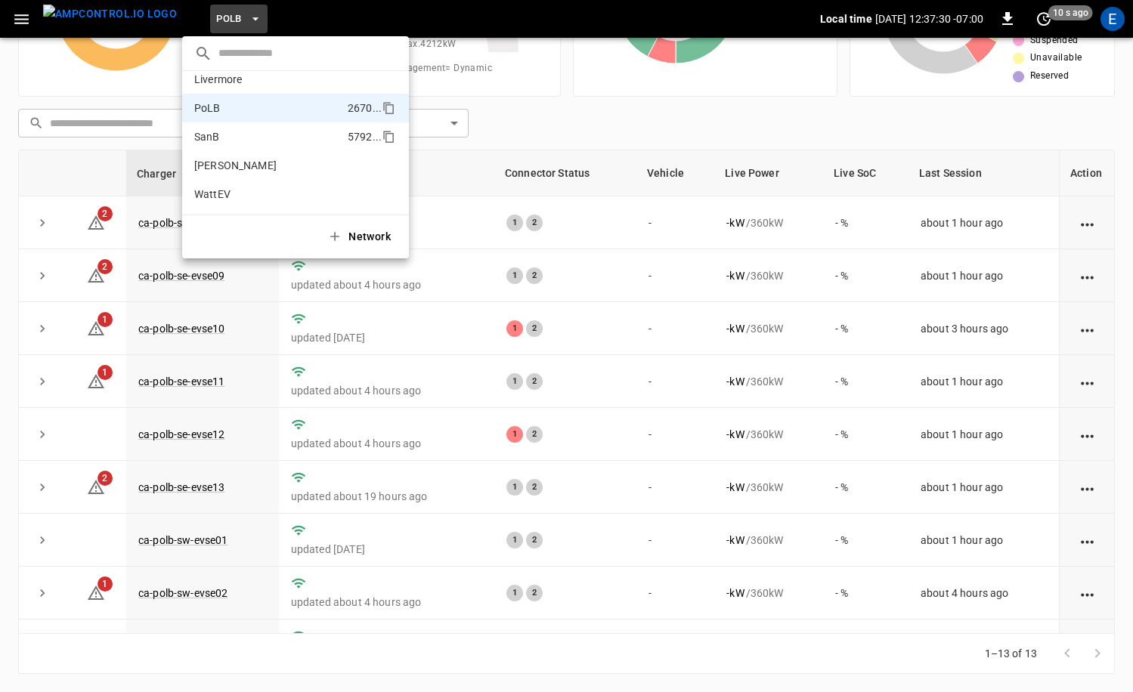
click at [239, 137] on p "SanB" at bounding box center [267, 136] width 147 height 15
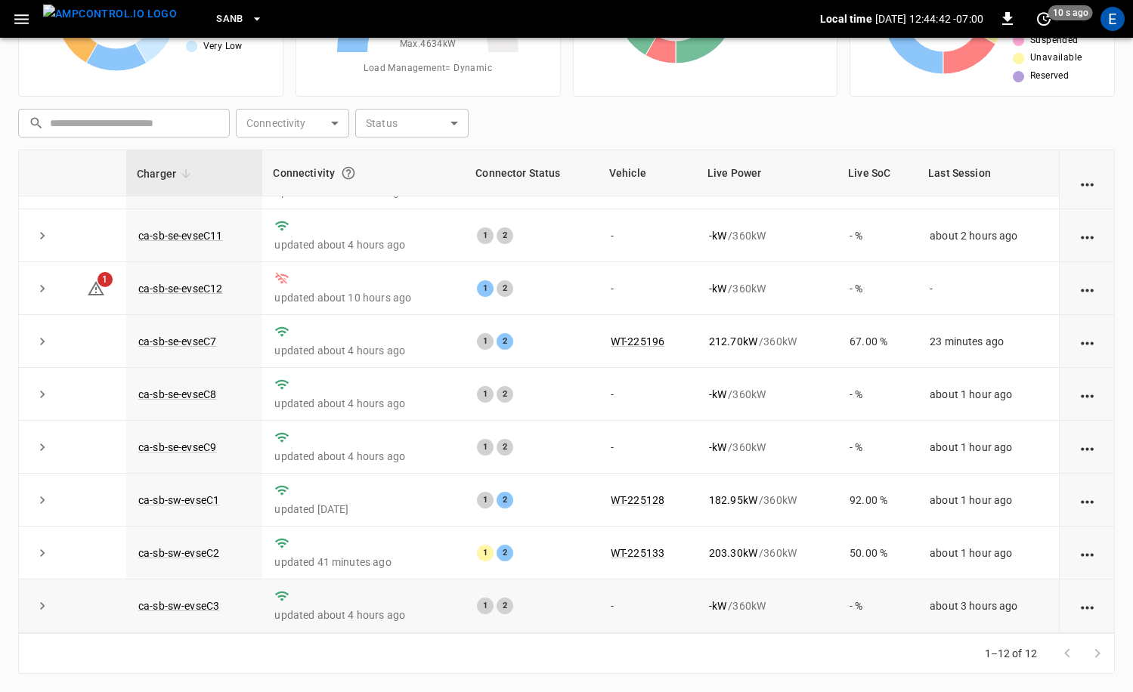
scroll to position [0, 0]
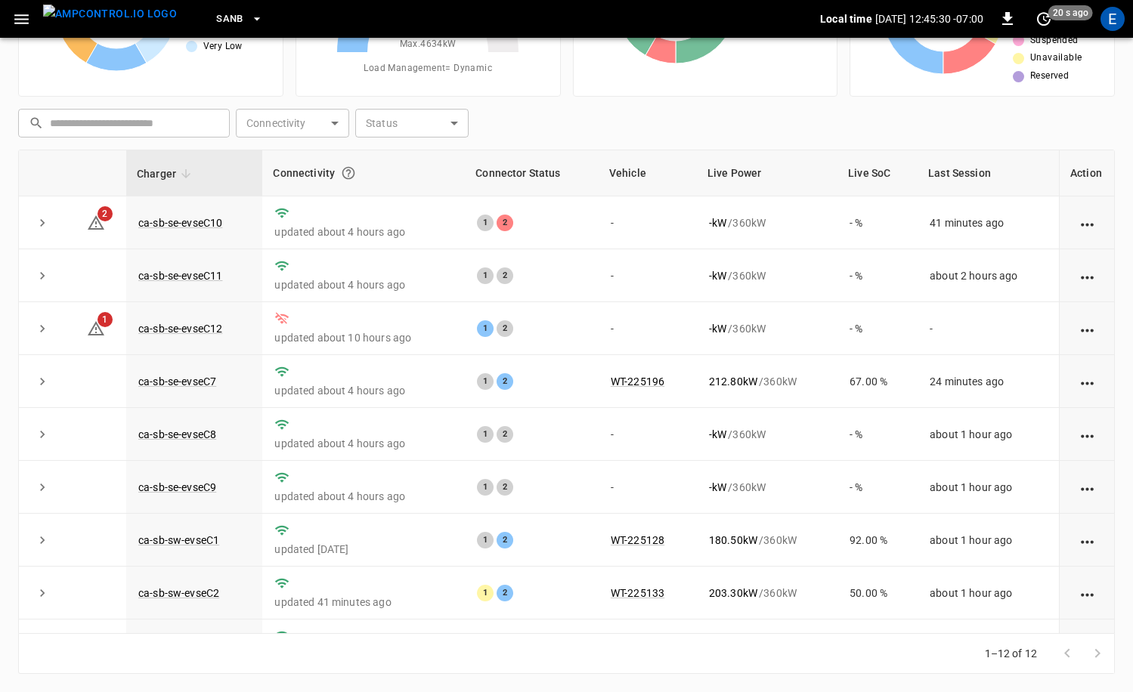
click at [216, 21] on span "SanB" at bounding box center [229, 19] width 27 height 17
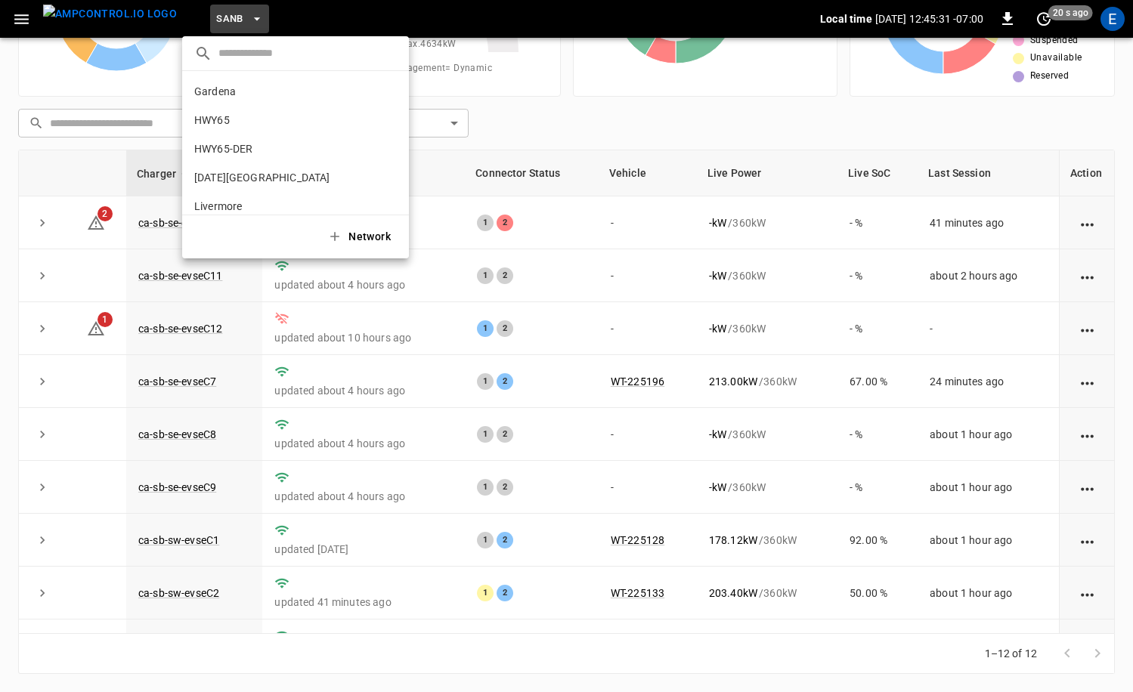
scroll to position [127, 0]
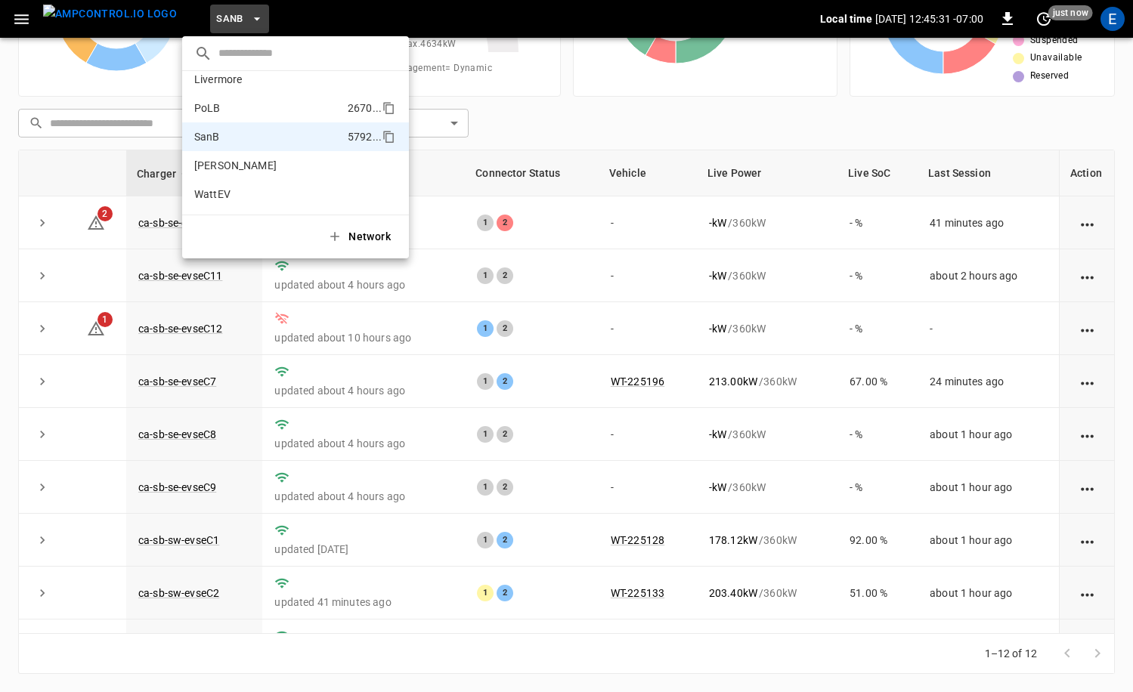
click at [258, 101] on p "PoLB" at bounding box center [267, 108] width 147 height 15
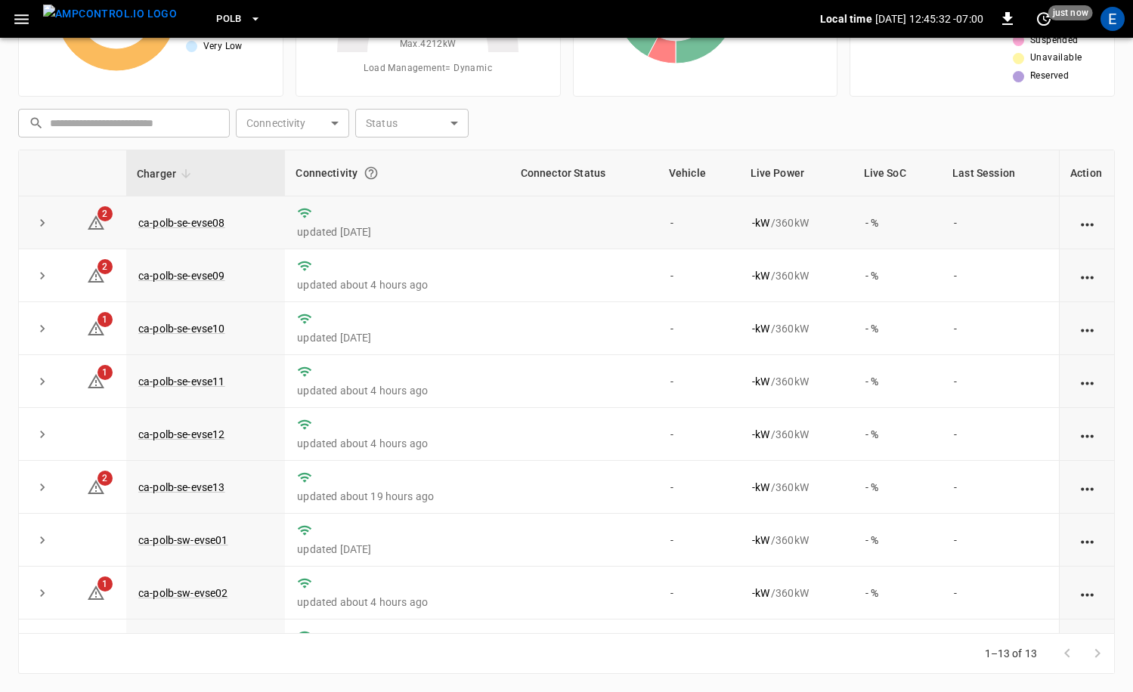
scroll to position [0, 0]
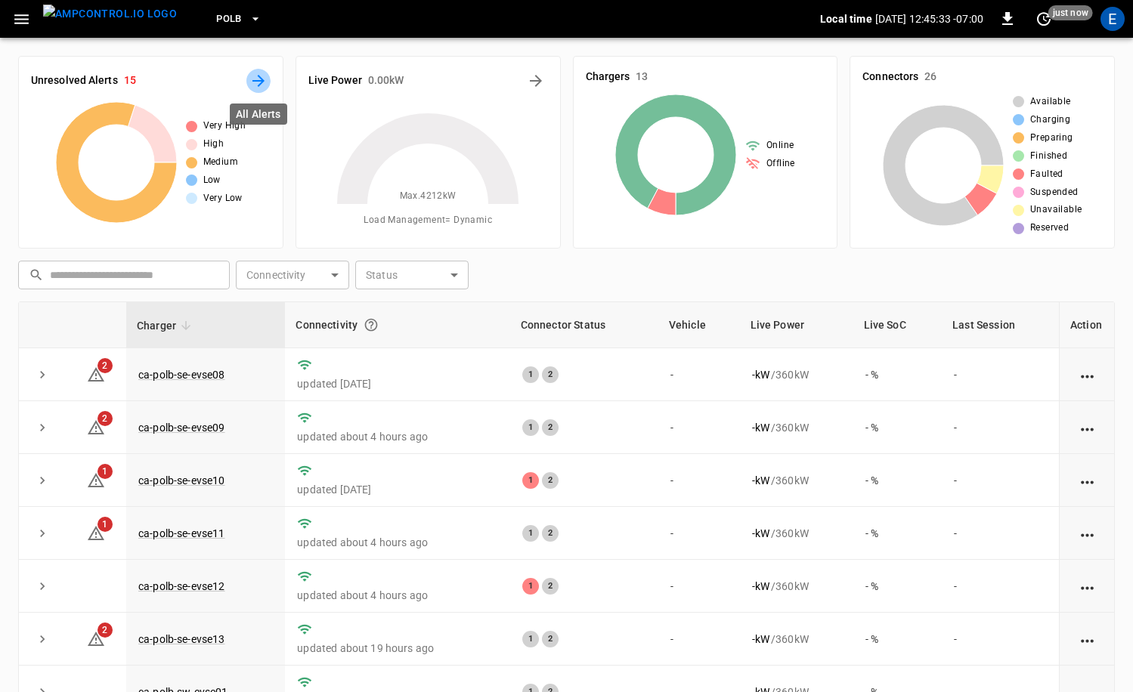
click at [256, 84] on icon "All Alerts" at bounding box center [258, 81] width 18 height 18
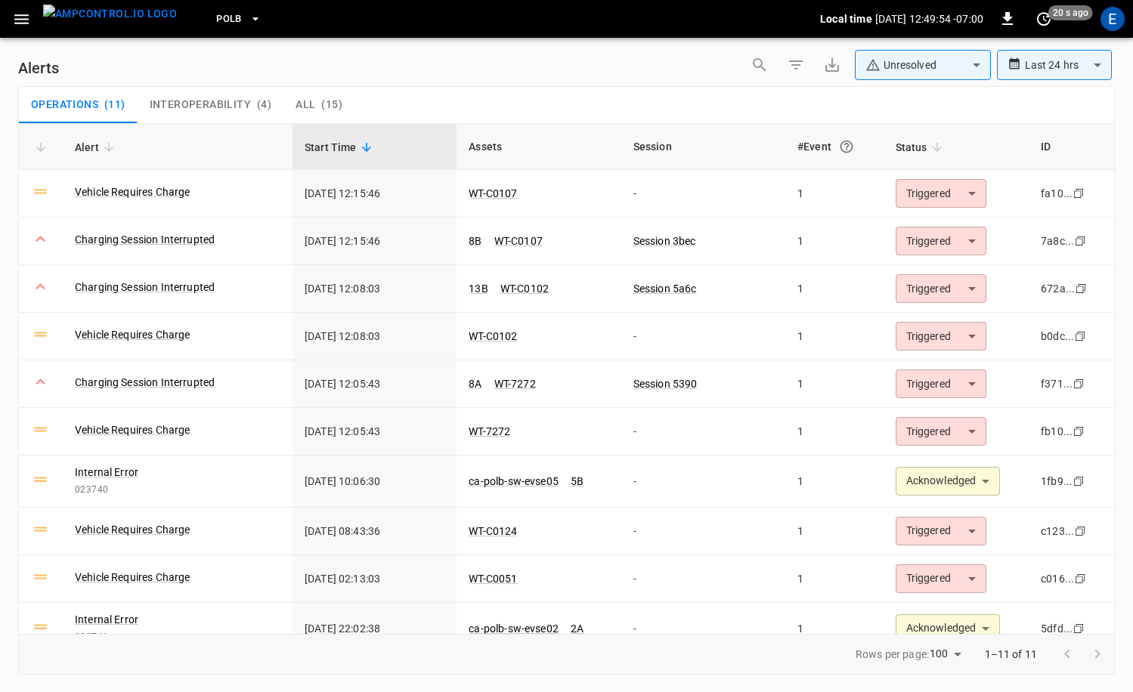
click at [217, 26] on button "PoLB" at bounding box center [238, 19] width 57 height 29
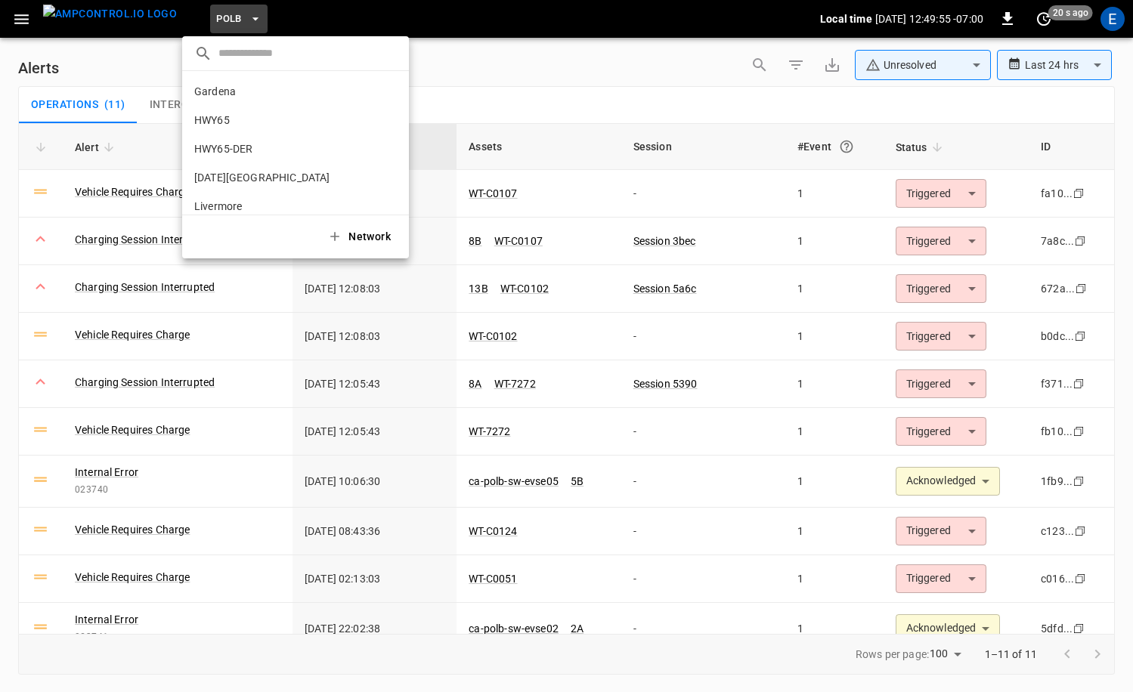
scroll to position [127, 0]
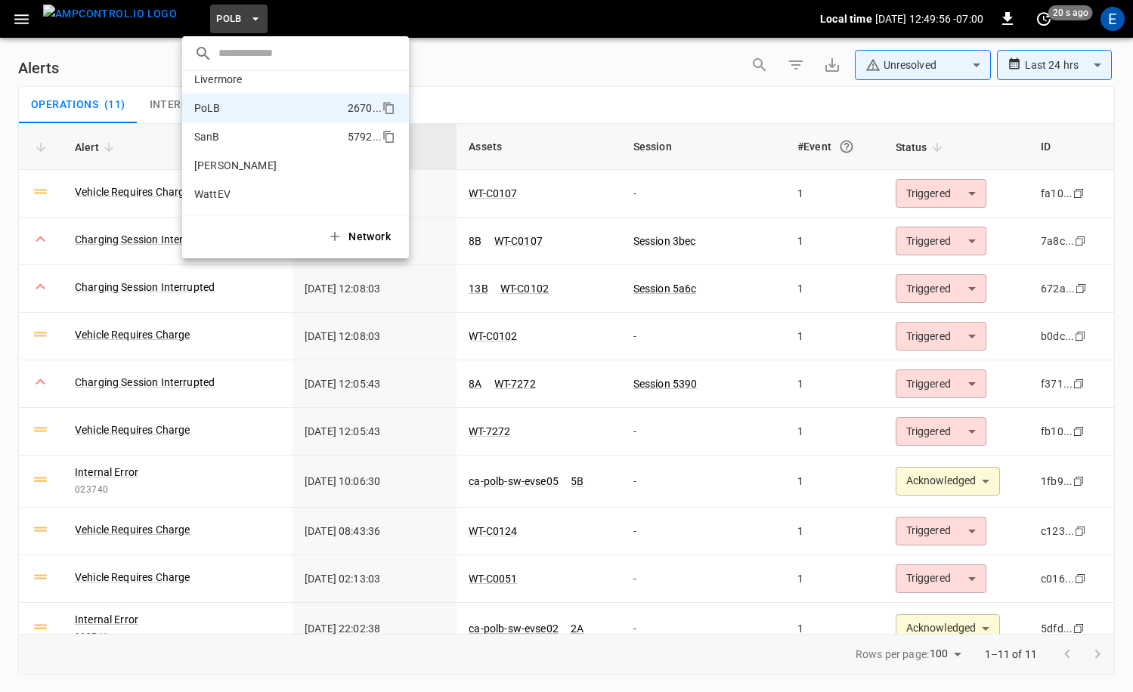
click at [224, 138] on p "SanB" at bounding box center [267, 136] width 147 height 15
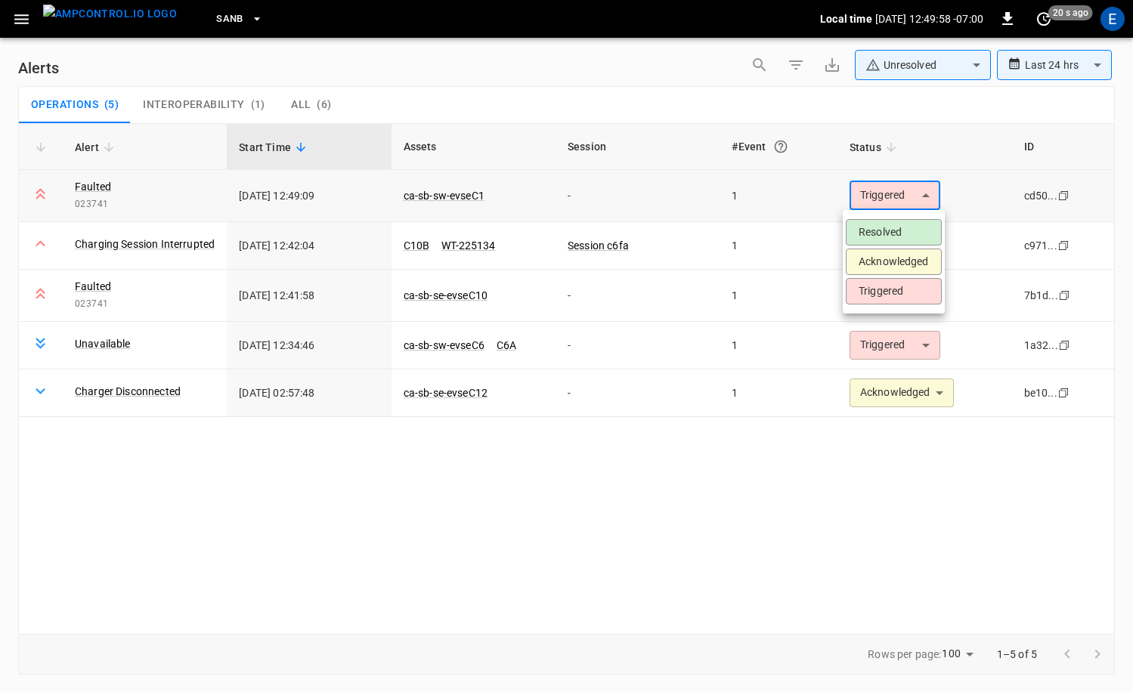
click at [893, 197] on body "**********" at bounding box center [566, 343] width 1133 height 687
click at [902, 263] on li "Acknowledged" at bounding box center [894, 262] width 96 height 26
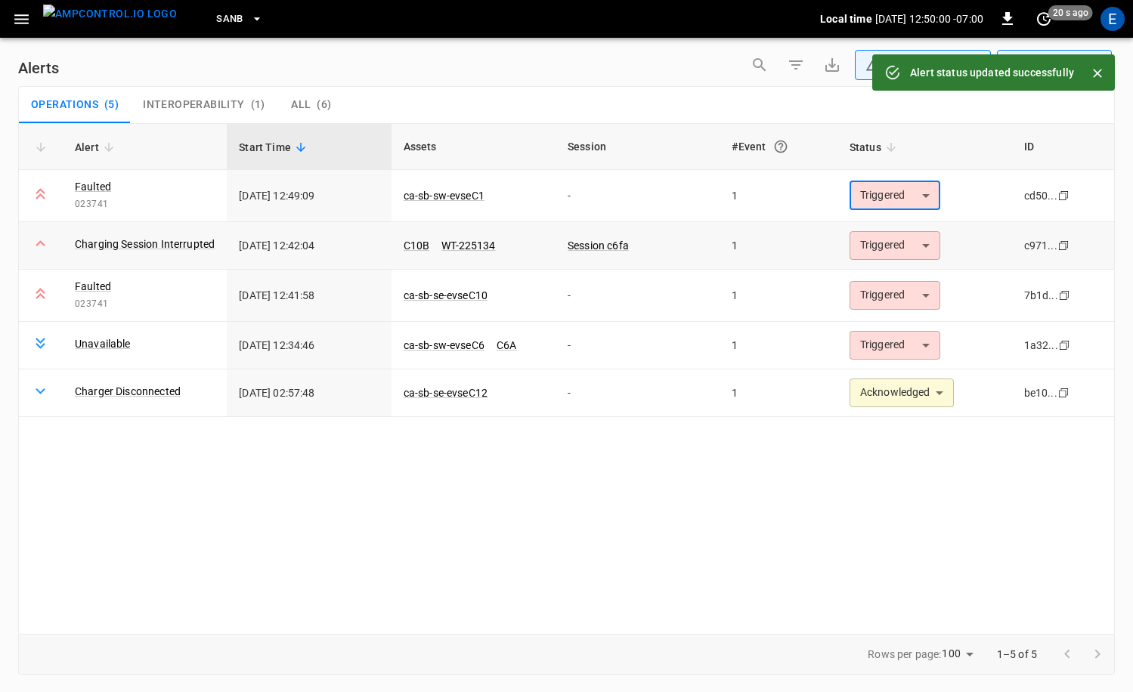
type input "**********"
click at [871, 246] on body "**********" at bounding box center [566, 343] width 1133 height 687
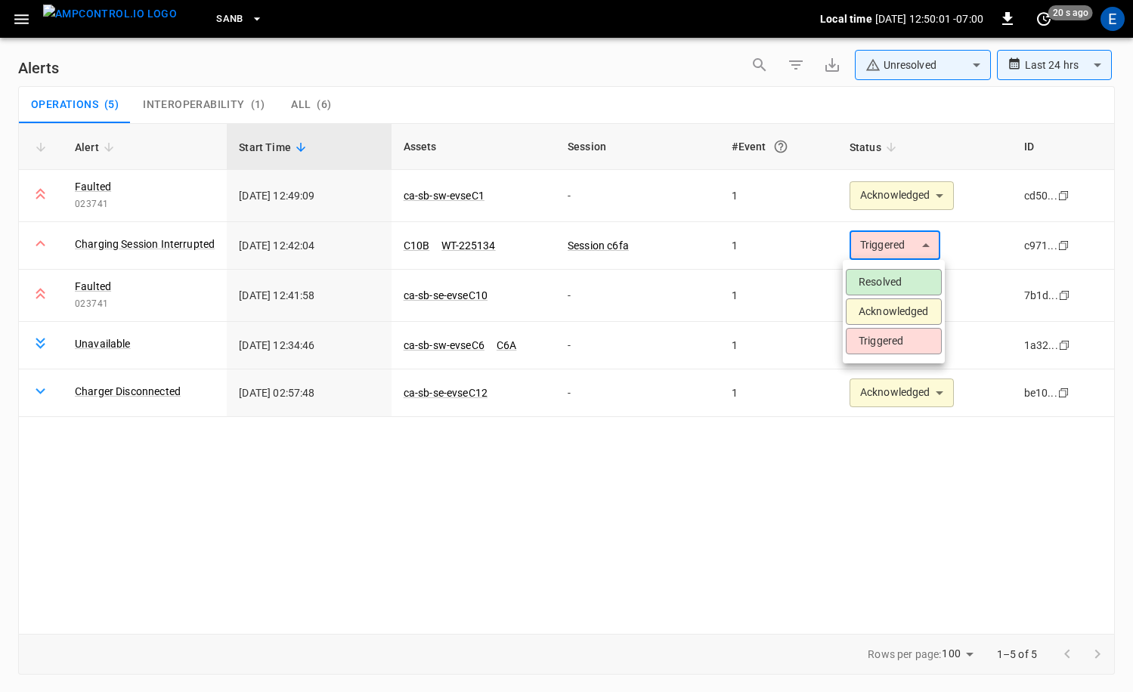
click at [876, 319] on li "Acknowledged" at bounding box center [894, 311] width 96 height 26
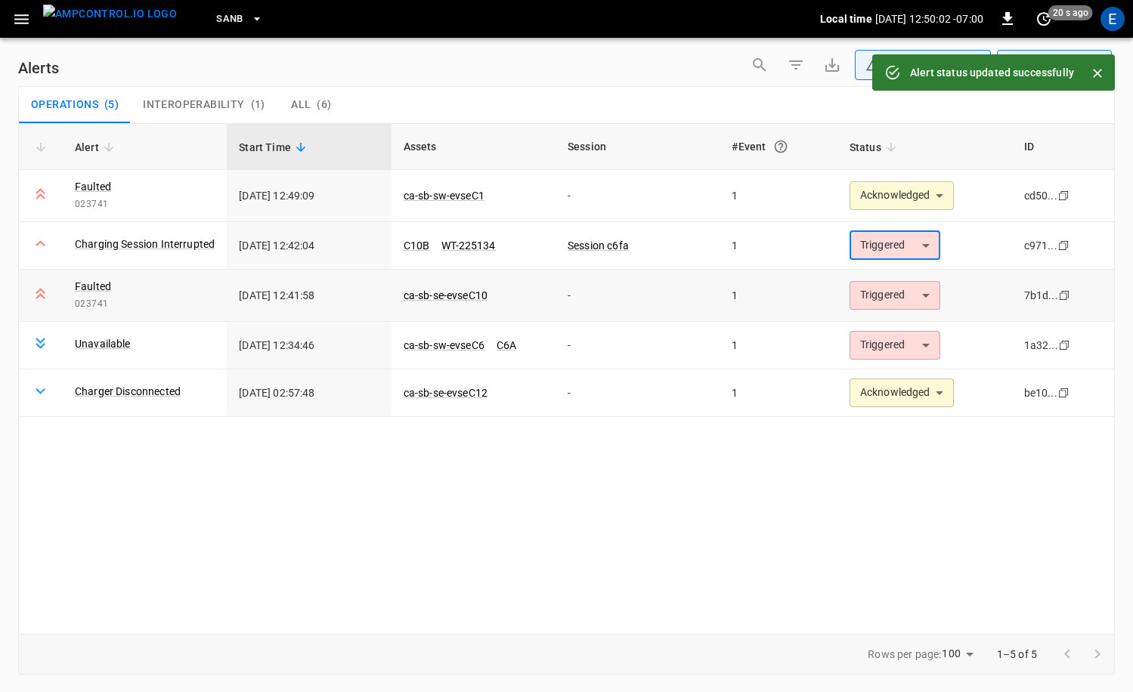
type input "**********"
click at [883, 304] on body "**********" at bounding box center [566, 343] width 1133 height 687
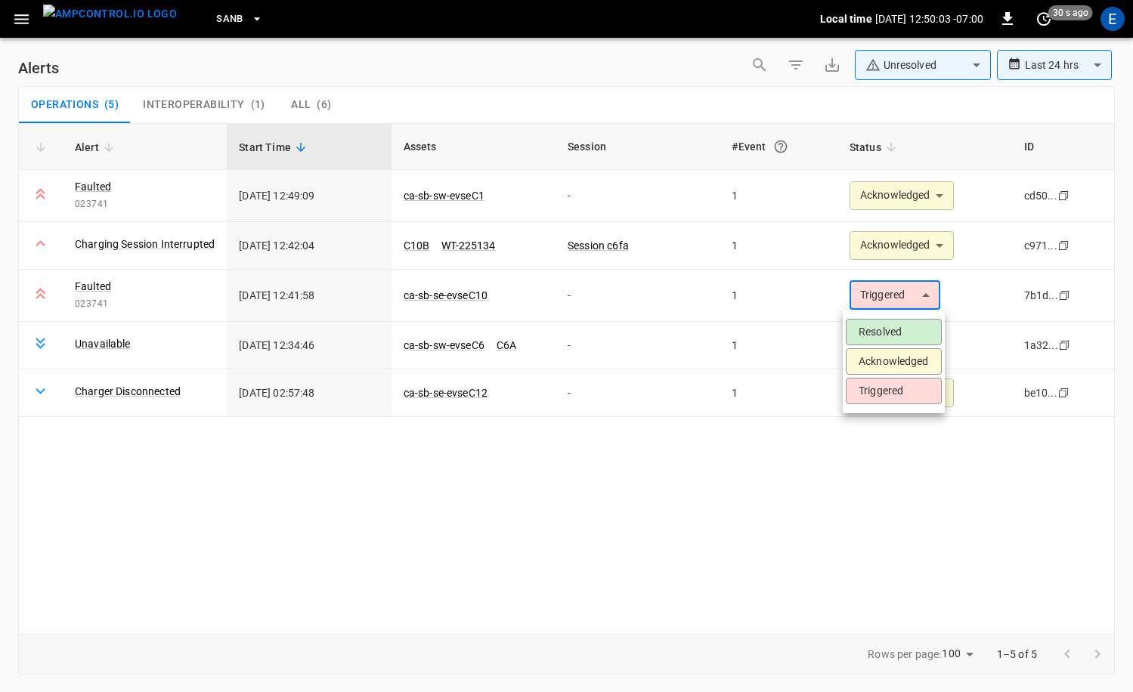
click at [883, 353] on li "Acknowledged" at bounding box center [894, 361] width 96 height 26
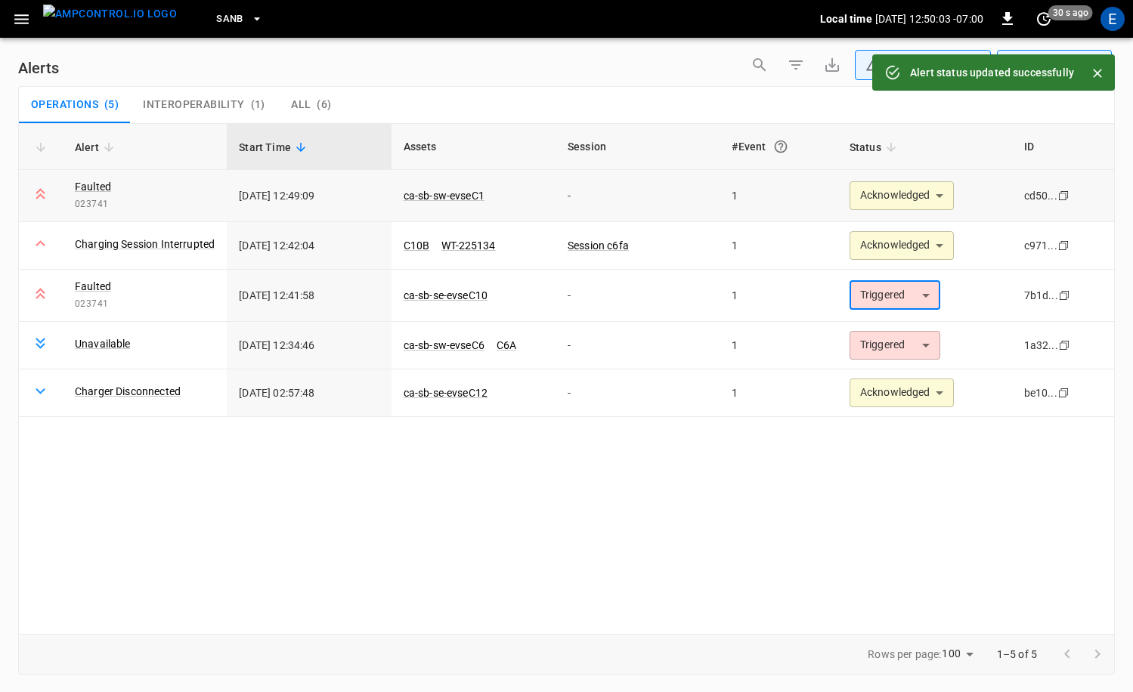
type input "**********"
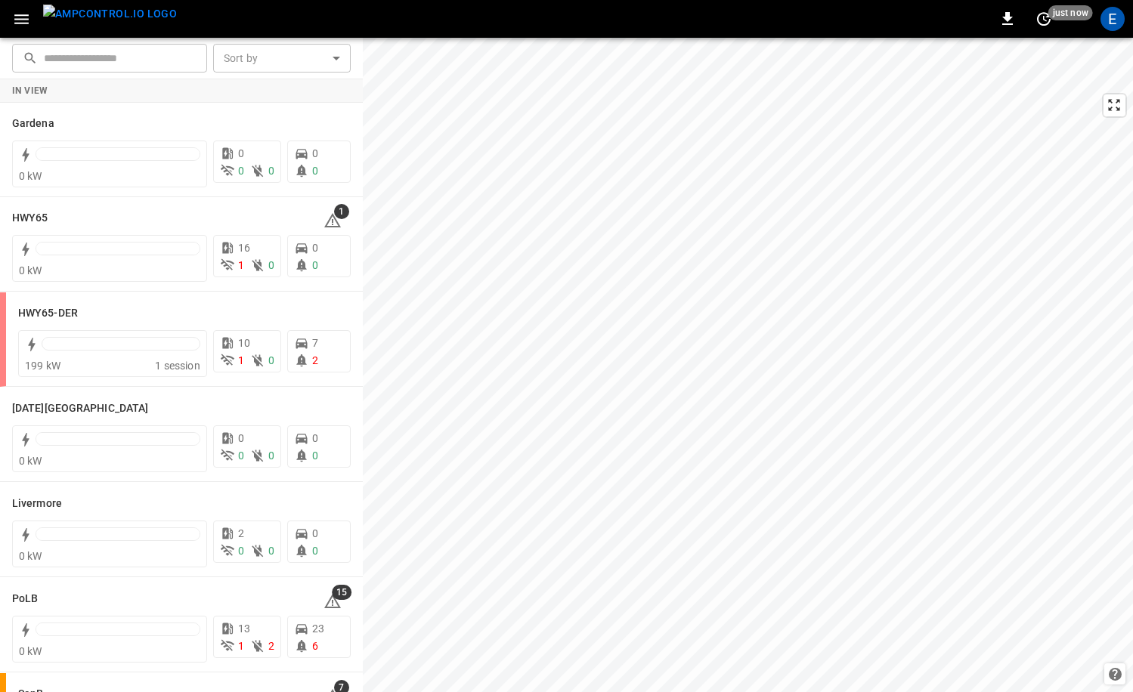
click at [119, 21] on img "menu" at bounding box center [110, 14] width 134 height 19
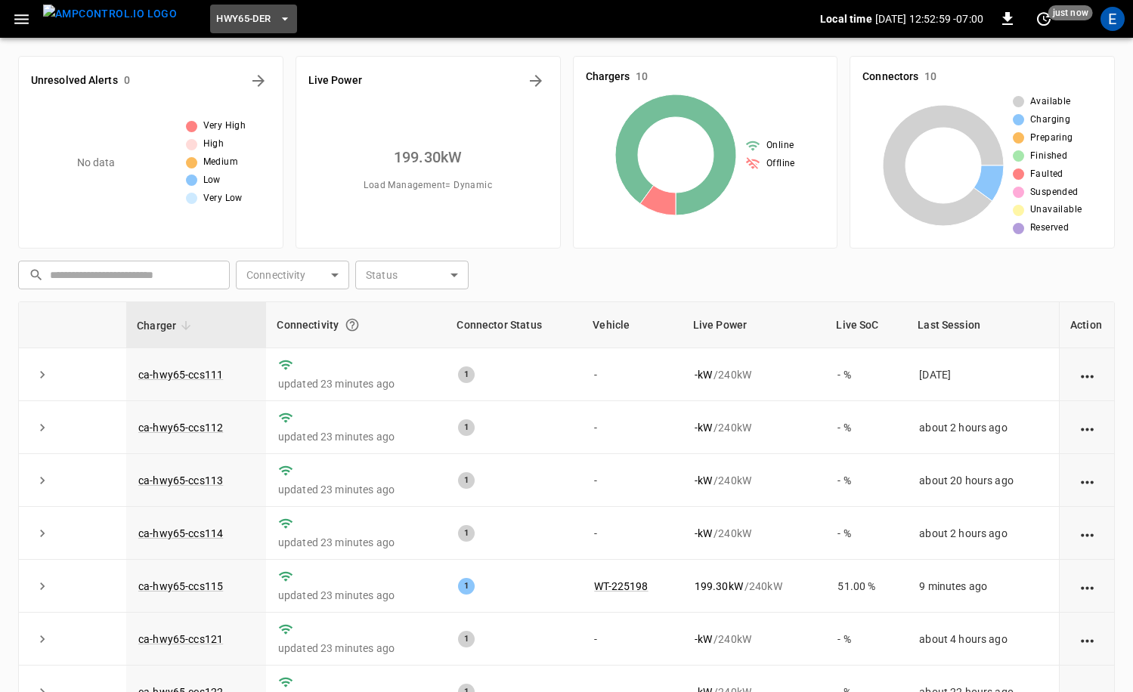
click at [220, 18] on span "HWY65-DER" at bounding box center [243, 19] width 54 height 17
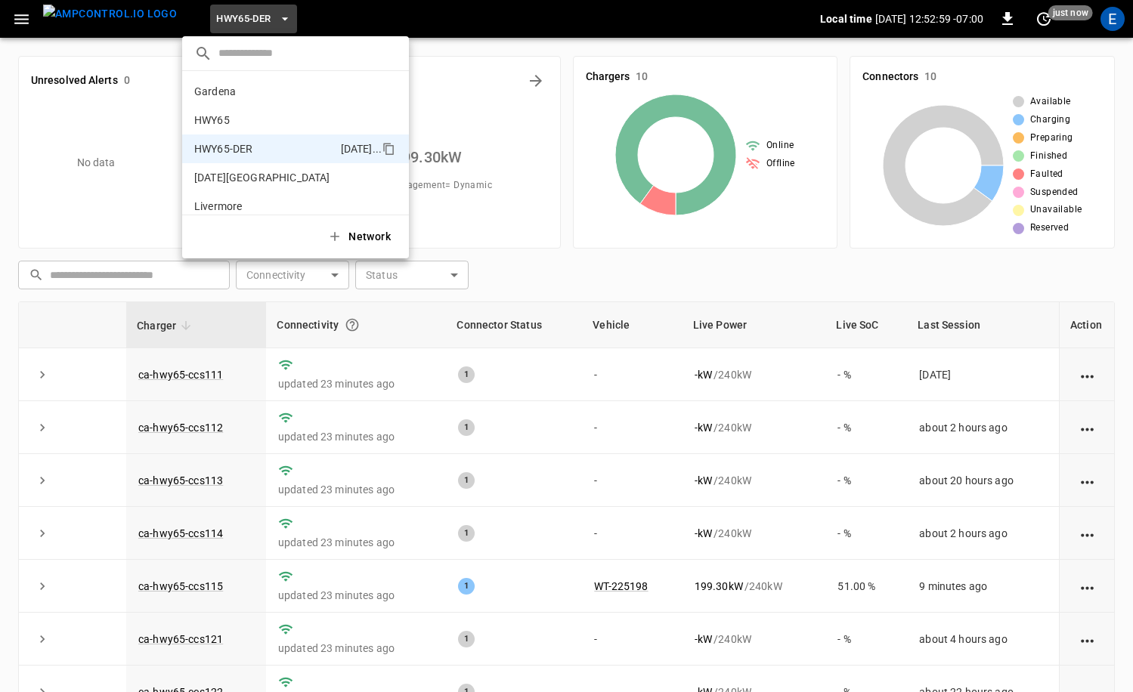
scroll to position [53, 0]
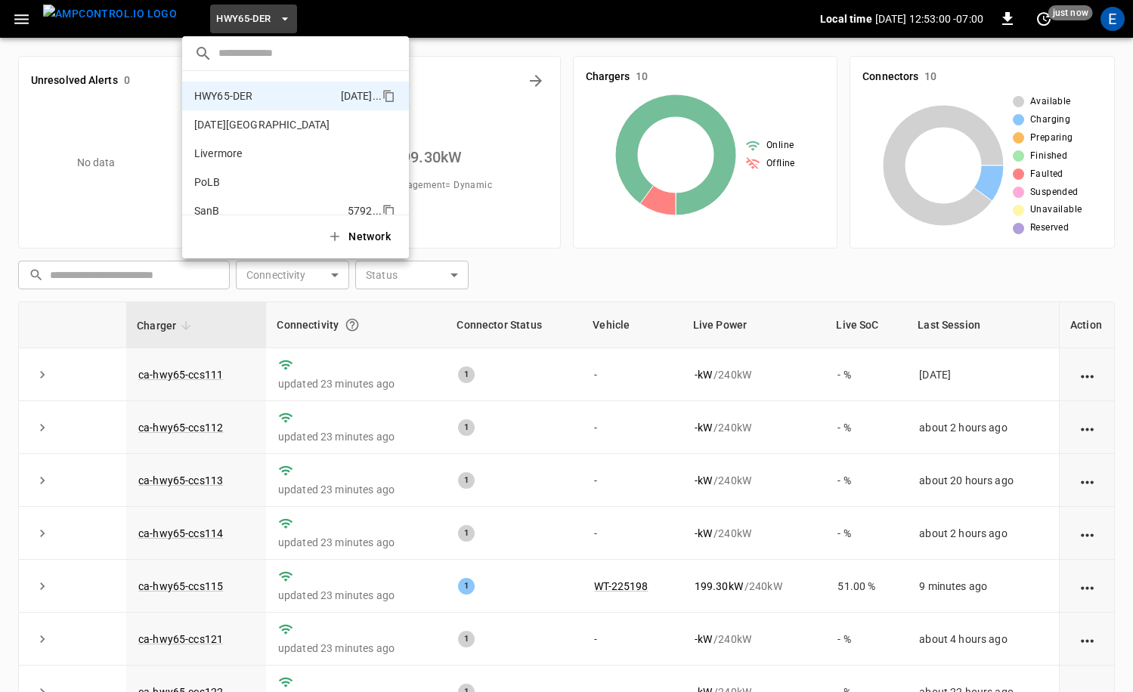
click at [258, 199] on li "SanB 5792 ..." at bounding box center [295, 210] width 227 height 29
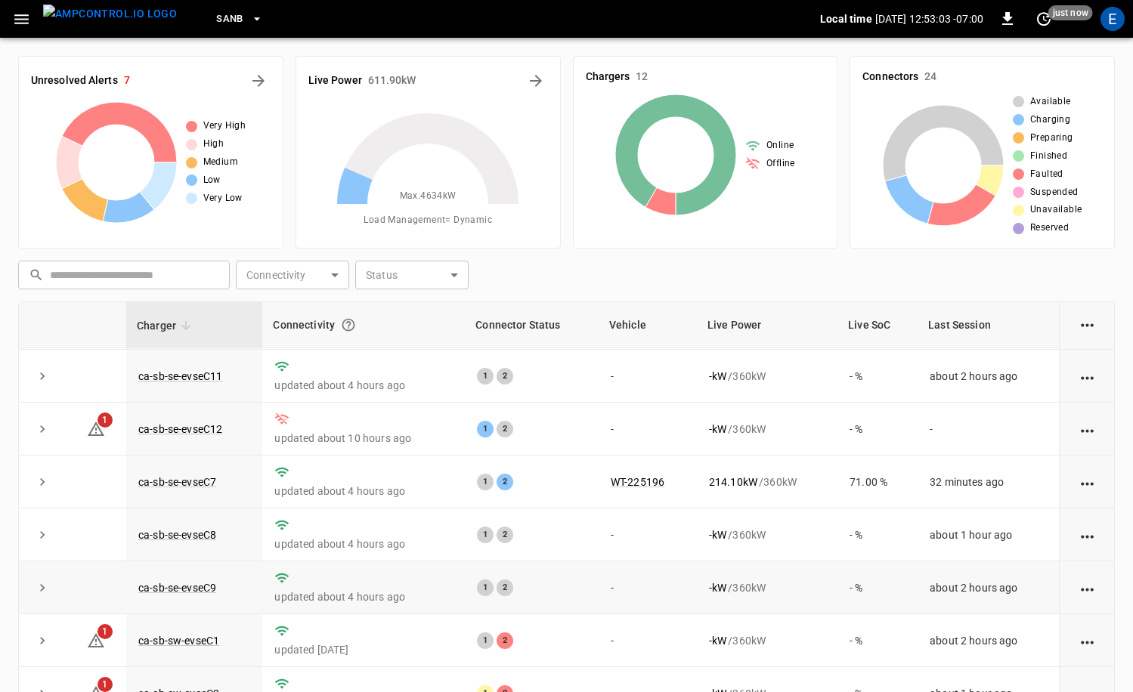
scroll to position [0, 0]
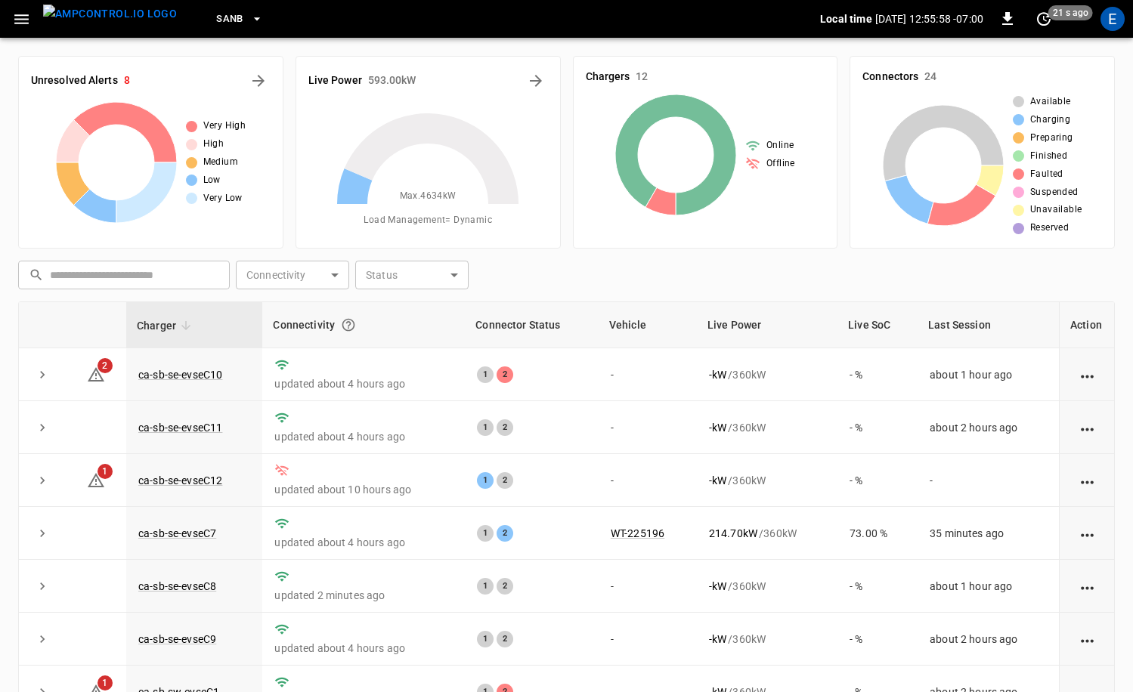
click at [249, 25] on icon "button" at bounding box center [256, 18] width 15 height 15
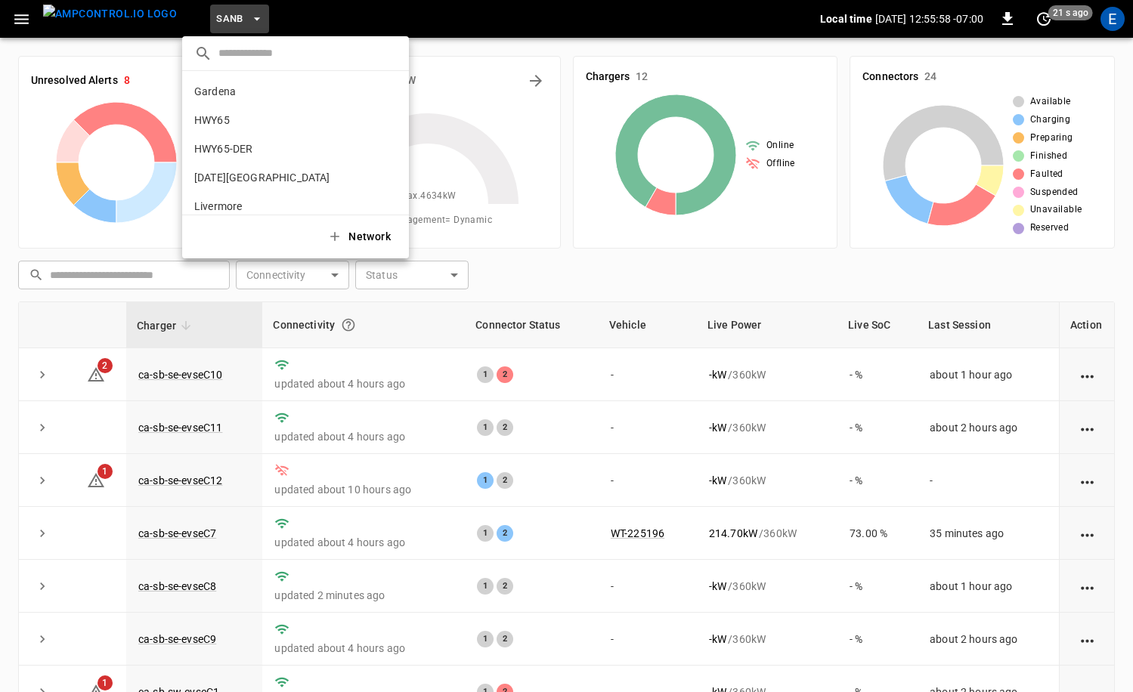
scroll to position [127, 0]
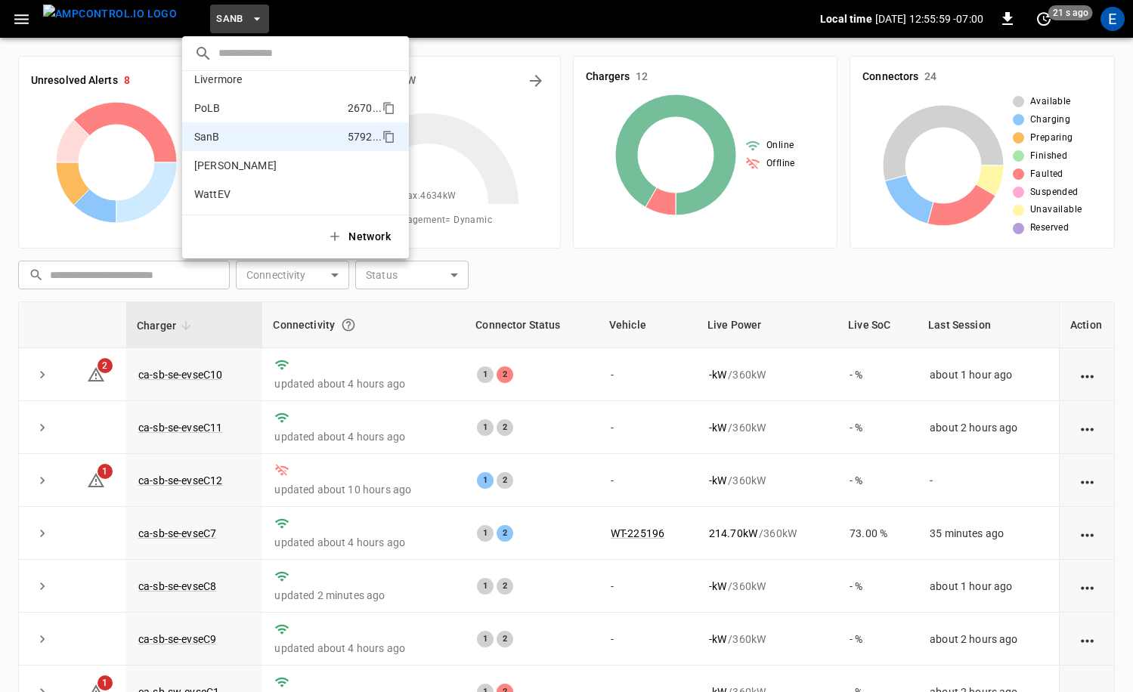
click at [255, 95] on li "PoLB 2670 ..." at bounding box center [295, 108] width 227 height 29
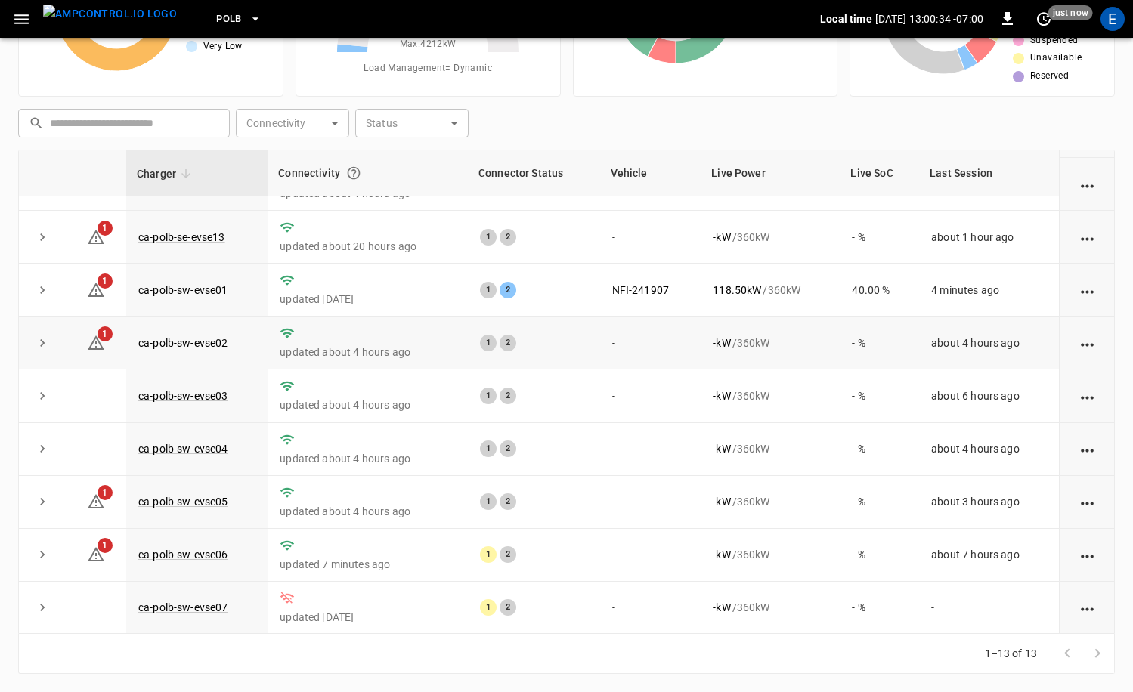
scroll to position [249, 0]
click at [248, 18] on icon "button" at bounding box center [255, 18] width 15 height 15
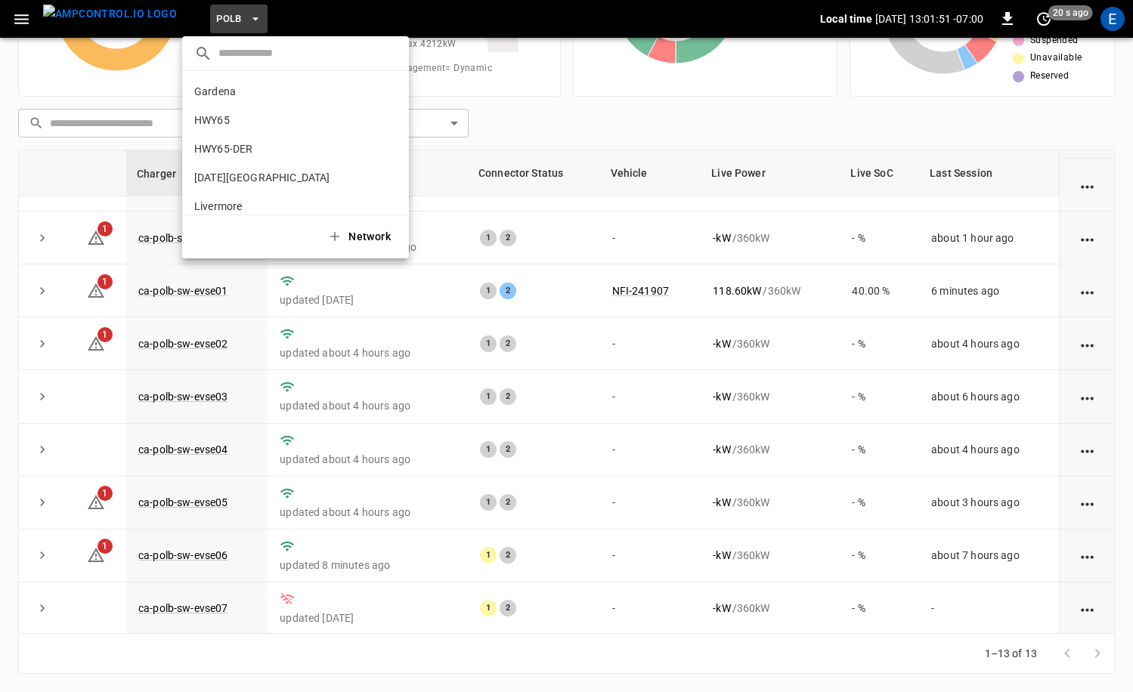
scroll to position [127, 0]
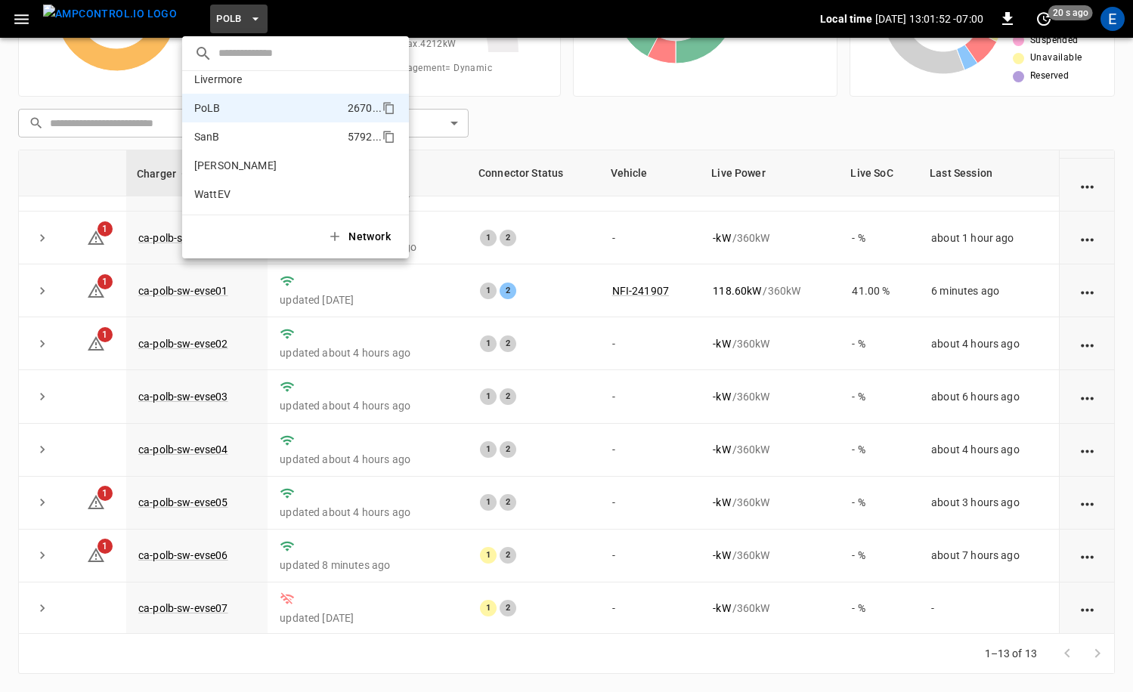
click at [244, 126] on li "SanB 5792 ..." at bounding box center [295, 136] width 227 height 29
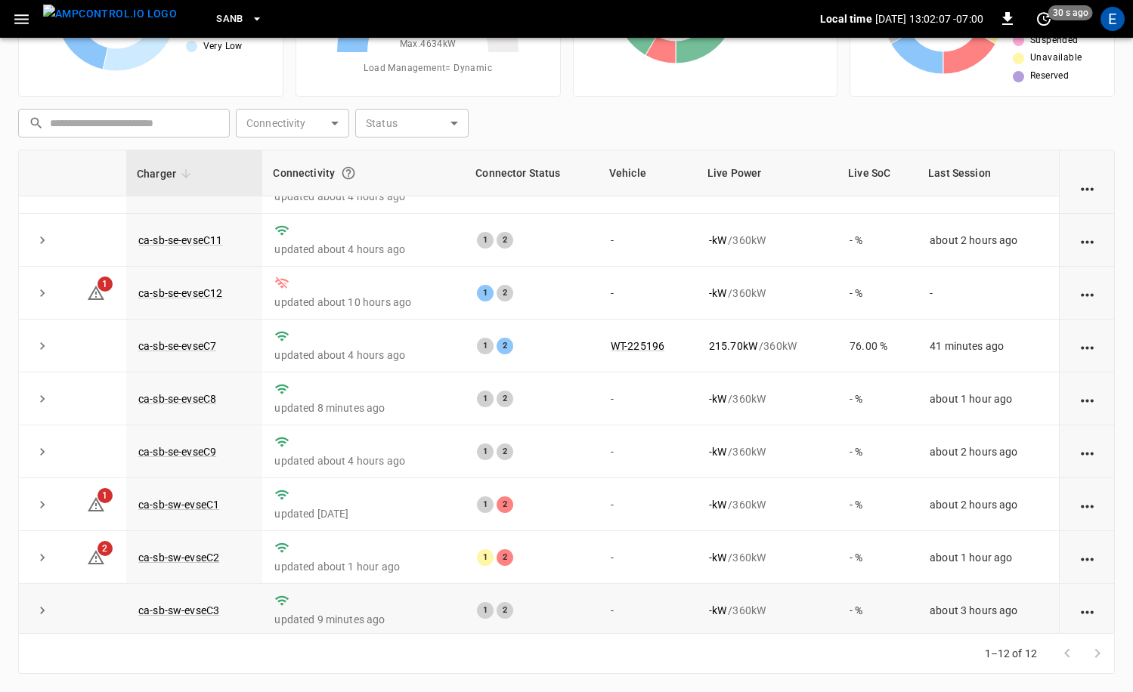
scroll to position [0, 0]
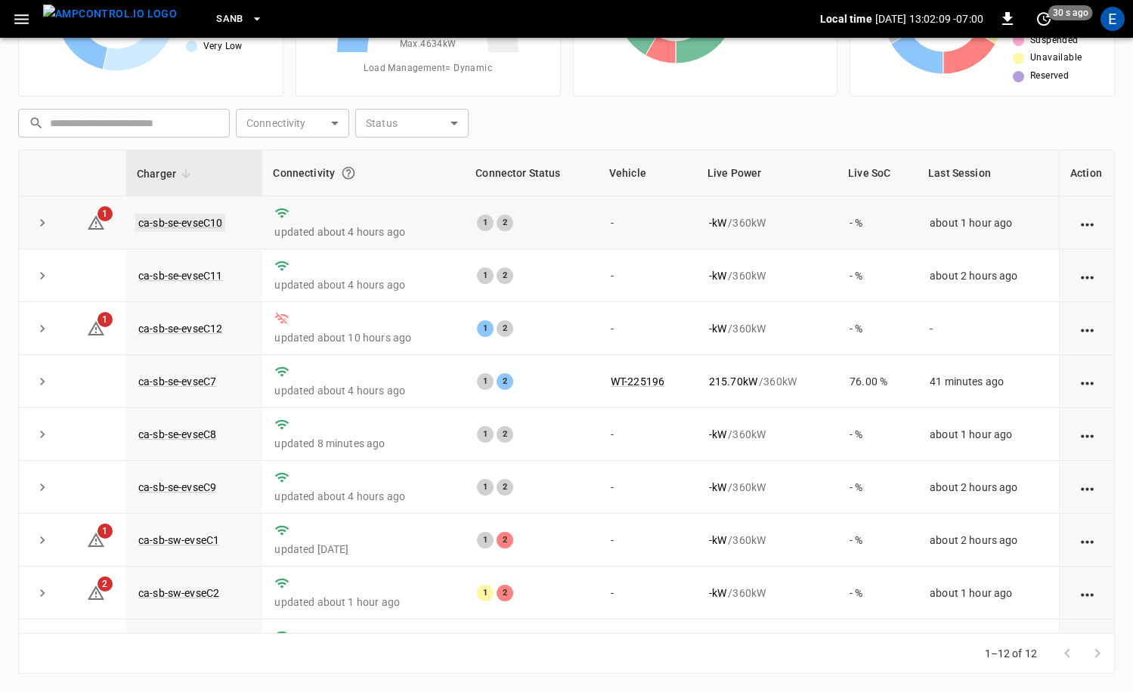
click at [201, 228] on link "ca-sb-se-evseC10" at bounding box center [180, 223] width 90 height 18
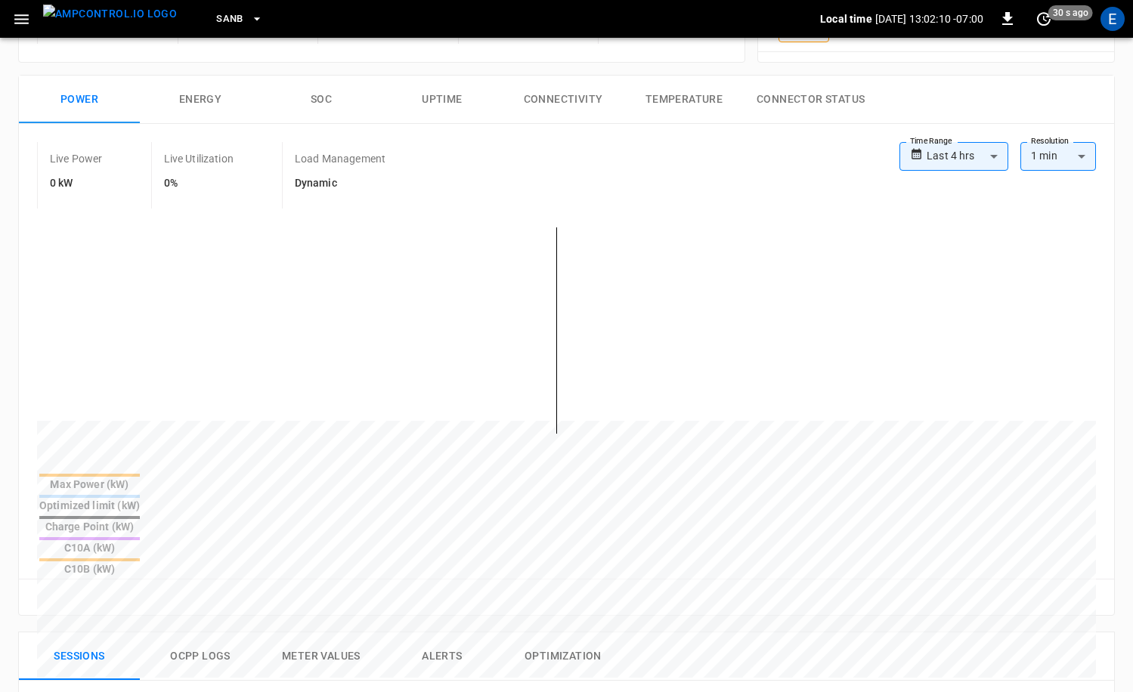
scroll to position [728, 0]
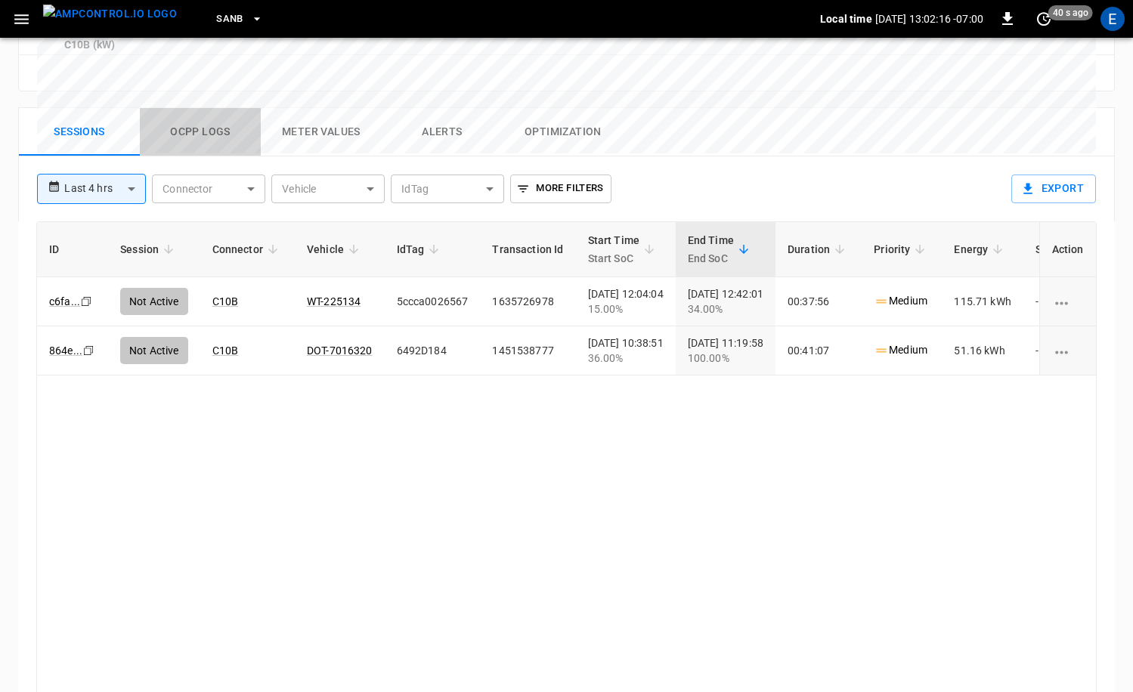
click at [186, 108] on button "Ocpp logs" at bounding box center [200, 132] width 121 height 48
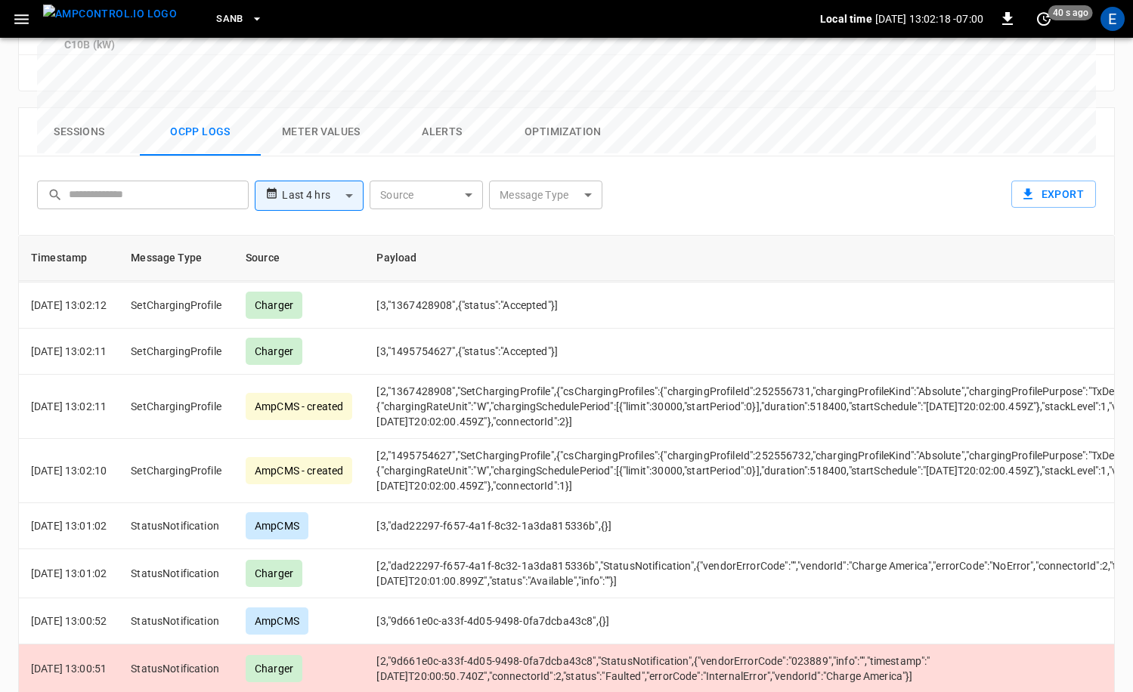
scroll to position [272, 0]
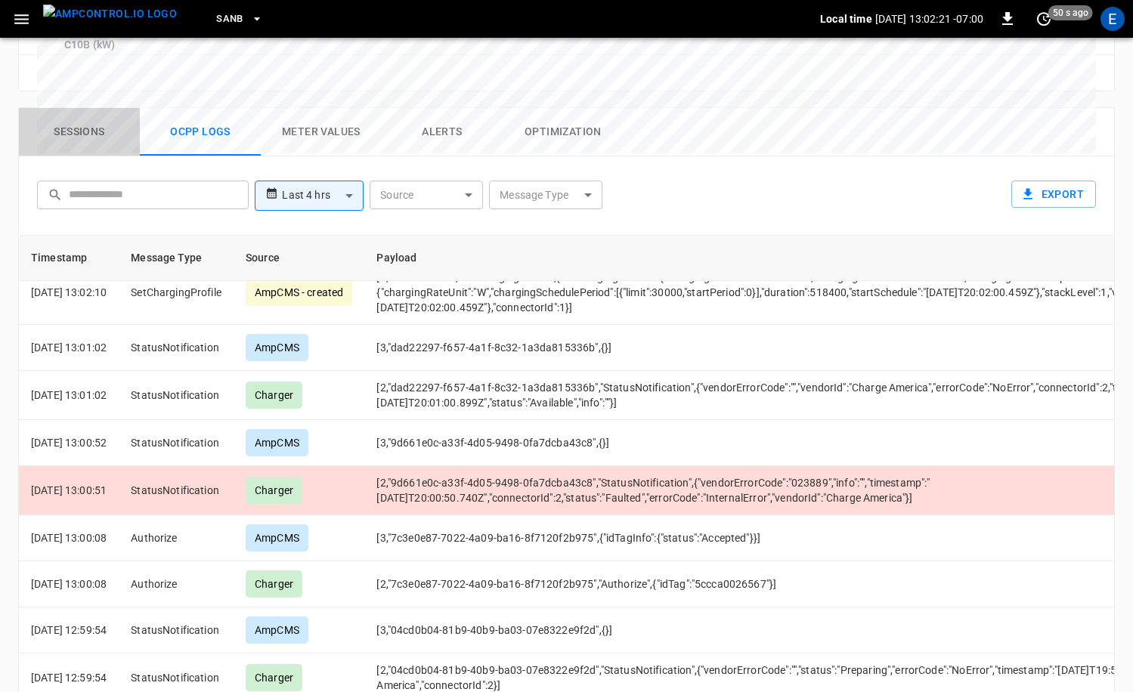
click at [94, 108] on button "Sessions" at bounding box center [79, 132] width 121 height 48
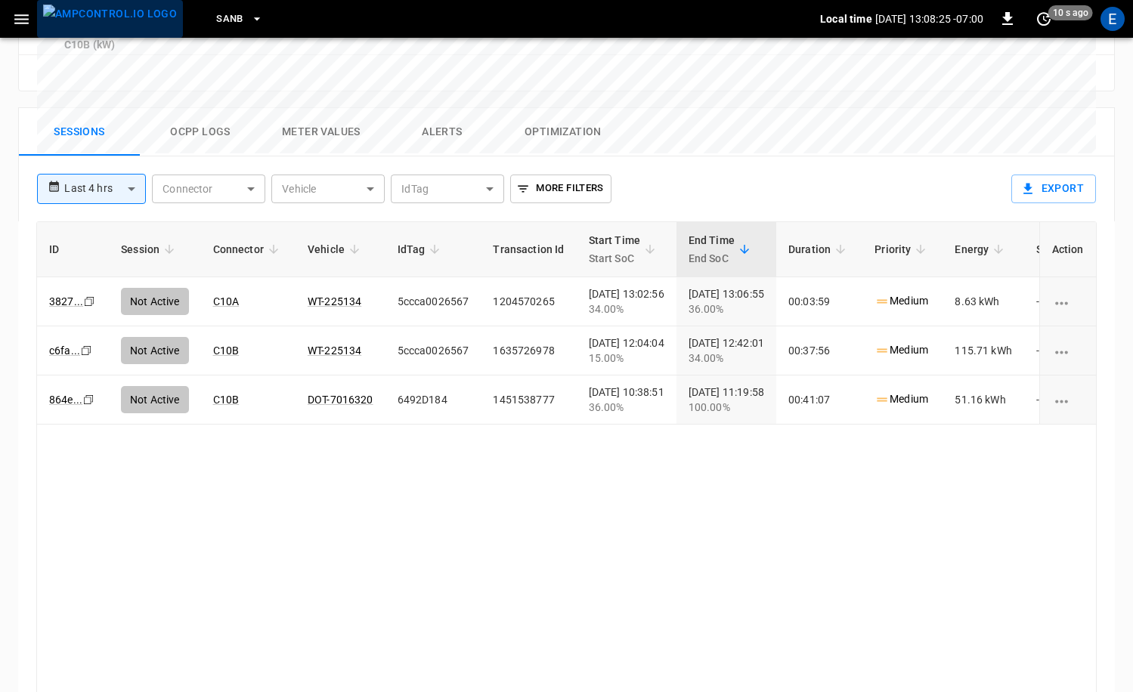
click at [115, 23] on img "menu" at bounding box center [110, 14] width 134 height 19
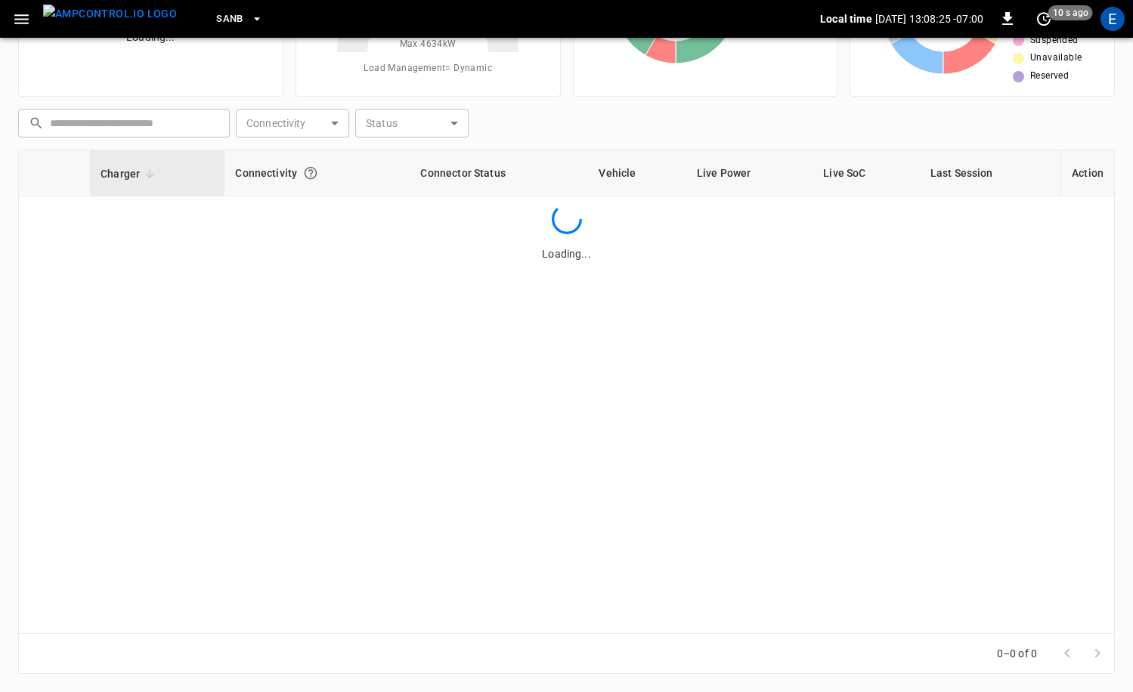
scroll to position [152, 0]
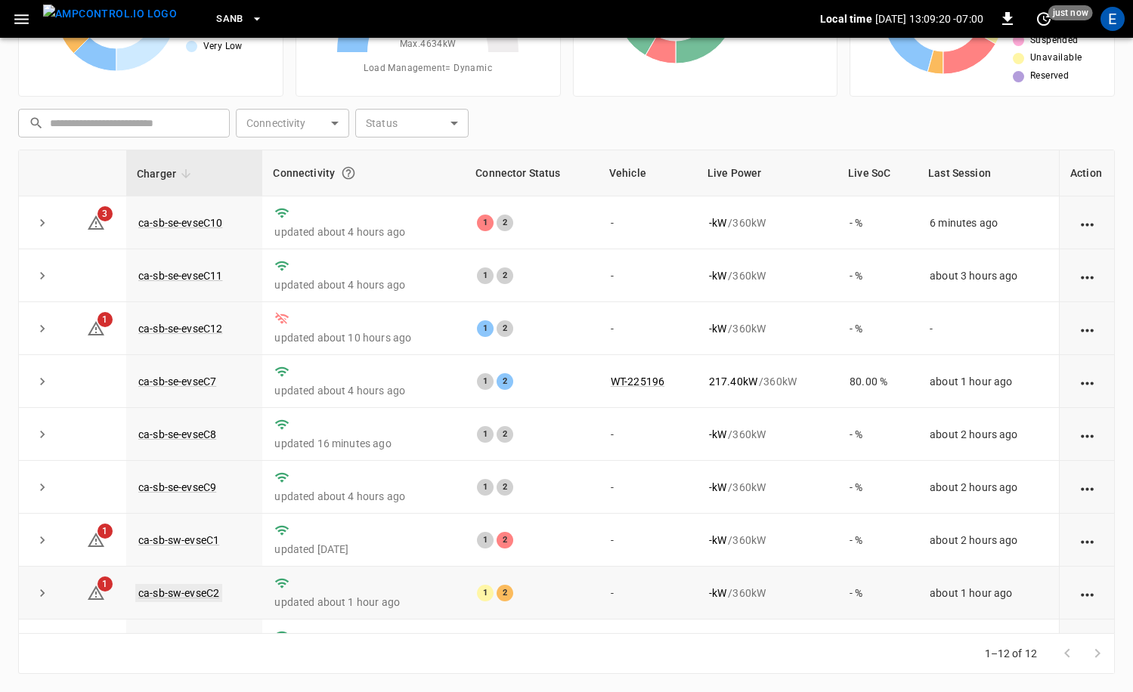
click at [203, 595] on link "ca-sb-sw-evseC2" at bounding box center [178, 593] width 87 height 18
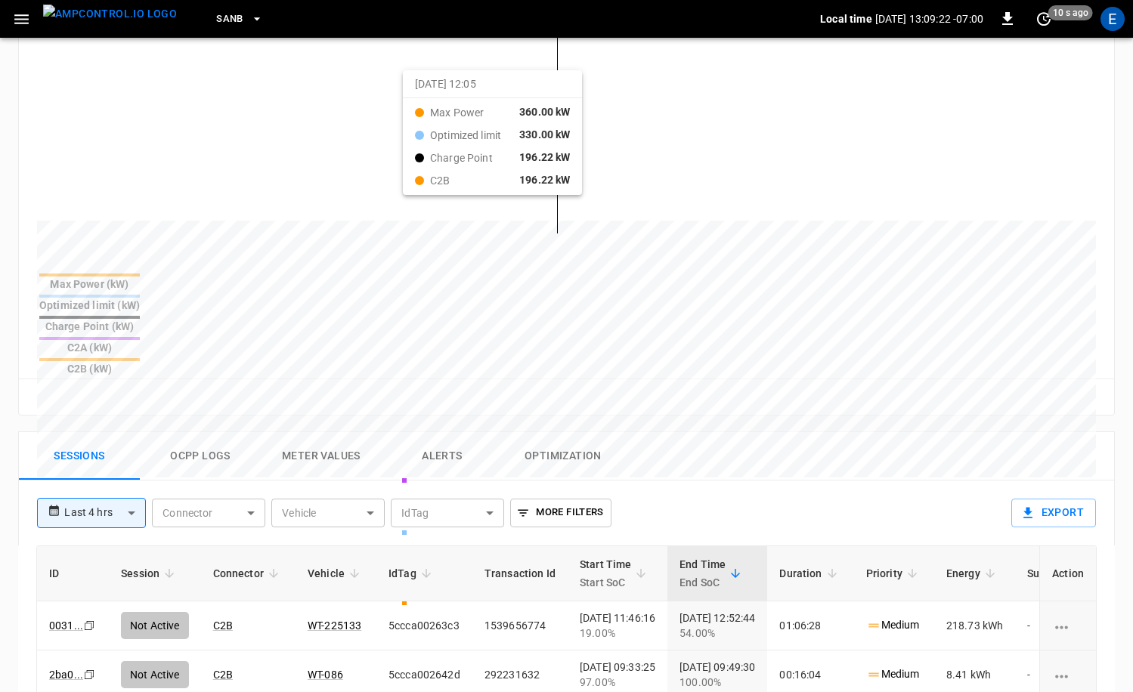
scroll to position [544, 0]
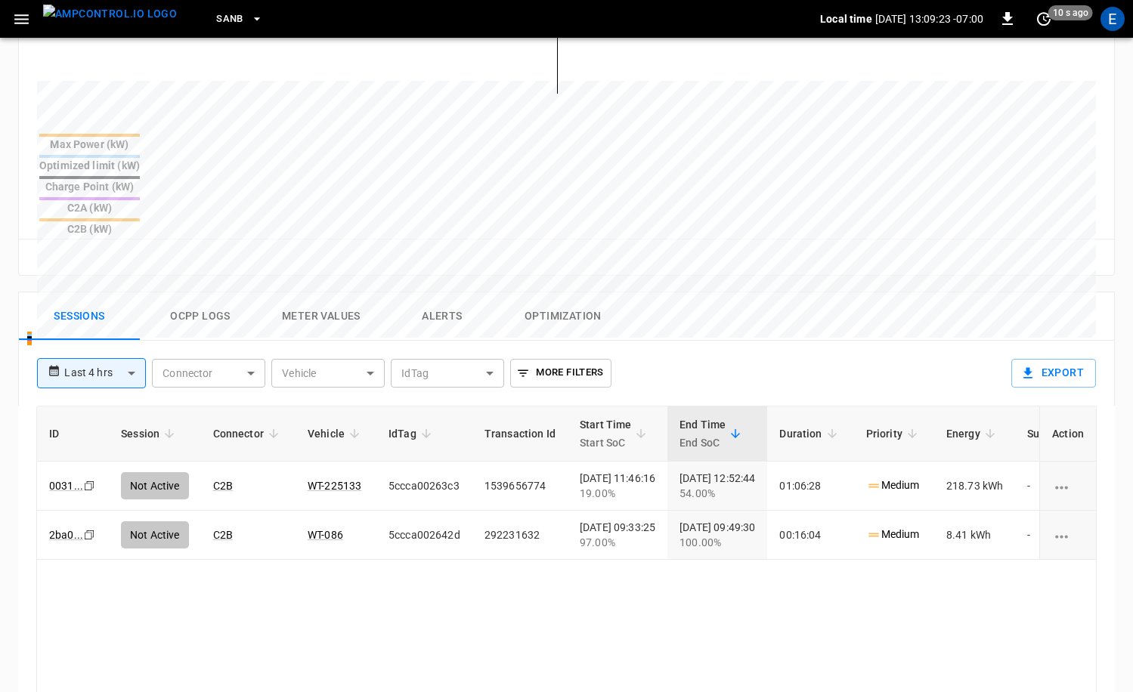
click at [221, 292] on button "Ocpp logs" at bounding box center [200, 316] width 121 height 48
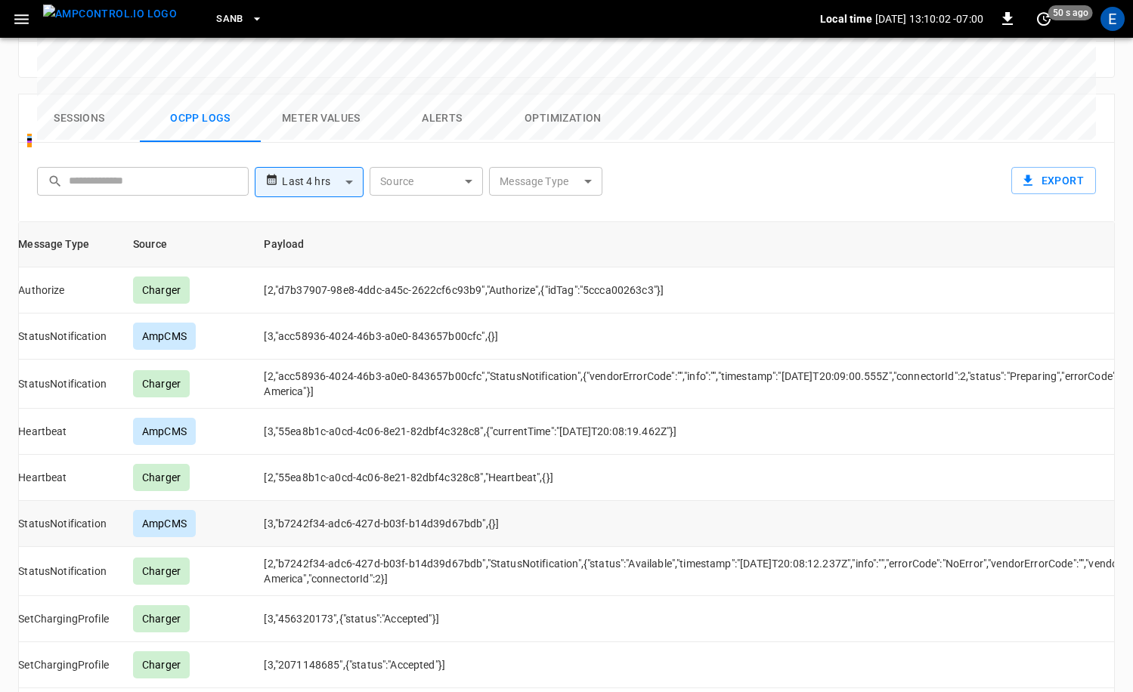
scroll to position [0, 0]
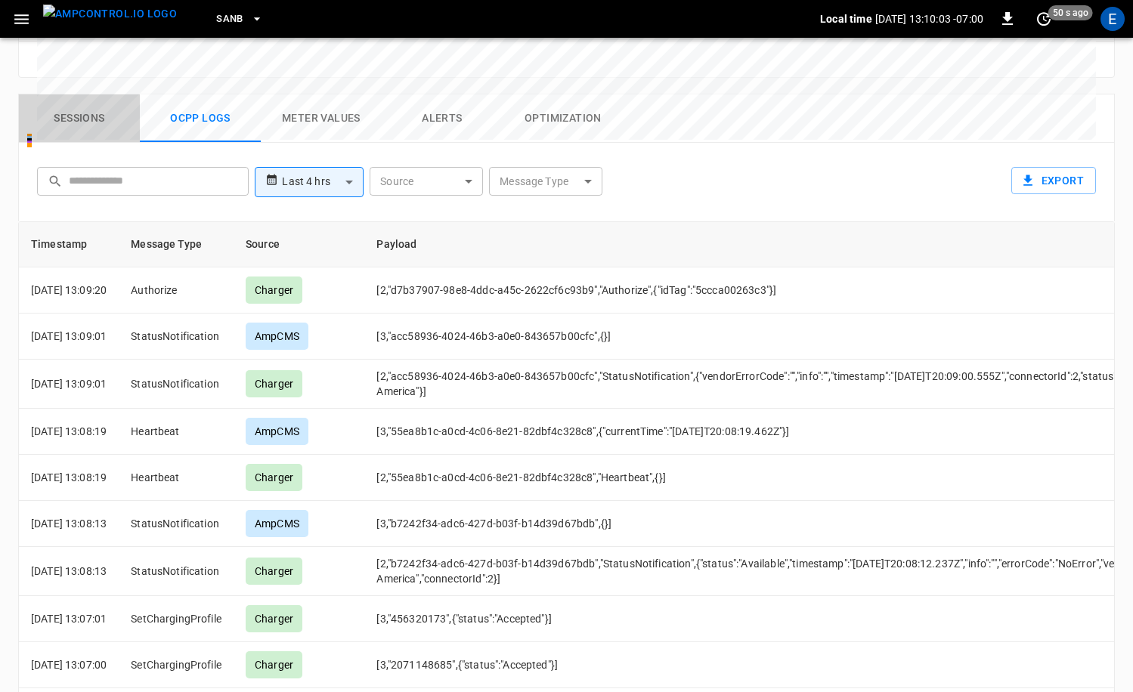
click at [72, 94] on button "Sessions" at bounding box center [79, 118] width 121 height 48
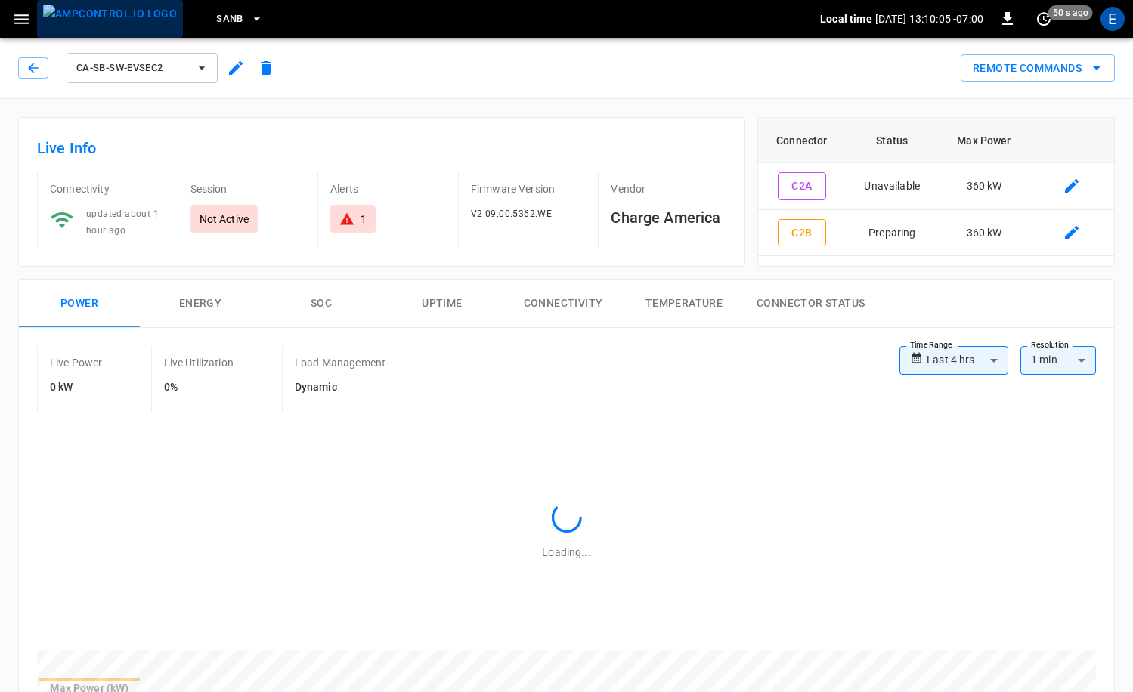
click at [136, 23] on img "menu" at bounding box center [110, 14] width 134 height 19
